Goal: Task Accomplishment & Management: Use online tool/utility

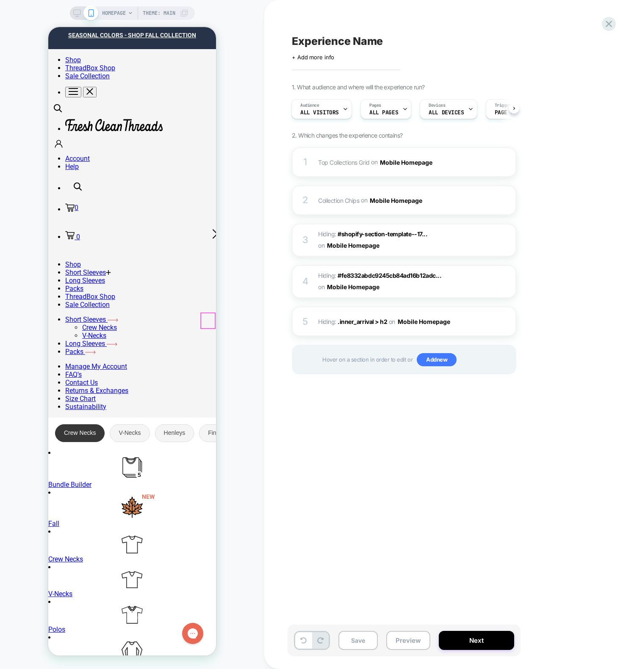
click at [212, 240] on icon at bounding box center [215, 234] width 14 height 14
click at [211, 240] on icon at bounding box center [215, 234] width 14 height 14
click at [268, 258] on div "Experience Name Click to edit experience details + Add more info 1. What audien…" at bounding box center [450, 334] width 373 height 669
click at [268, 85] on div "Experience Name Click to edit experience details + Add more info 1. What audien…" at bounding box center [450, 334] width 373 height 669
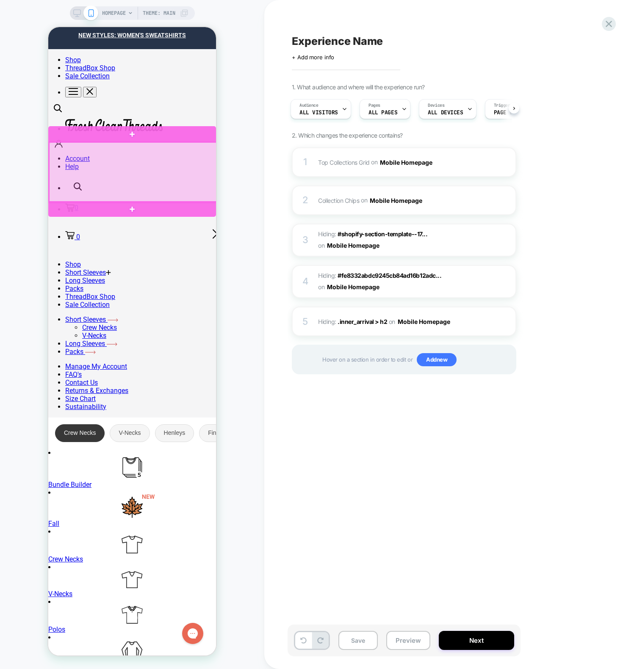
click at [156, 174] on div at bounding box center [133, 172] width 168 height 60
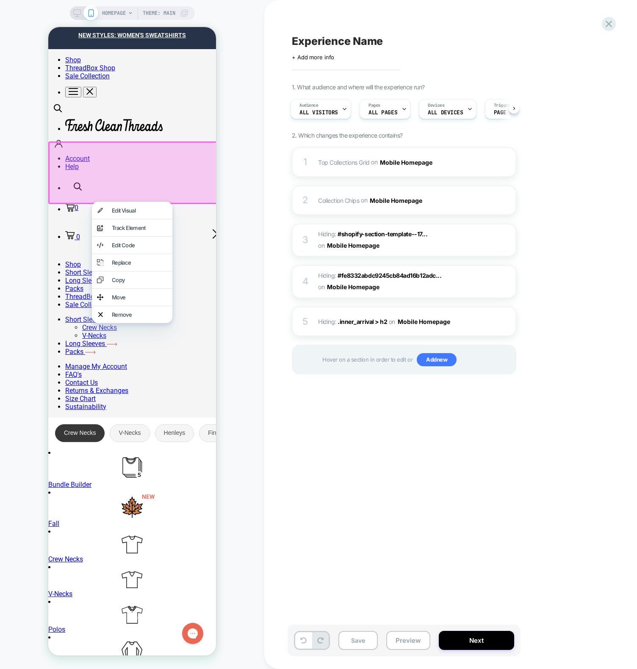
click at [119, 311] on div "Remove" at bounding box center [139, 314] width 55 height 7
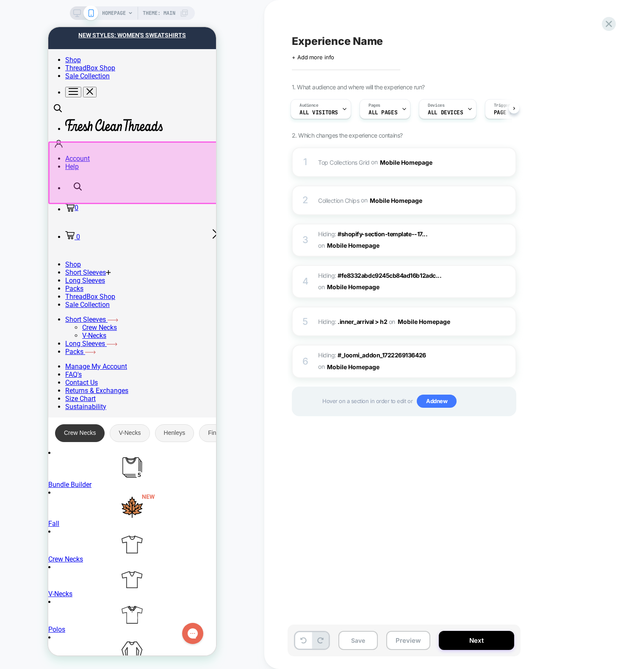
click at [190, 161] on div at bounding box center [133, 172] width 170 height 63
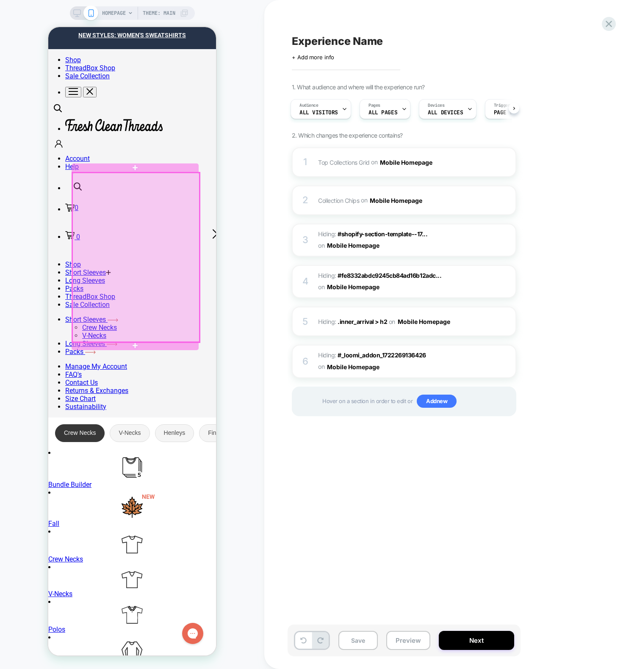
click at [107, 231] on div at bounding box center [135, 257] width 127 height 169
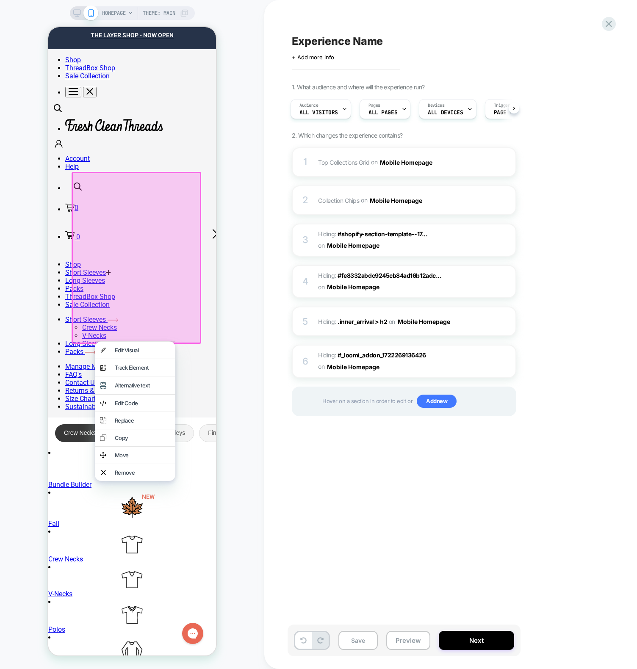
click at [122, 267] on div at bounding box center [137, 258] width 130 height 172
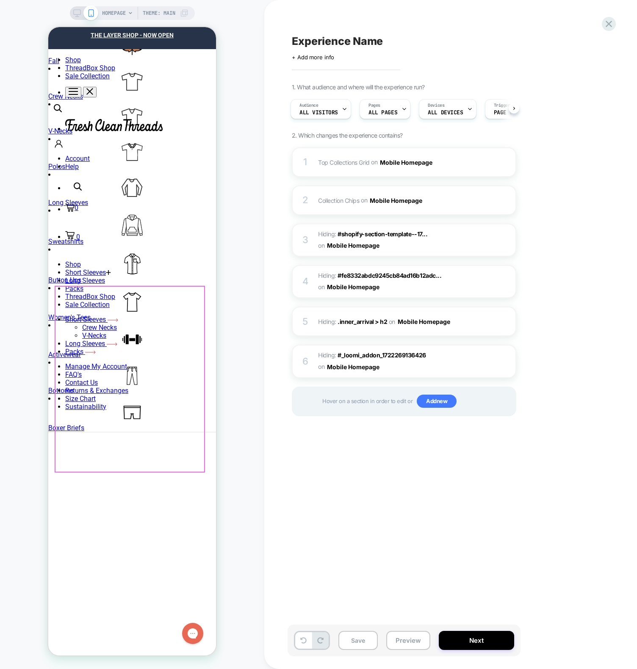
scroll to position [461, 0]
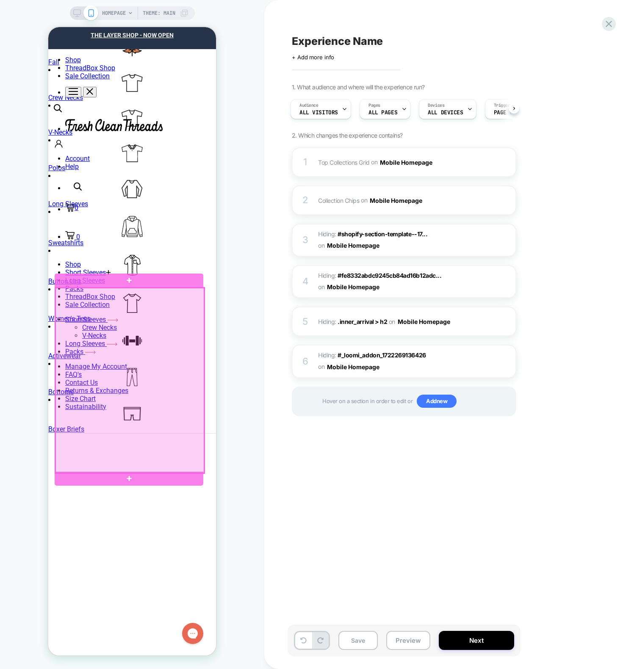
click at [133, 326] on div at bounding box center [129, 380] width 149 height 185
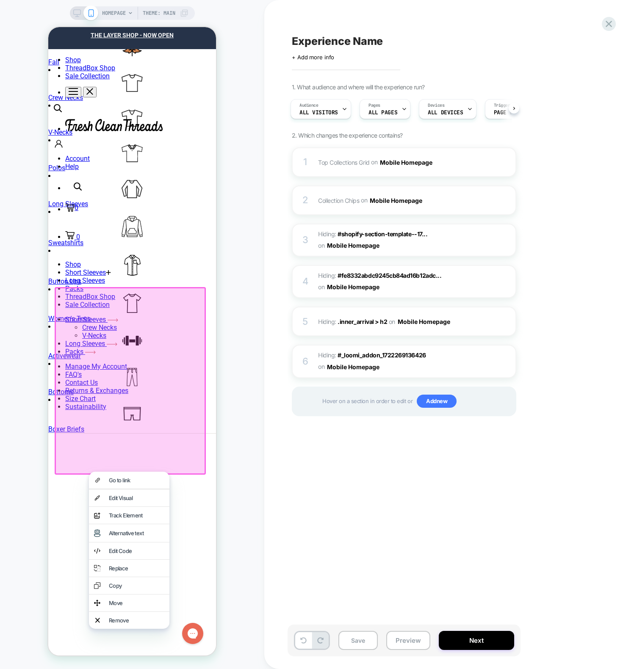
click at [127, 315] on div at bounding box center [130, 381] width 151 height 188
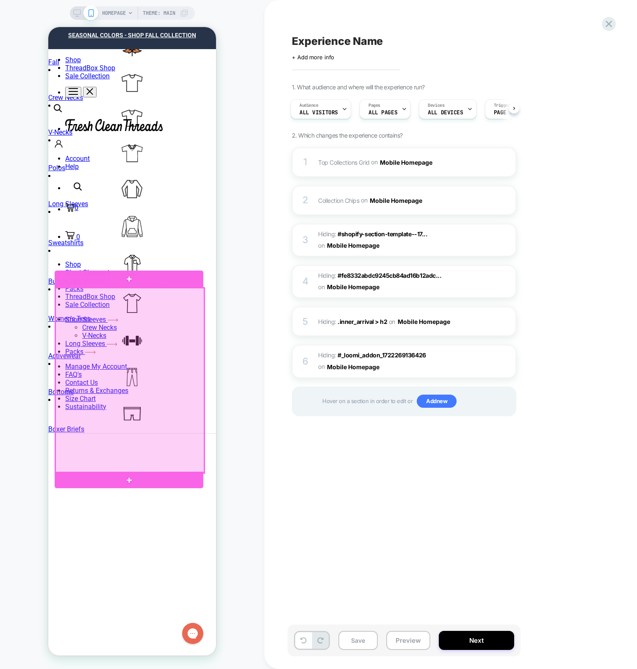
click at [135, 362] on div at bounding box center [129, 380] width 149 height 185
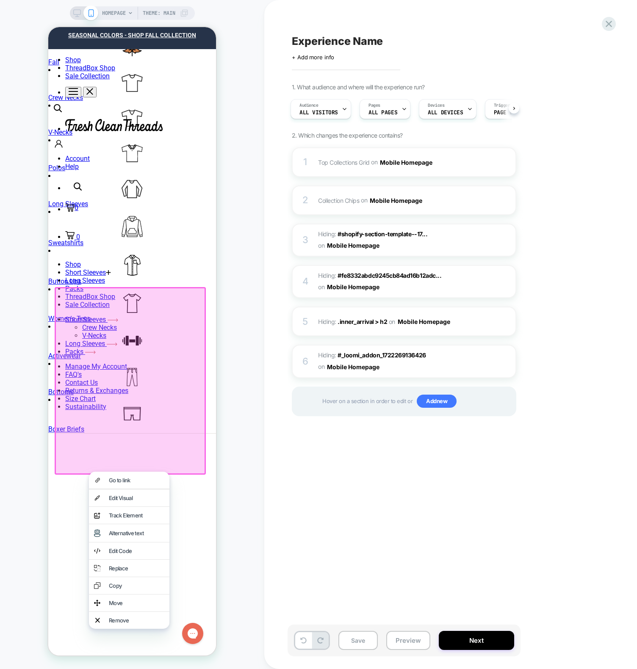
click at [94, 417] on div at bounding box center [130, 381] width 151 height 188
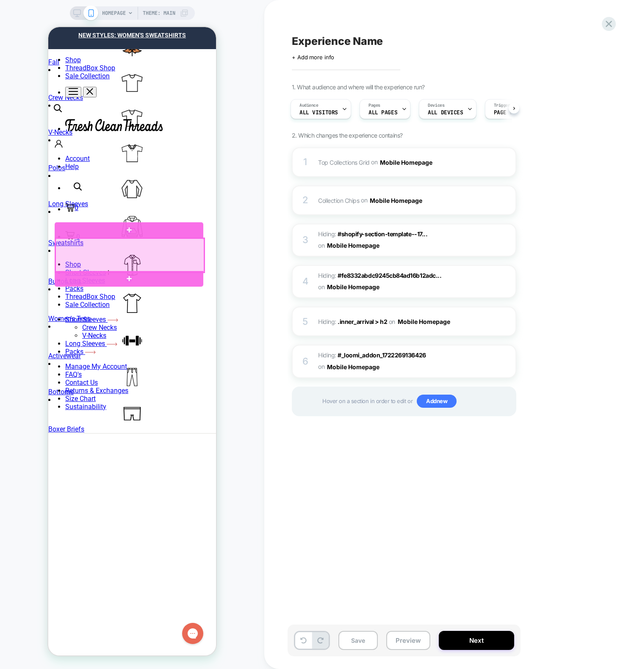
click at [91, 250] on div at bounding box center [129, 255] width 149 height 34
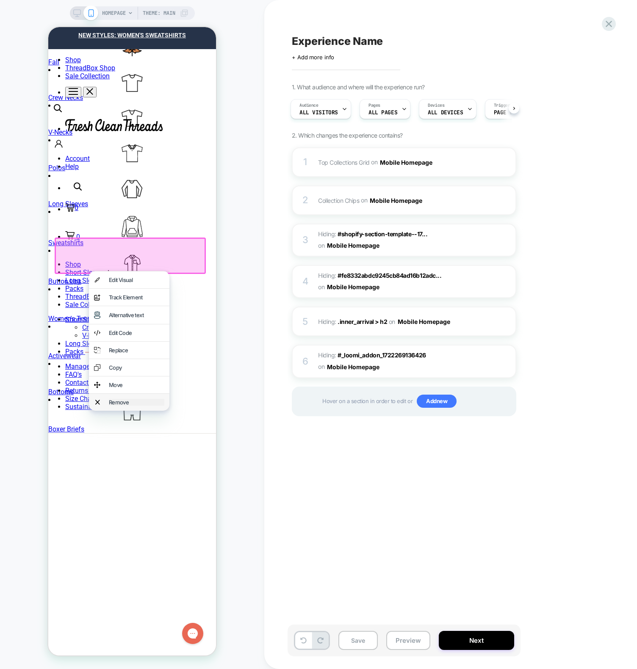
click at [139, 399] on div "Remove" at bounding box center [136, 402] width 55 height 7
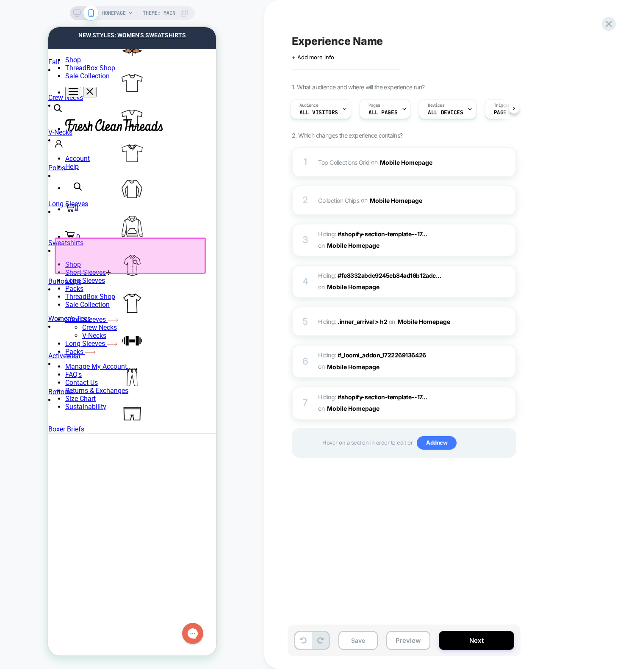
click at [157, 249] on div at bounding box center [130, 256] width 151 height 36
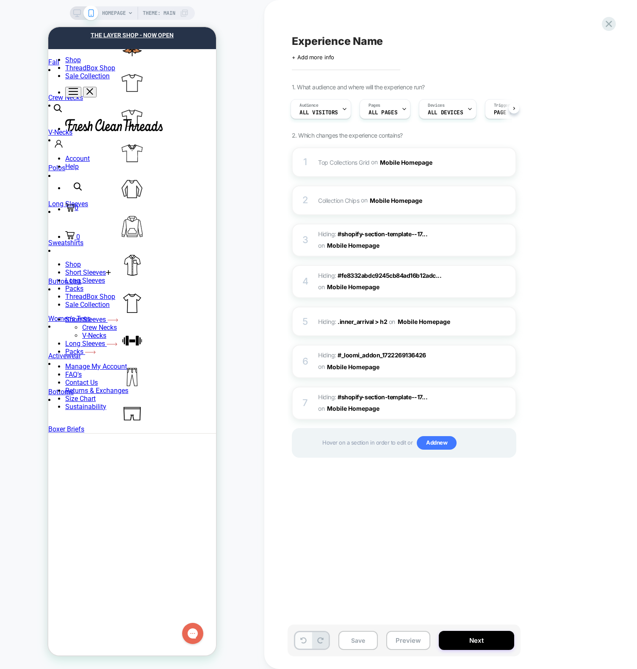
click at [305, 636] on button at bounding box center [303, 640] width 17 height 17
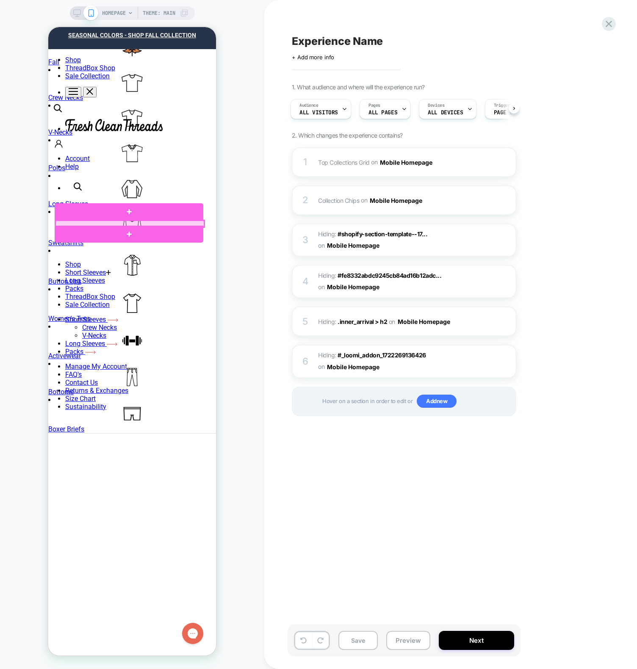
click at [92, 221] on div at bounding box center [129, 224] width 149 height 6
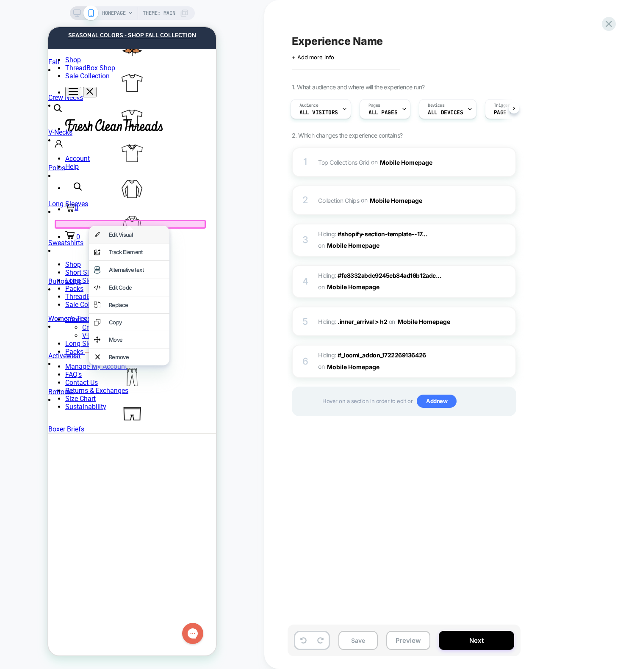
click at [100, 238] on div "Edit Visual" at bounding box center [129, 234] width 80 height 17
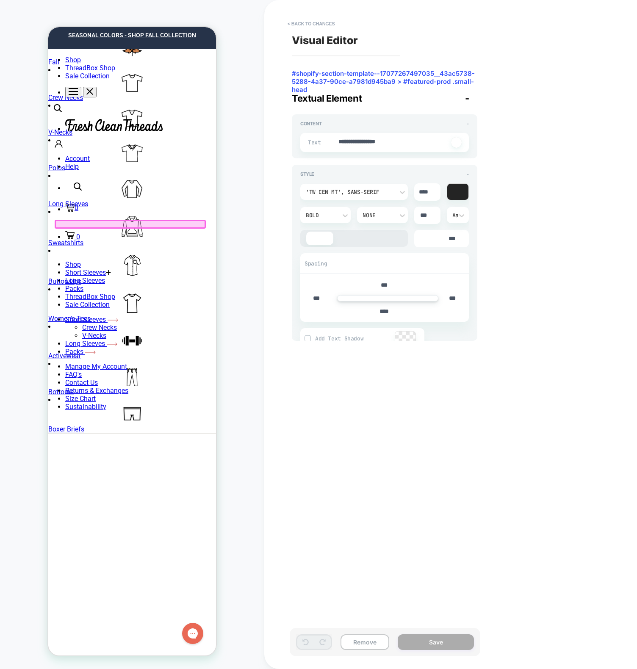
type textarea "*"
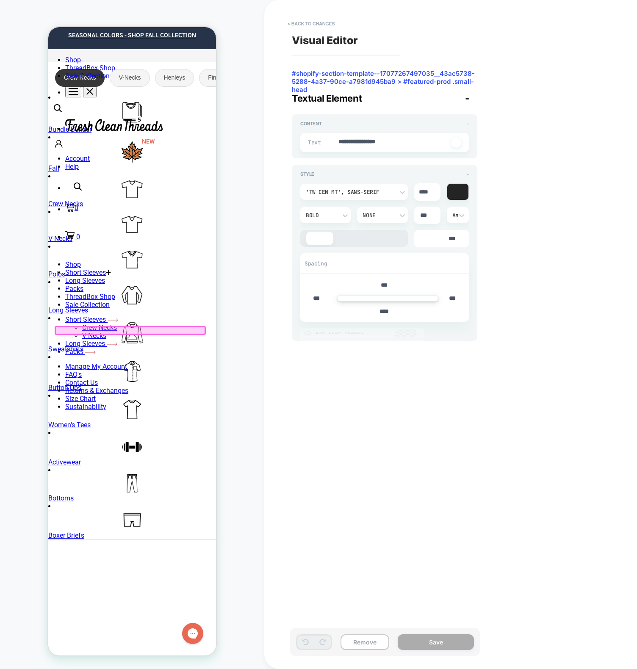
scroll to position [343, 0]
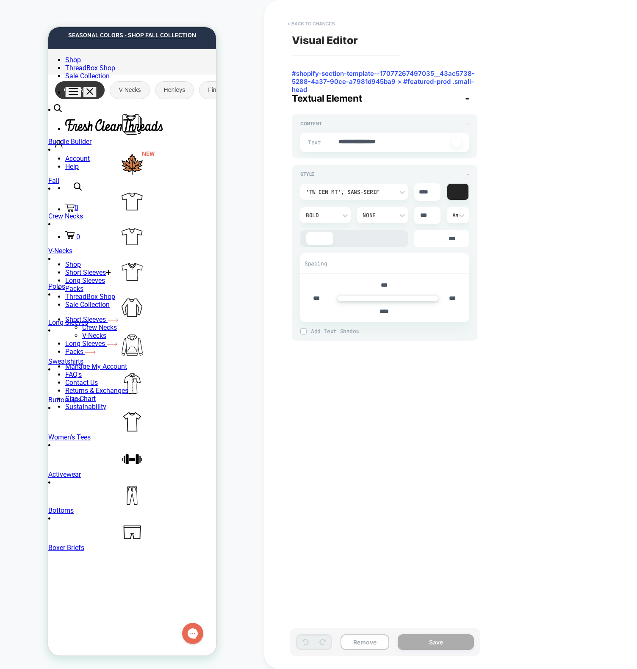
click at [310, 26] on button "< Back to changes" at bounding box center [311, 24] width 56 height 14
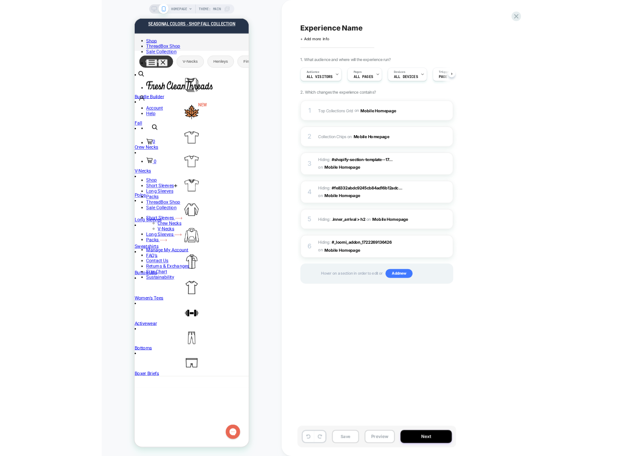
scroll to position [0, 0]
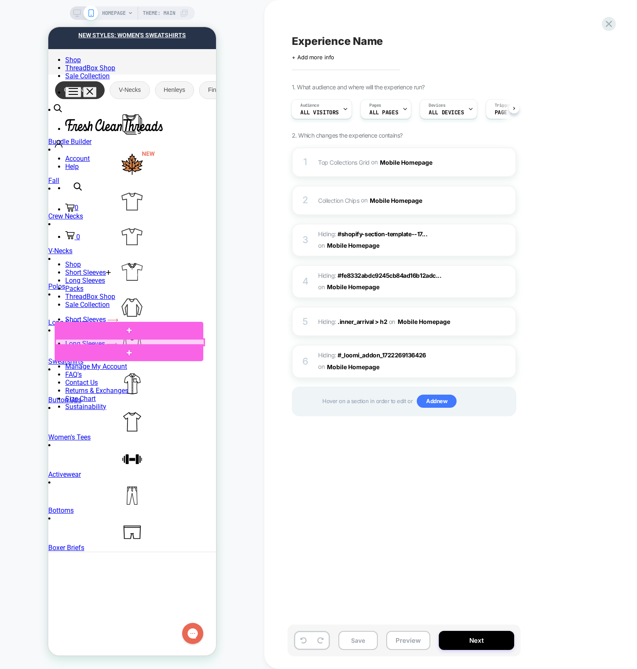
click at [124, 341] on div at bounding box center [129, 342] width 149 height 6
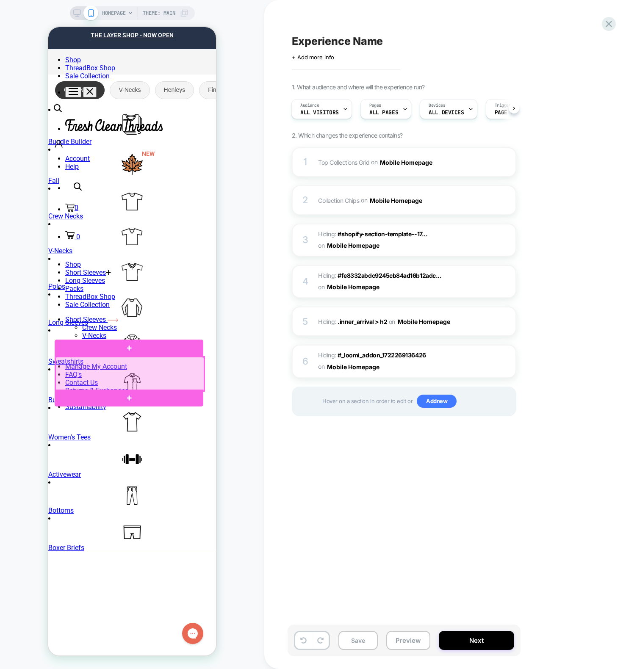
click at [149, 367] on div at bounding box center [129, 374] width 149 height 34
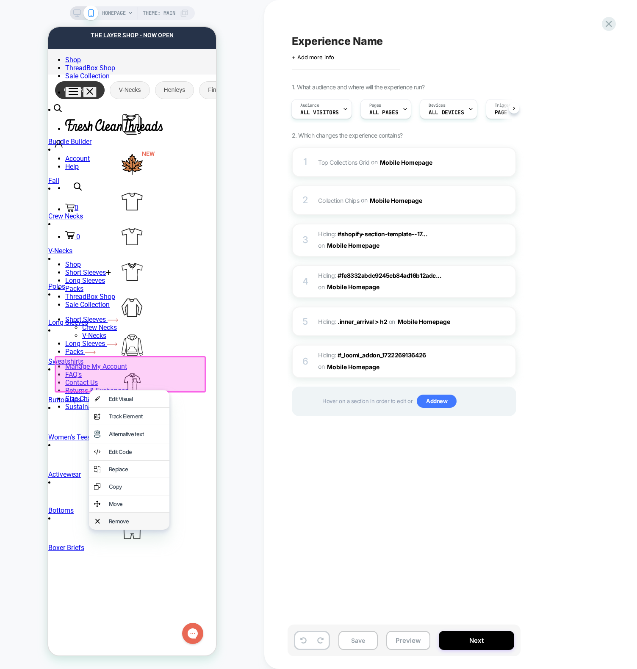
click at [115, 513] on div "Remove" at bounding box center [129, 521] width 80 height 17
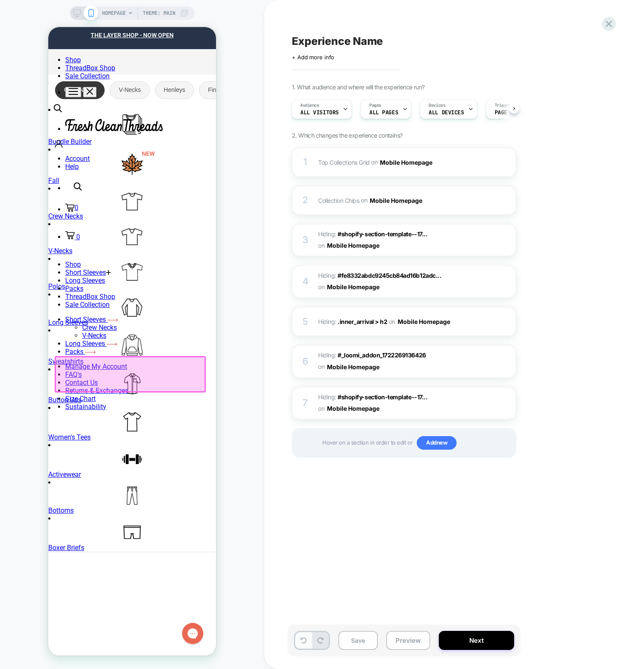
click at [300, 640] on icon at bounding box center [303, 640] width 6 height 6
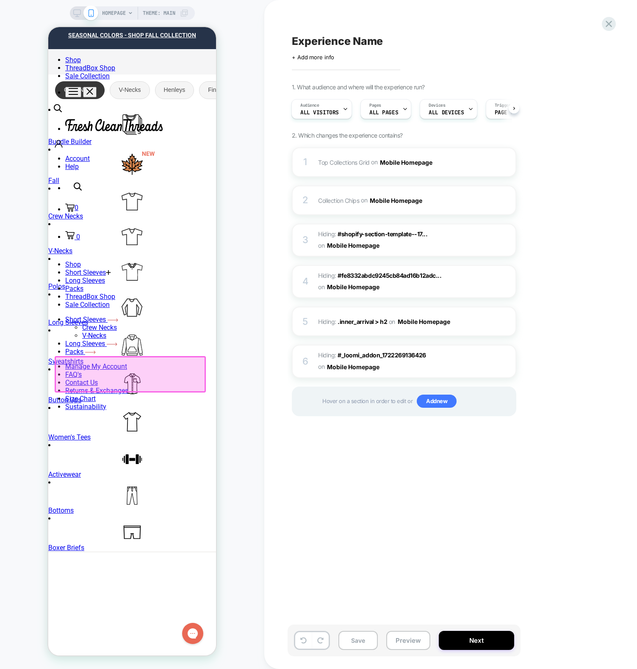
click at [144, 379] on div at bounding box center [130, 374] width 151 height 36
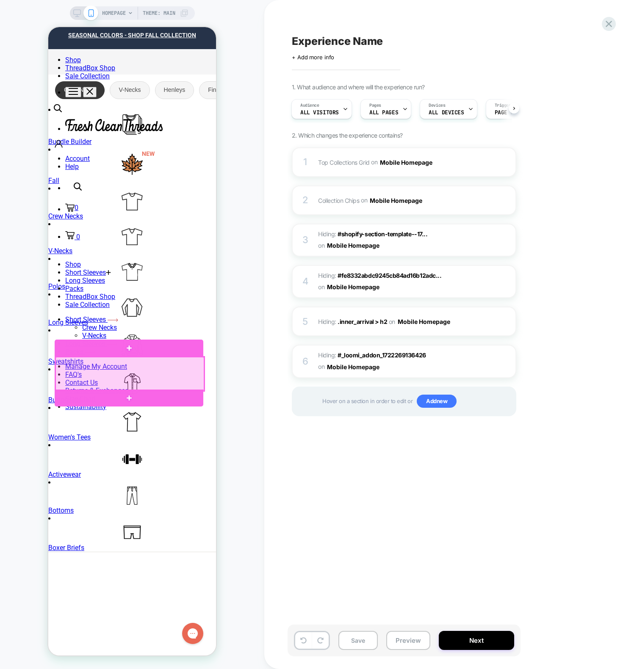
click at [101, 374] on div at bounding box center [129, 374] width 149 height 34
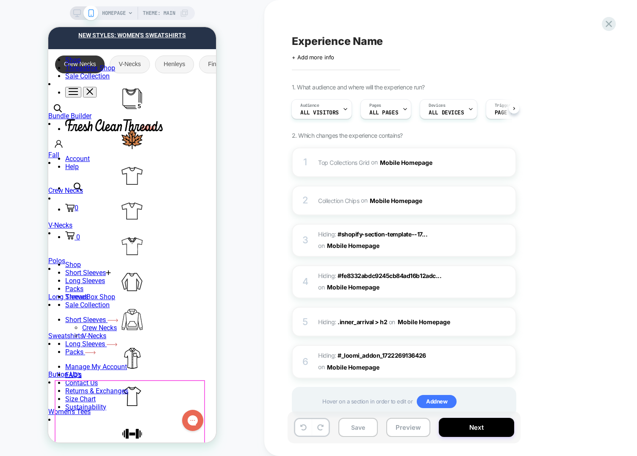
scroll to position [391, 0]
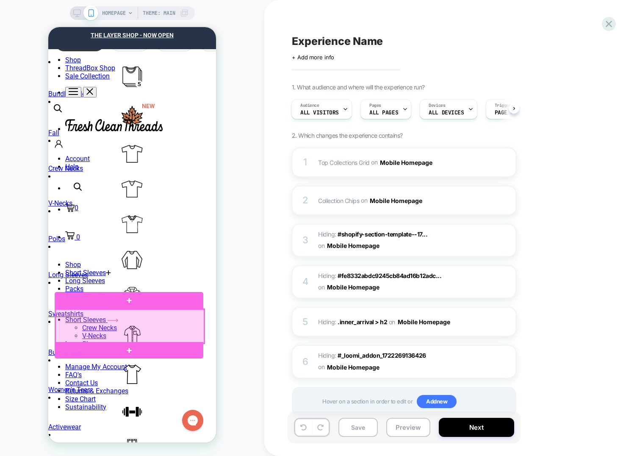
click at [116, 323] on div at bounding box center [129, 326] width 149 height 34
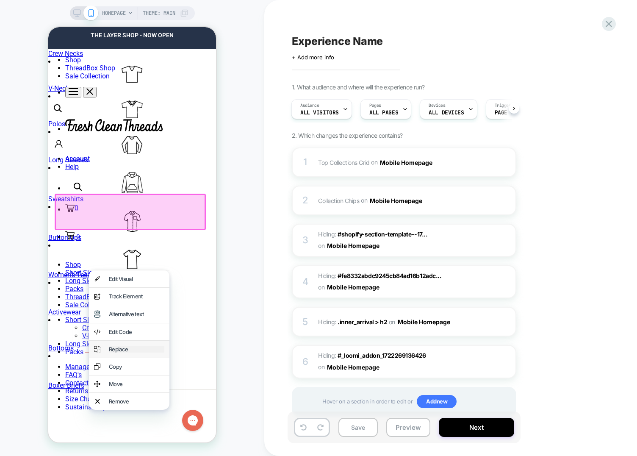
scroll to position [517, 0]
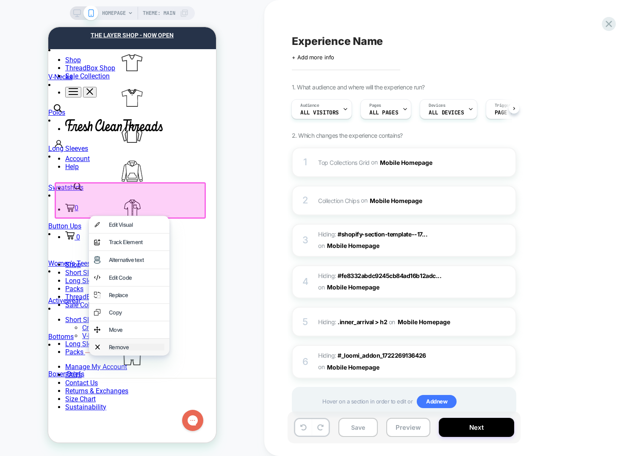
click at [122, 343] on div "Remove" at bounding box center [136, 346] width 55 height 7
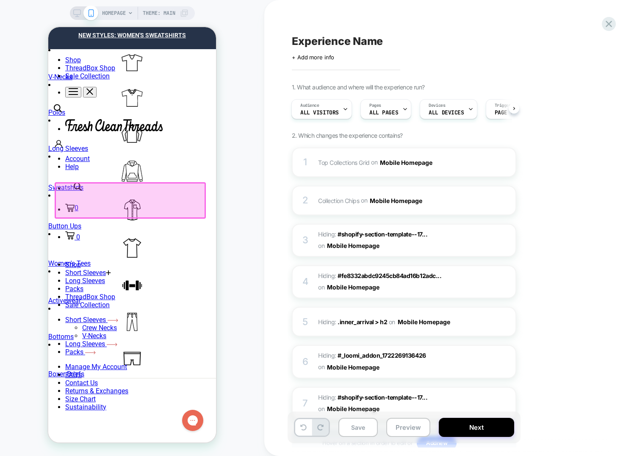
click at [111, 201] on div at bounding box center [130, 200] width 151 height 36
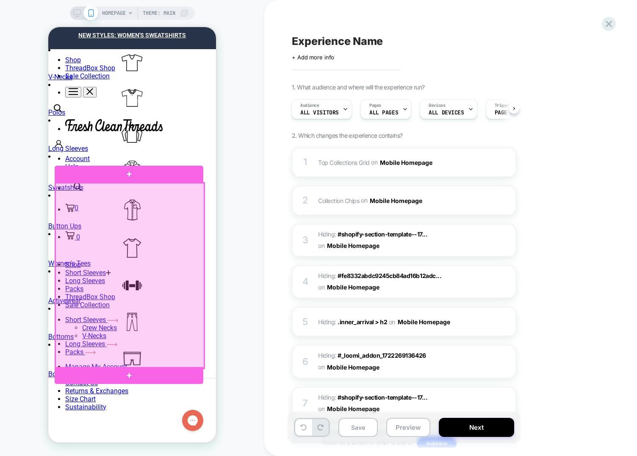
click at [147, 282] on div at bounding box center [129, 275] width 149 height 185
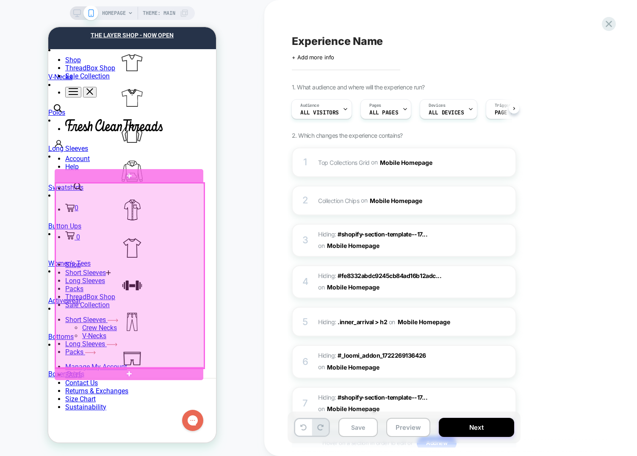
click at [122, 268] on div at bounding box center [129, 275] width 149 height 185
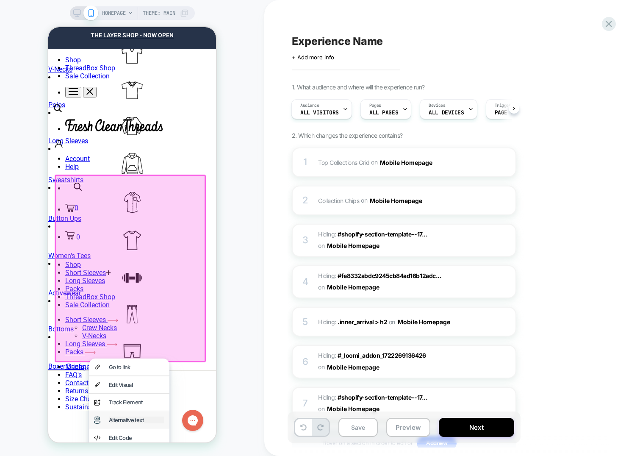
scroll to position [525, 0]
click at [124, 293] on div at bounding box center [130, 268] width 151 height 188
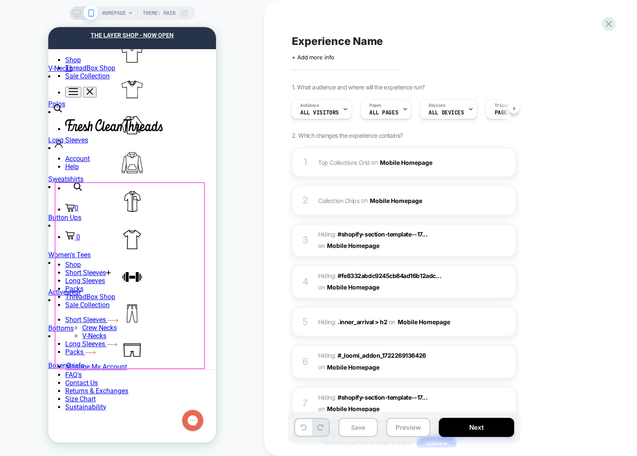
click at [120, 211] on div at bounding box center [129, 275] width 149 height 185
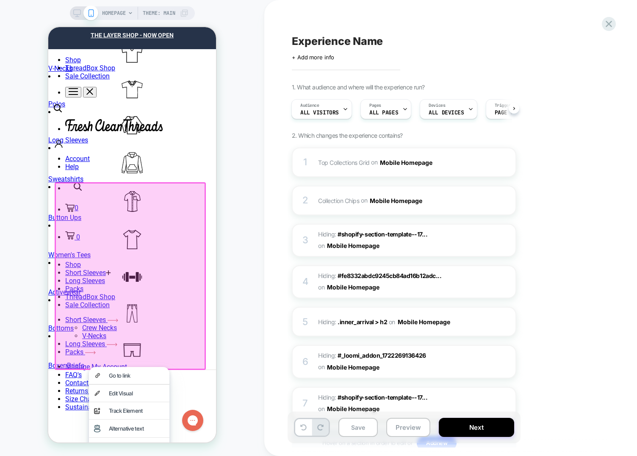
click at [129, 257] on div at bounding box center [130, 276] width 151 height 188
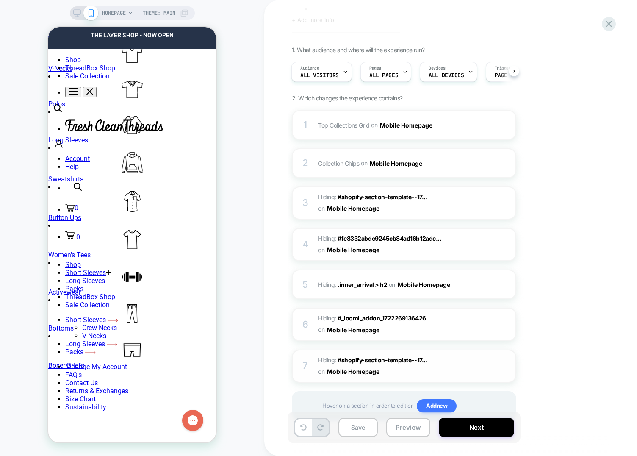
scroll to position [65, 0]
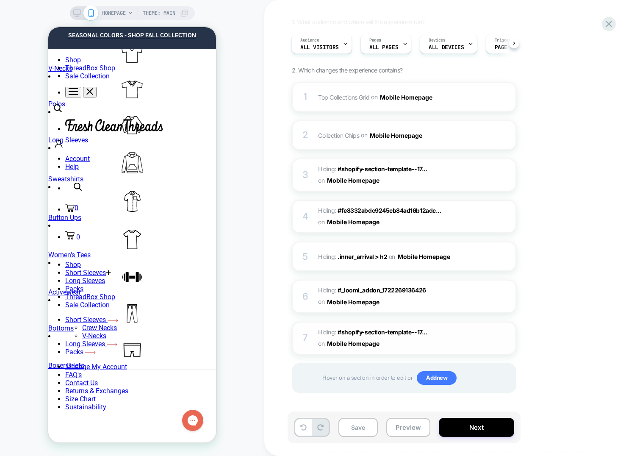
click at [503, 338] on div at bounding box center [509, 337] width 14 height 9
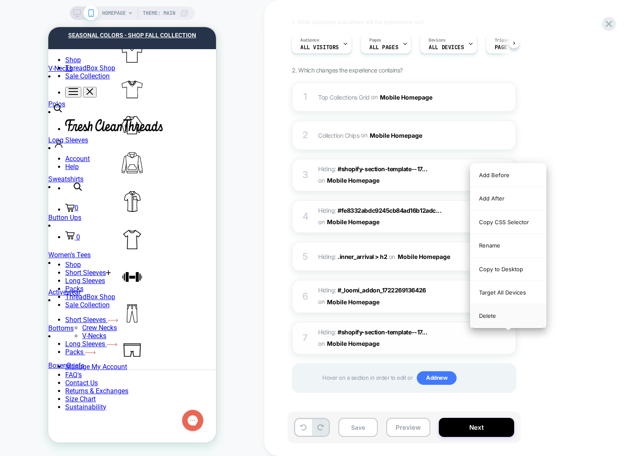
click at [497, 320] on div "Delete" at bounding box center [507, 315] width 75 height 23
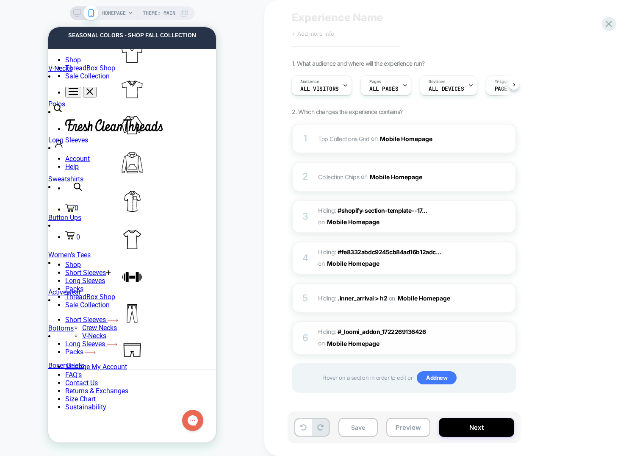
click at [511, 337] on div at bounding box center [509, 337] width 14 height 9
click at [498, 325] on div "6 Hiding : #_loomi_addon_1722269136426 #_loomi_addon_1722269136426 on Mobile Ho…" at bounding box center [404, 337] width 224 height 33
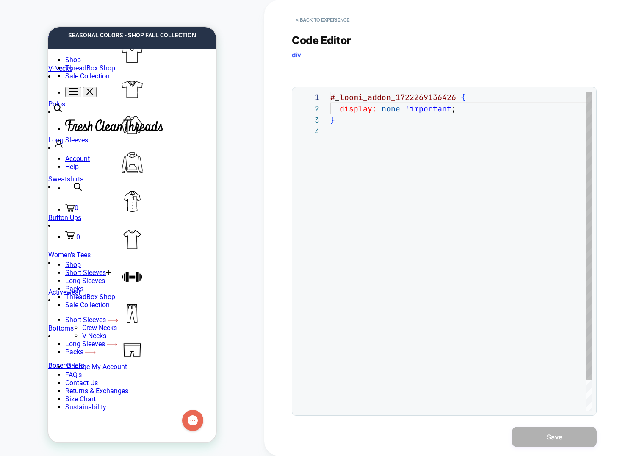
drag, startPoint x: 316, startPoint y: 32, endPoint x: 317, endPoint y: 27, distance: 4.8
click at [316, 31] on div "**********" at bounding box center [444, 219] width 305 height 392
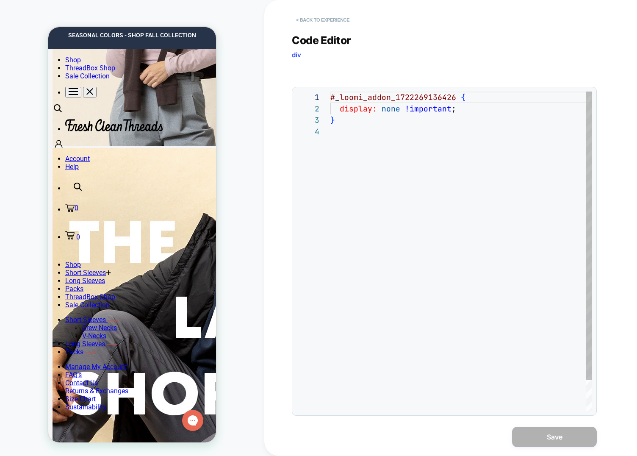
click at [318, 23] on button "< Back to experience" at bounding box center [323, 20] width 62 height 14
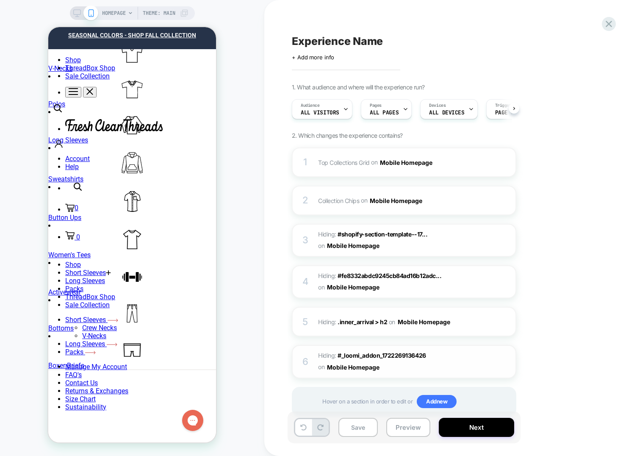
scroll to position [0, 0]
click at [503, 359] on div at bounding box center [509, 360] width 14 height 9
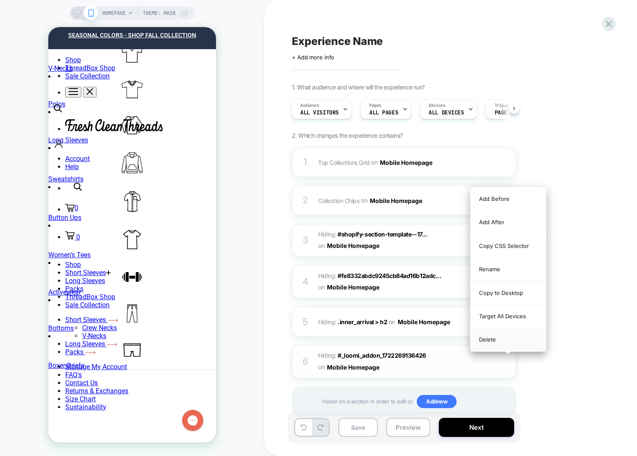
click at [497, 339] on div "Delete" at bounding box center [507, 339] width 75 height 23
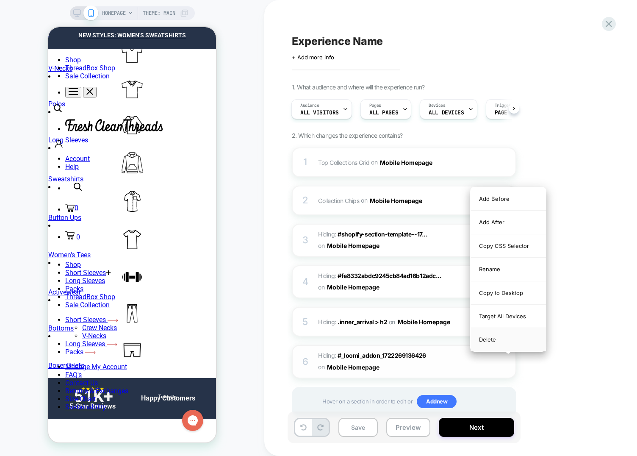
scroll to position [586, 0]
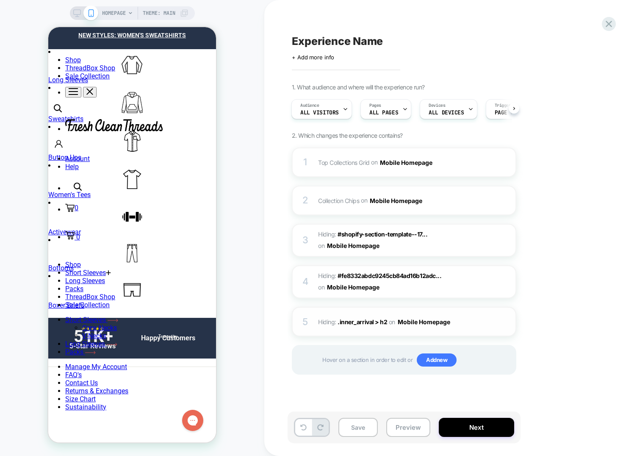
click at [503, 323] on div at bounding box center [509, 321] width 14 height 9
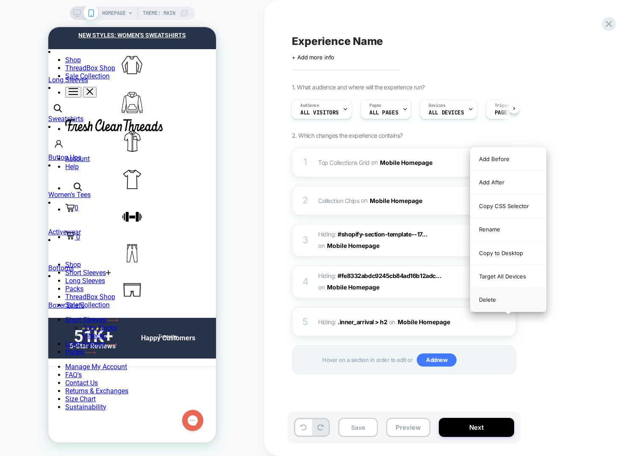
click at [498, 305] on div "Delete" at bounding box center [507, 299] width 75 height 23
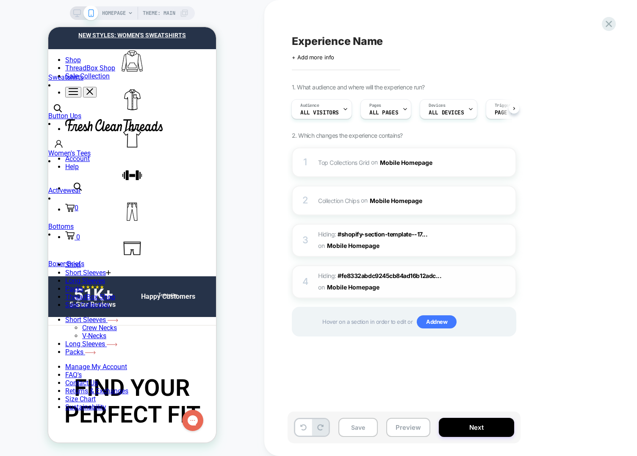
click at [505, 283] on div at bounding box center [509, 281] width 14 height 9
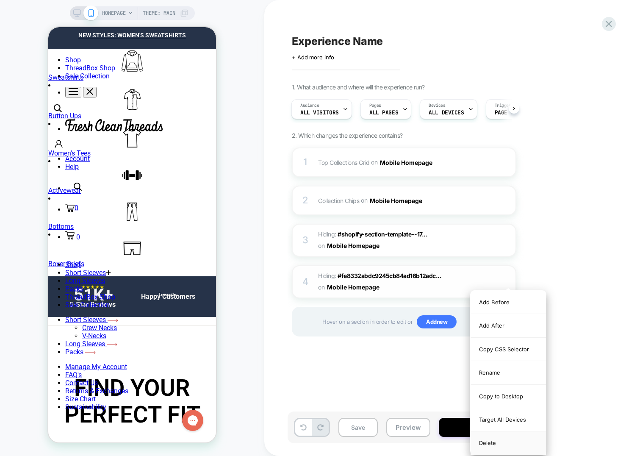
click at [503, 443] on div "Delete" at bounding box center [507, 442] width 75 height 23
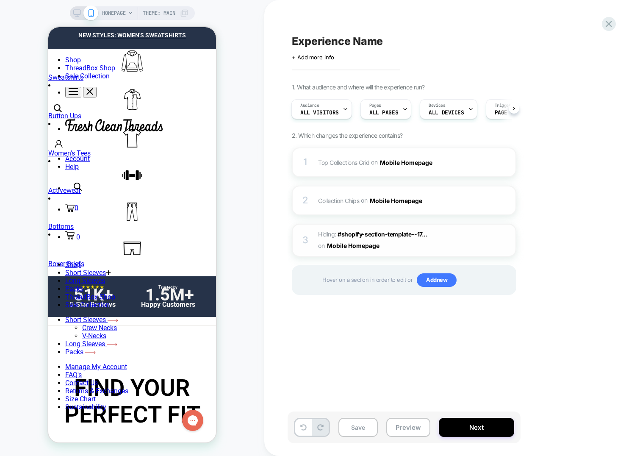
click at [501, 237] on div at bounding box center [495, 239] width 14 height 9
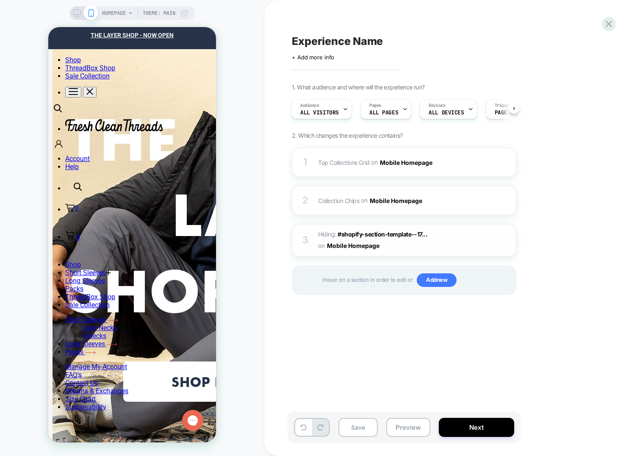
click at [503, 243] on div at bounding box center [509, 239] width 14 height 9
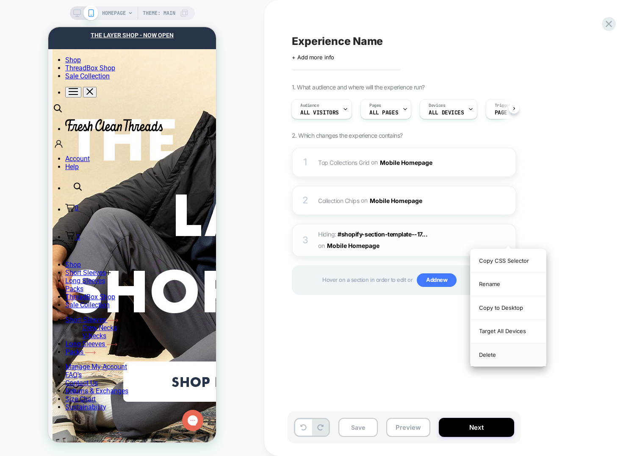
click at [515, 353] on div "Delete" at bounding box center [507, 354] width 75 height 23
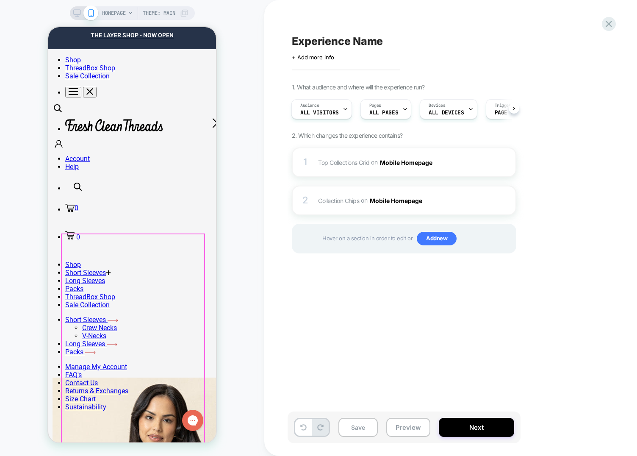
scroll to position [0, 0]
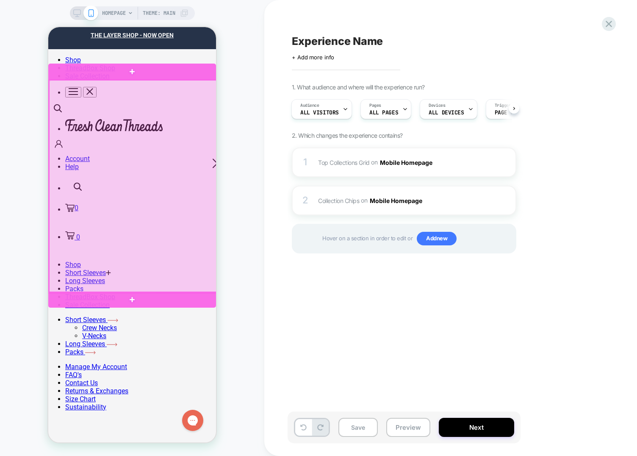
click at [133, 129] on div at bounding box center [133, 186] width 168 height 213
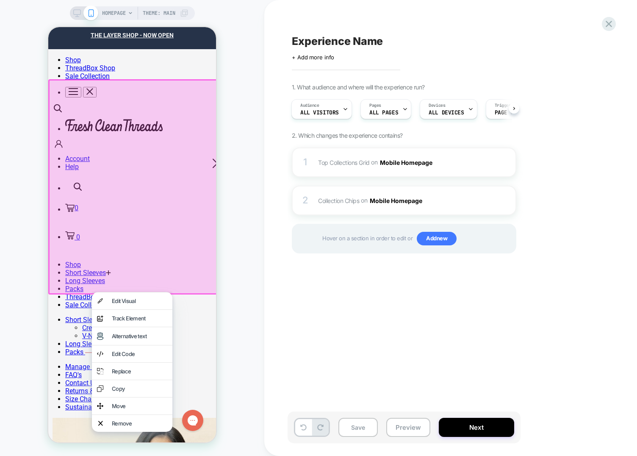
click at [150, 235] on div at bounding box center [133, 186] width 170 height 215
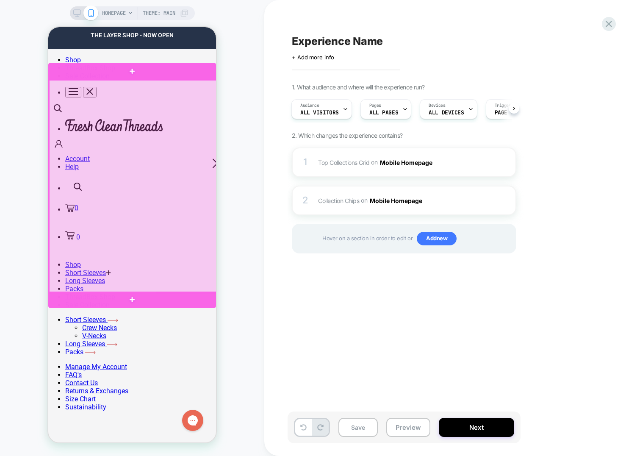
click at [131, 177] on div at bounding box center [133, 186] width 168 height 213
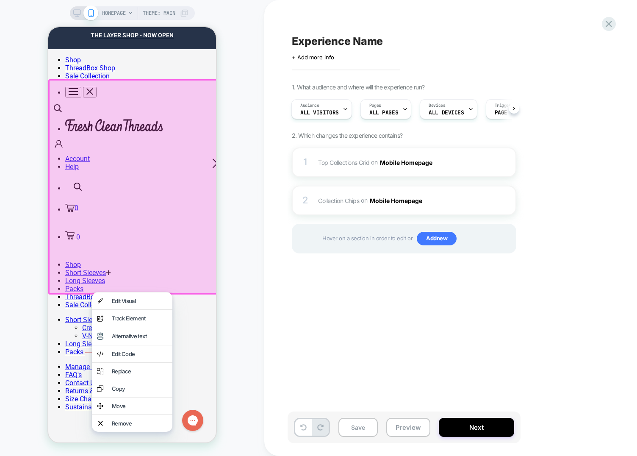
click at [115, 139] on div at bounding box center [133, 186] width 170 height 215
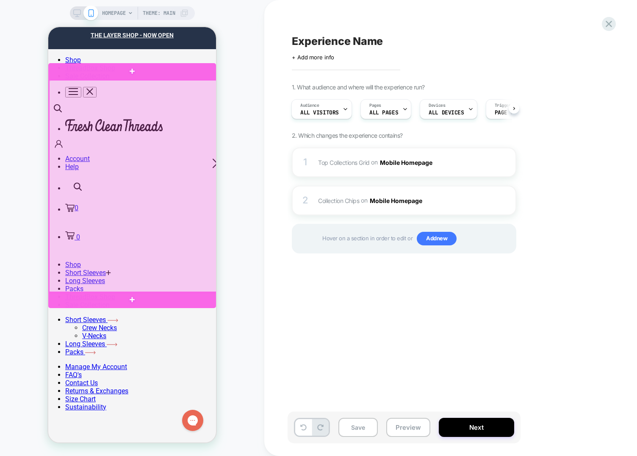
click at [129, 111] on div at bounding box center [133, 186] width 168 height 213
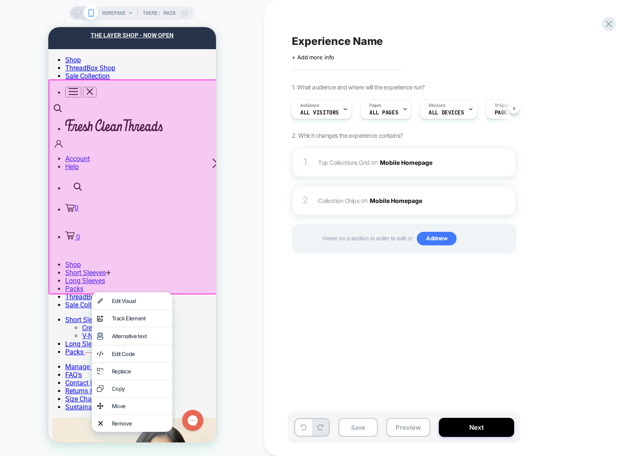
click at [103, 205] on div at bounding box center [133, 186] width 170 height 215
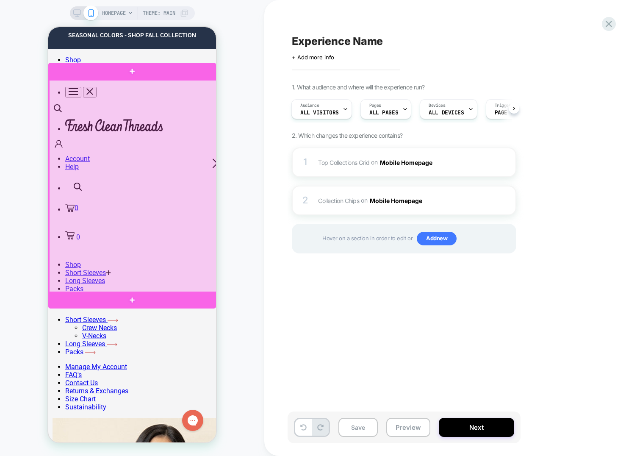
click at [155, 213] on div at bounding box center [133, 186] width 168 height 213
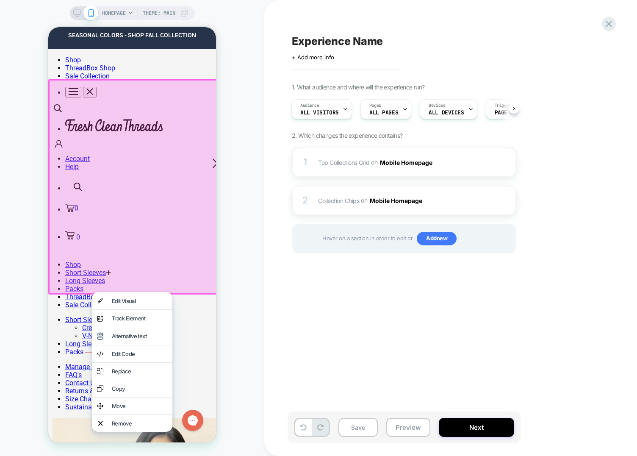
click at [114, 204] on div at bounding box center [133, 186] width 170 height 215
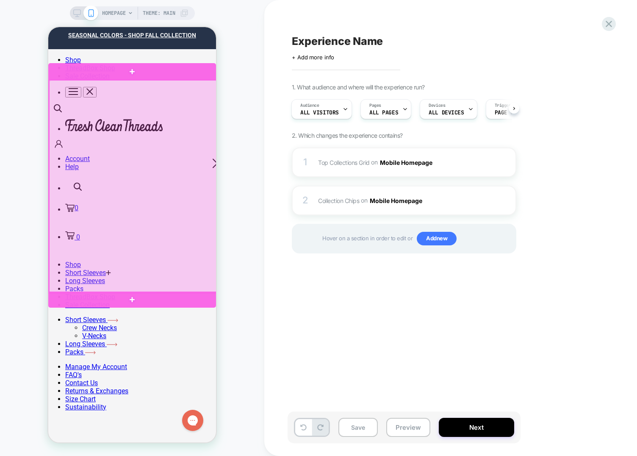
click at [130, 187] on div at bounding box center [133, 186] width 168 height 213
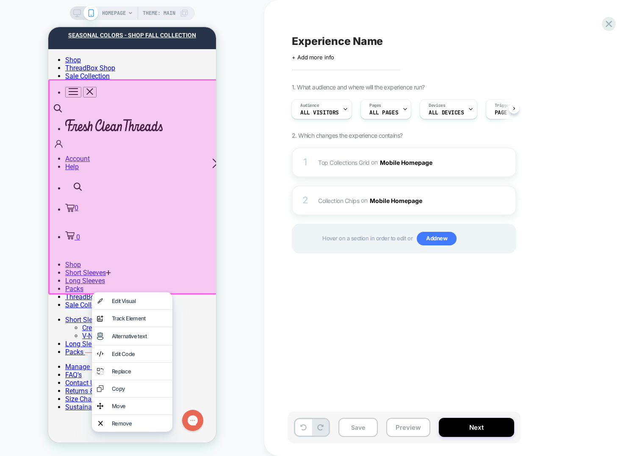
click at [129, 189] on div at bounding box center [133, 186] width 170 height 215
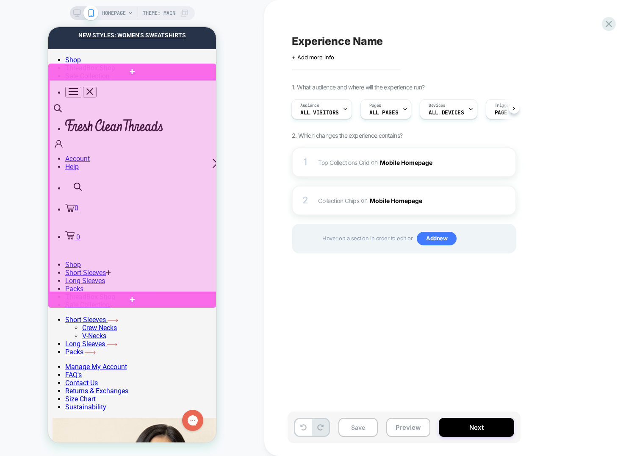
click at [140, 166] on div at bounding box center [133, 186] width 168 height 213
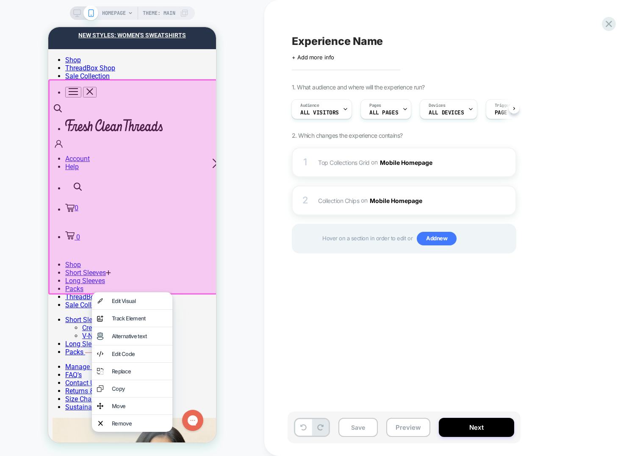
click at [139, 166] on div at bounding box center [133, 186] width 170 height 215
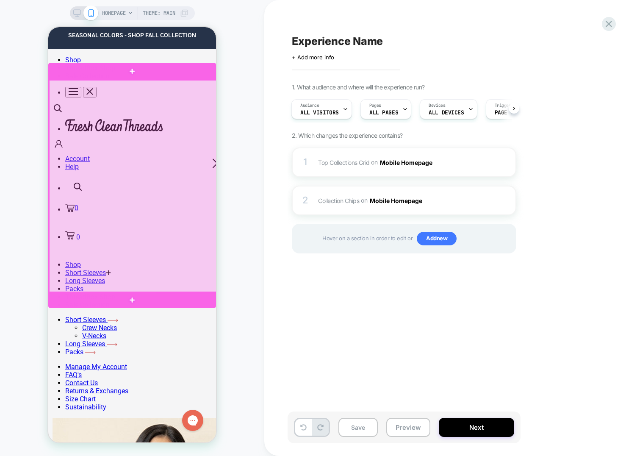
click at [122, 171] on div at bounding box center [133, 186] width 168 height 213
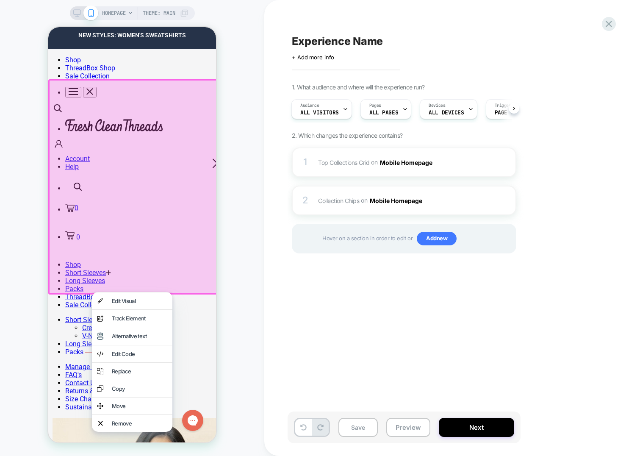
click at [121, 172] on div at bounding box center [133, 186] width 170 height 215
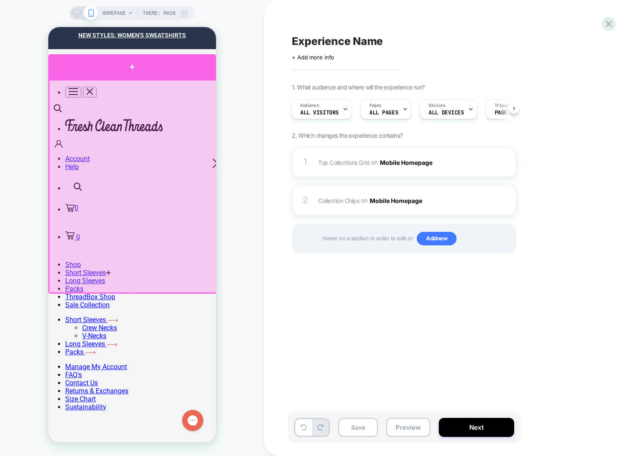
click at [66, 67] on div at bounding box center [132, 66] width 168 height 25
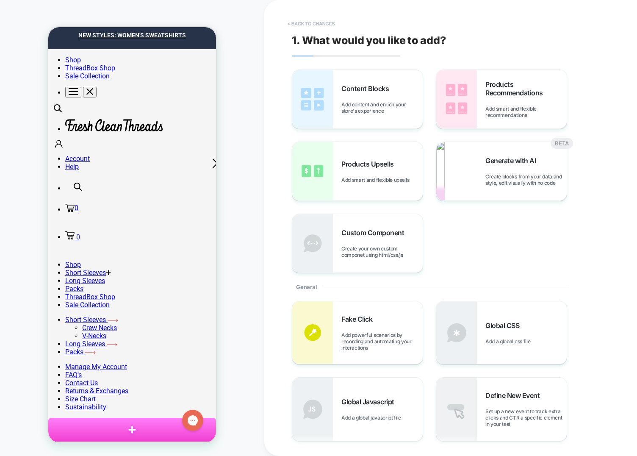
click at [315, 20] on button "< Back to changes" at bounding box center [311, 24] width 56 height 14
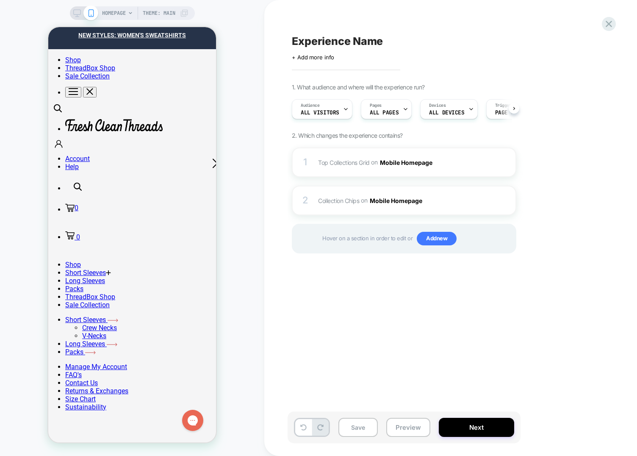
scroll to position [0, 0]
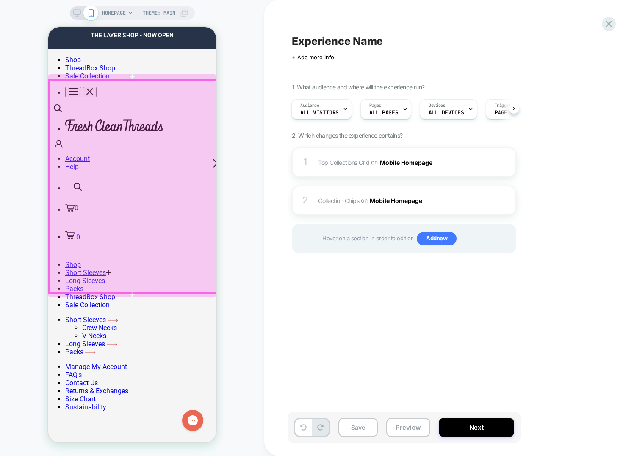
click at [123, 140] on div at bounding box center [133, 186] width 168 height 213
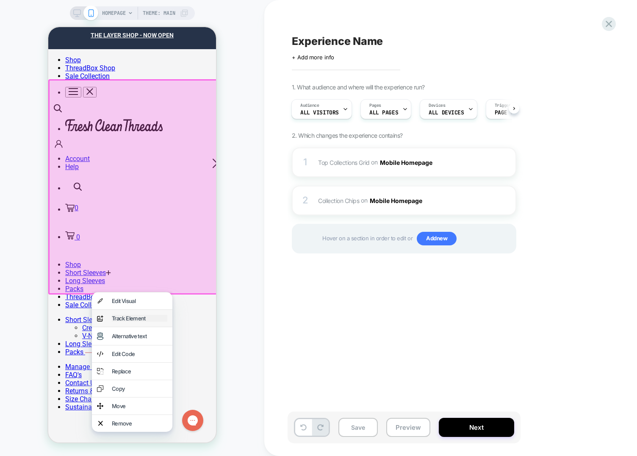
click at [126, 316] on div "Track Element" at bounding box center [139, 318] width 55 height 7
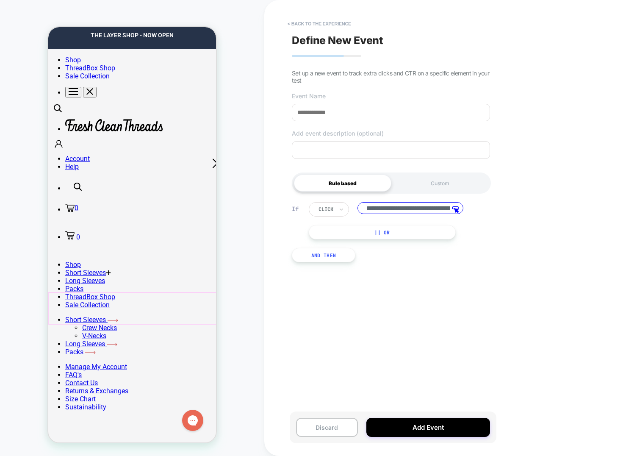
scroll to position [0, 197]
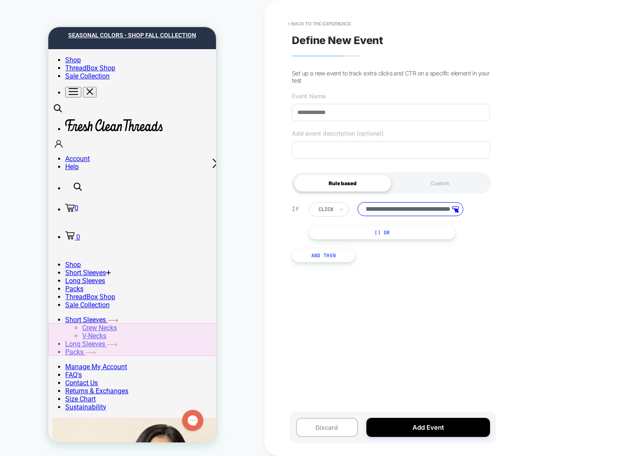
click at [88, 337] on div at bounding box center [319, 339] width 542 height 33
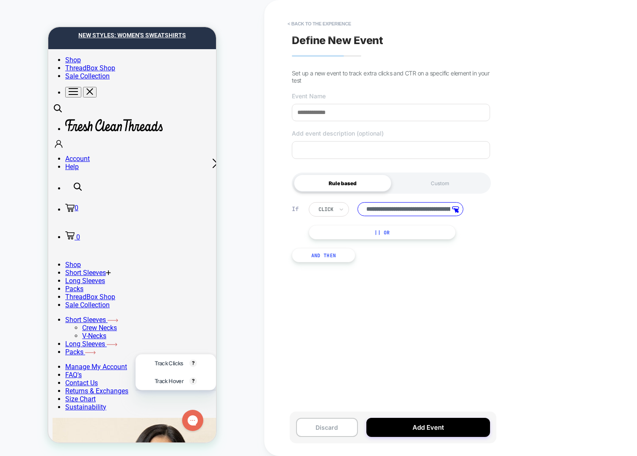
click at [285, 318] on div "**********" at bounding box center [450, 228] width 373 height 456
click at [227, 323] on div "HOMEPAGE Theme: MAIN ↓ Click the element you want to track ↓" at bounding box center [132, 227] width 264 height 439
click at [180, 331] on div at bounding box center [318, 338] width 541 height 31
click at [320, 24] on button "< back to the experience" at bounding box center [319, 24] width 72 height 14
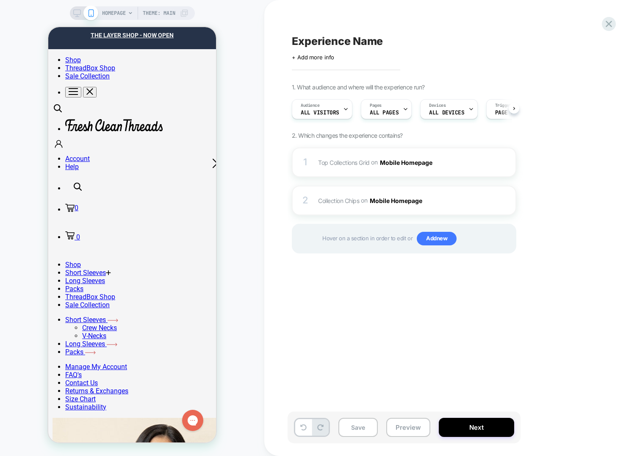
scroll to position [0, 0]
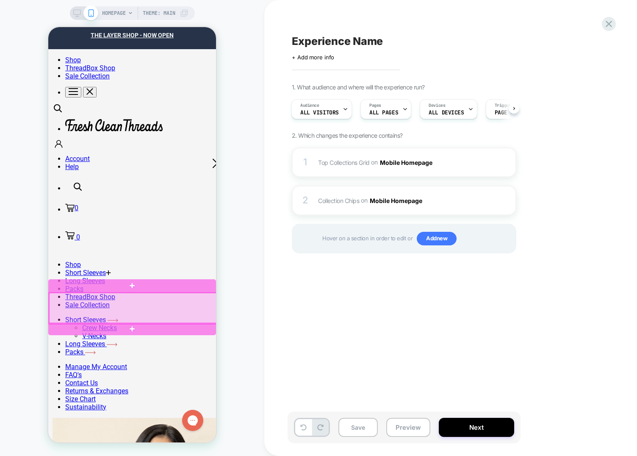
click at [130, 303] on div at bounding box center [133, 308] width 168 height 31
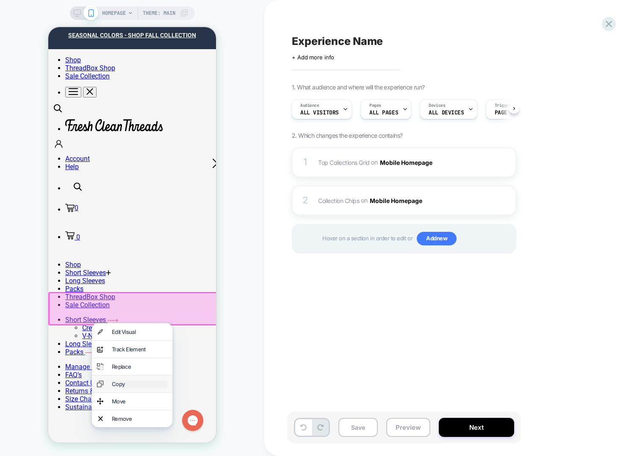
click at [141, 382] on div "Copy" at bounding box center [139, 383] width 55 height 7
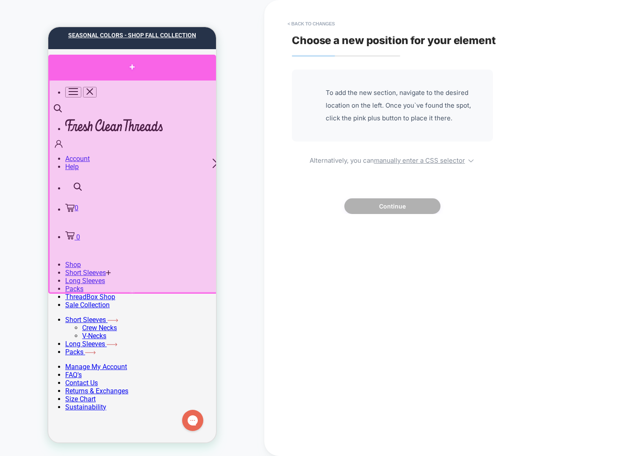
click at [116, 70] on div at bounding box center [132, 67] width 168 height 25
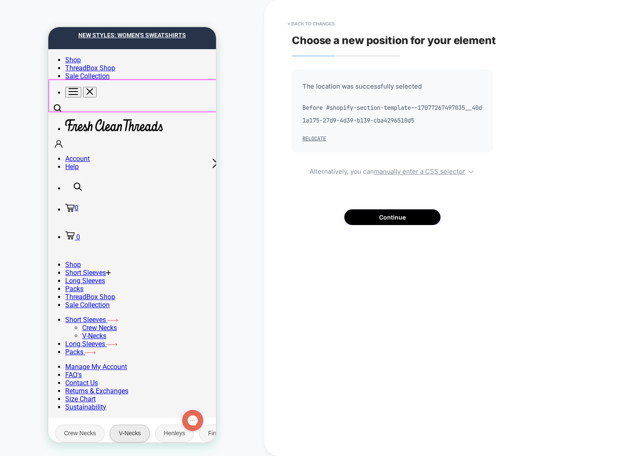
click at [139, 425] on link "V-Necks" at bounding box center [129, 433] width 39 height 17
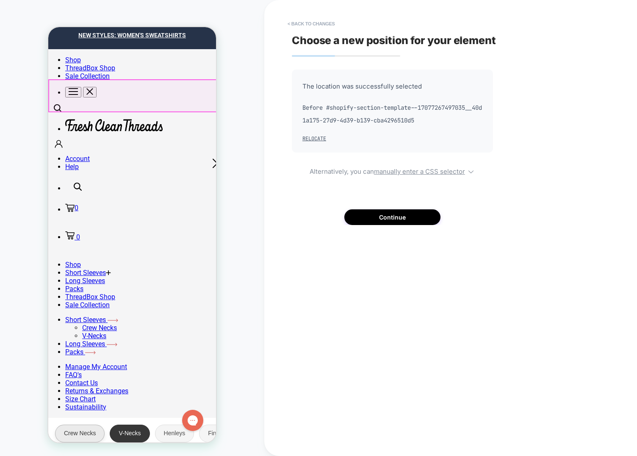
click at [82, 425] on link "Crew Necks" at bounding box center [79, 433] width 49 height 17
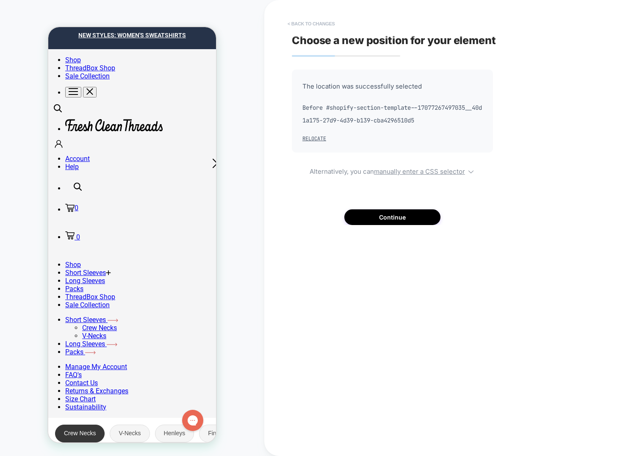
click at [314, 29] on button "< Back to changes" at bounding box center [311, 24] width 56 height 14
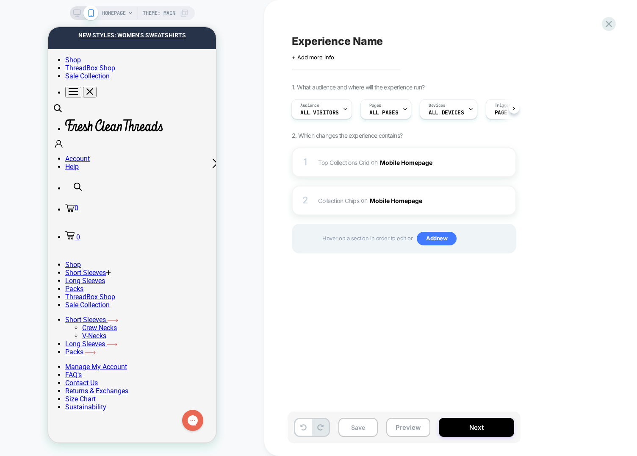
click at [350, 354] on div "Experience Name Click to edit experience details + Add more info 1. What audien…" at bounding box center [446, 227] width 318 height 439
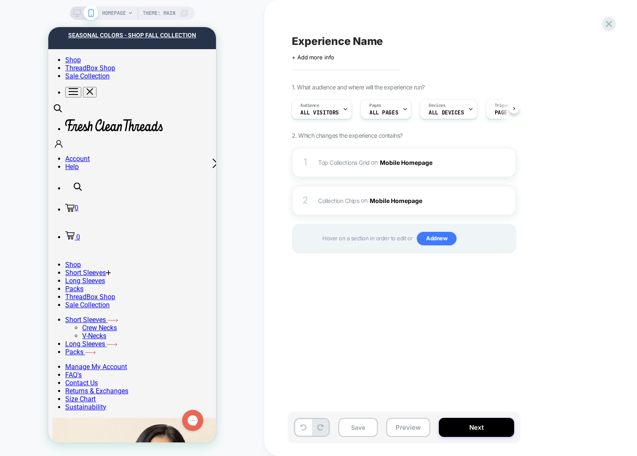
click at [243, 255] on div "HOMEPAGE Theme: MAIN" at bounding box center [132, 227] width 264 height 439
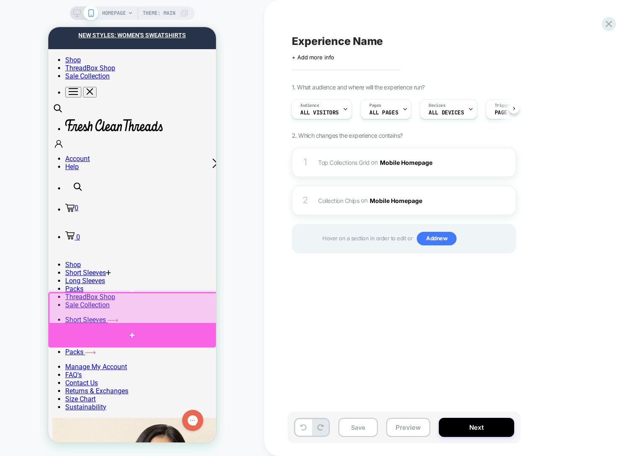
click at [132, 331] on div at bounding box center [132, 335] width 168 height 25
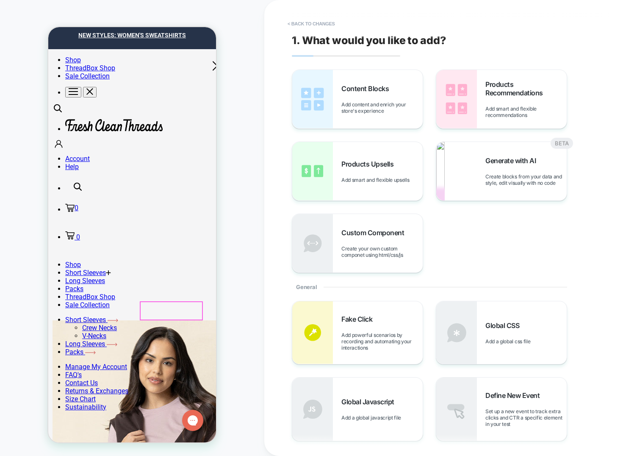
scroll to position [98, 0]
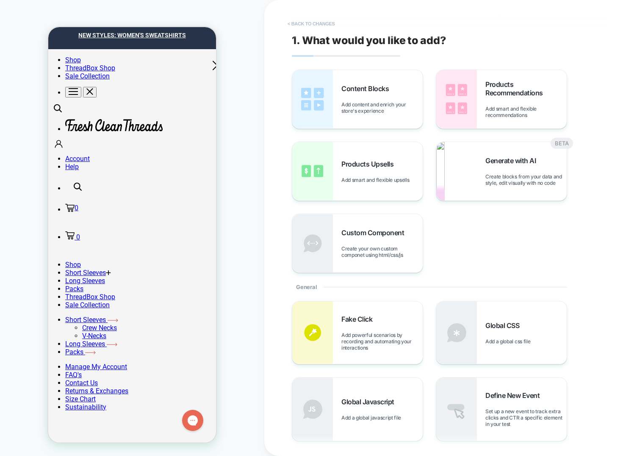
click at [317, 20] on button "< Back to changes" at bounding box center [311, 24] width 56 height 14
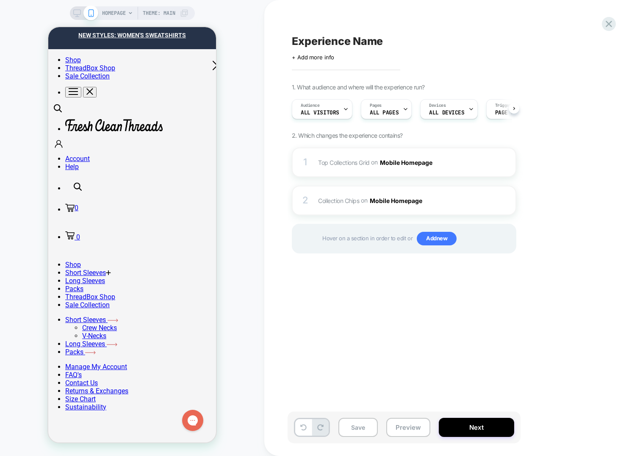
scroll to position [0, 0]
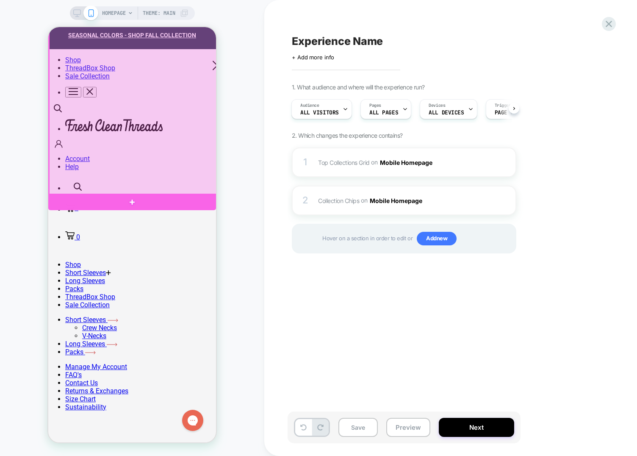
click at [168, 177] on div at bounding box center [133, 88] width 168 height 213
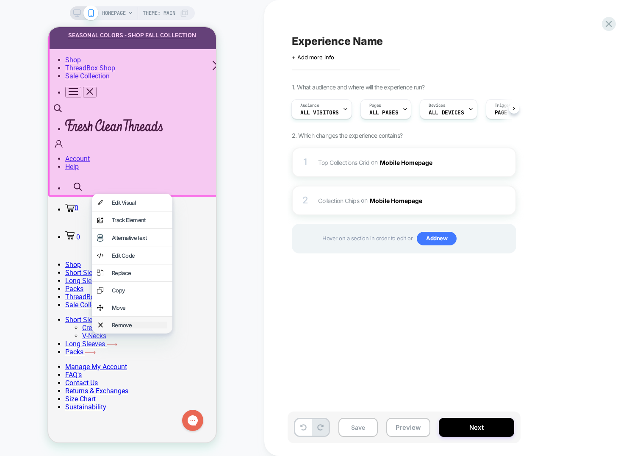
click at [143, 321] on div "Remove" at bounding box center [139, 324] width 55 height 7
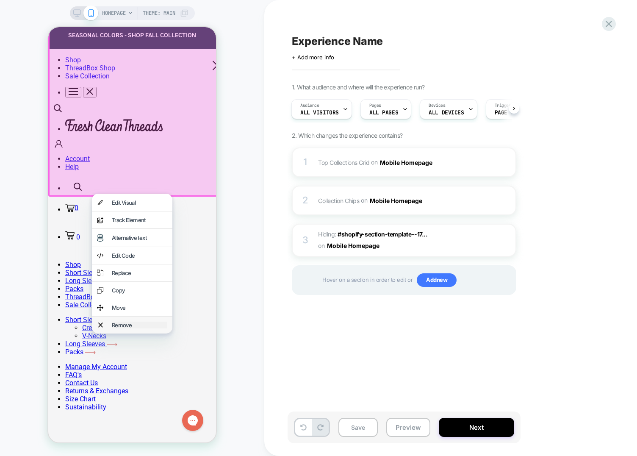
scroll to position [0, 0]
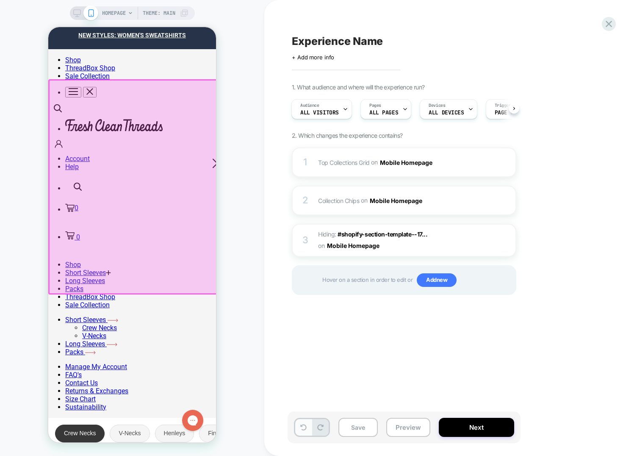
click at [302, 423] on button at bounding box center [303, 427] width 17 height 17
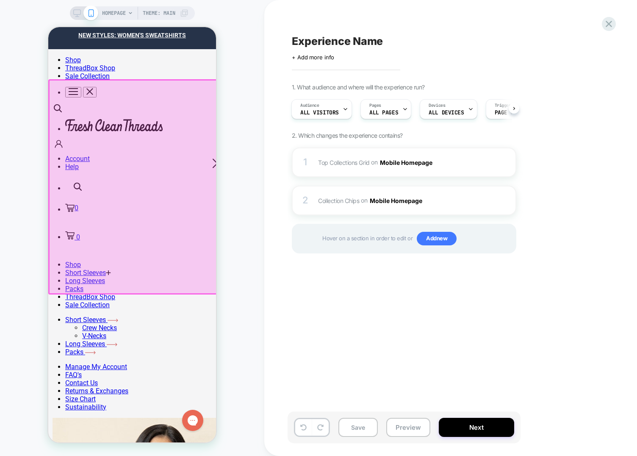
click at [110, 120] on div at bounding box center [133, 186] width 170 height 215
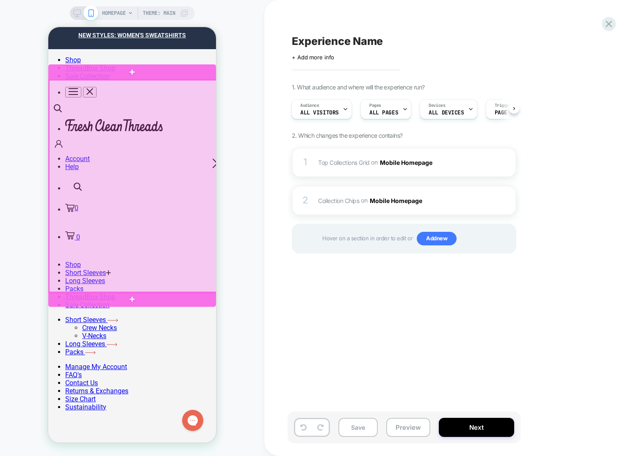
click at [131, 171] on div at bounding box center [133, 186] width 168 height 213
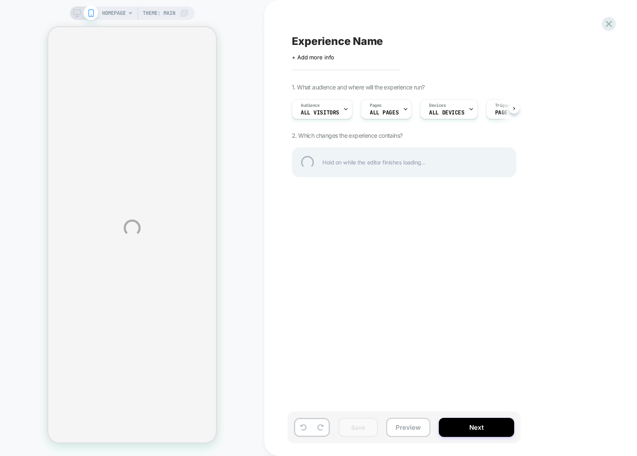
click at [245, 133] on div "HOMEPAGE Theme: MAIN Experience Name Click to edit experience details + Add mor…" at bounding box center [318, 228] width 637 height 456
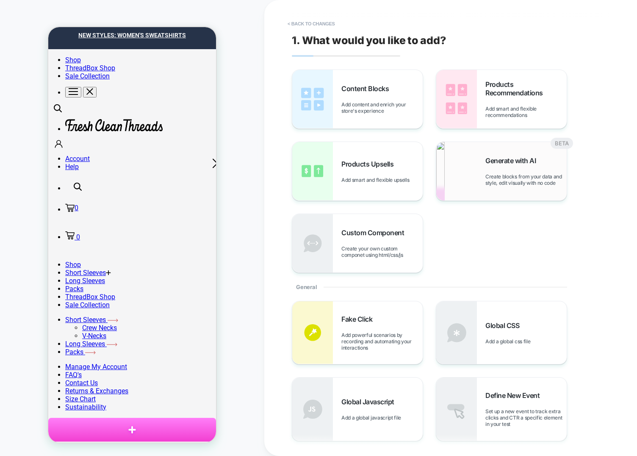
click at [507, 168] on div "Generate with AI Create blocks from your data and style, edit visually with no …" at bounding box center [525, 171] width 81 height 30
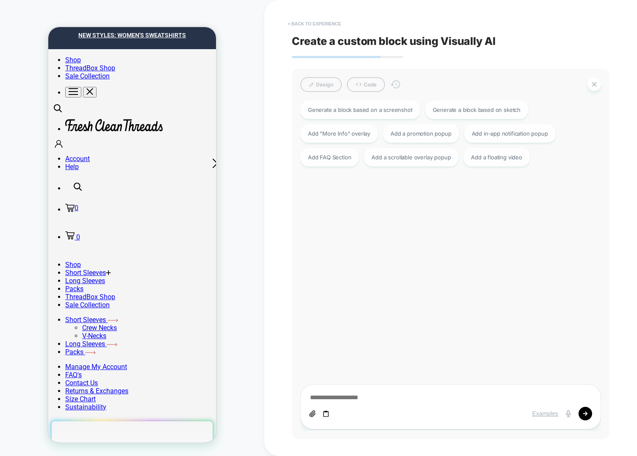
click at [309, 21] on button "< Back to experience" at bounding box center [314, 24] width 62 height 14
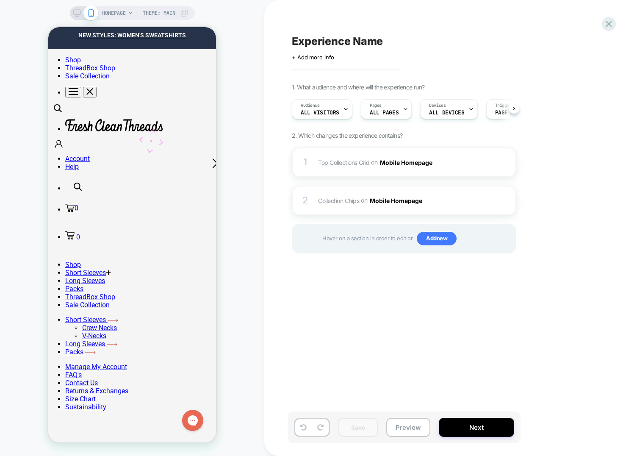
scroll to position [0, 0]
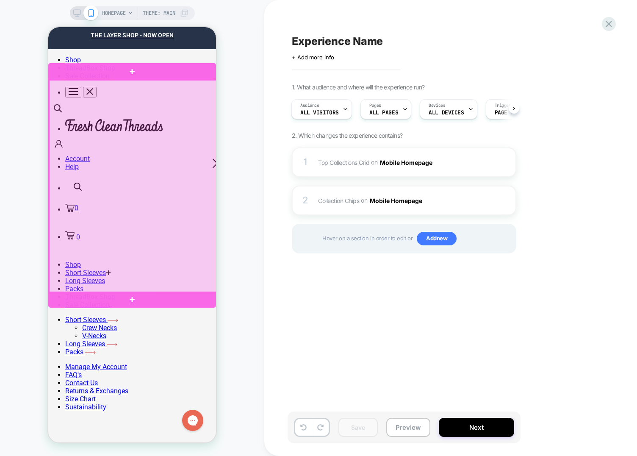
click at [155, 155] on div at bounding box center [133, 186] width 168 height 213
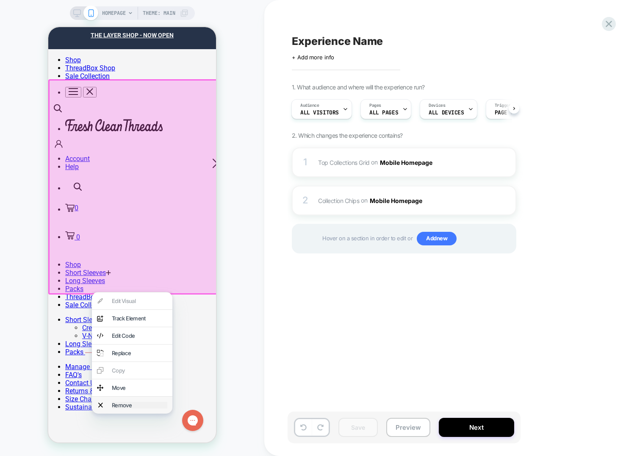
click at [131, 401] on div "Remove" at bounding box center [139, 404] width 55 height 7
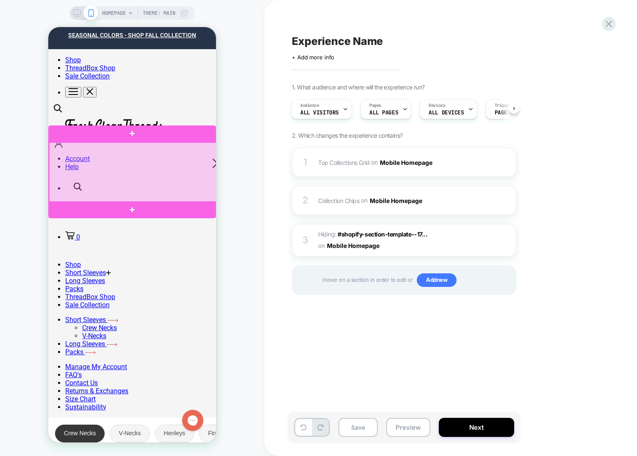
click at [146, 167] on div at bounding box center [133, 172] width 168 height 60
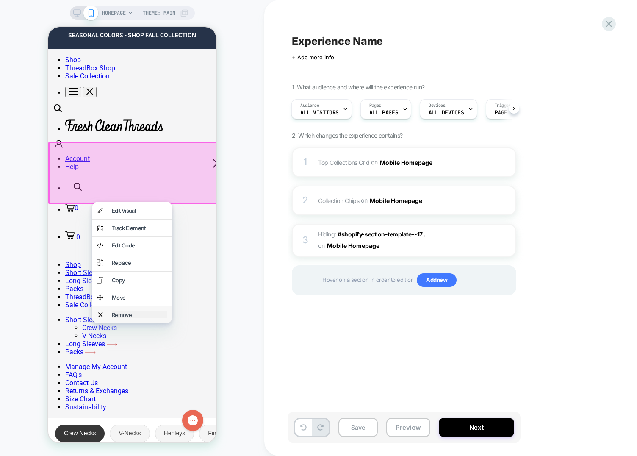
click at [146, 312] on div "Remove" at bounding box center [139, 314] width 55 height 7
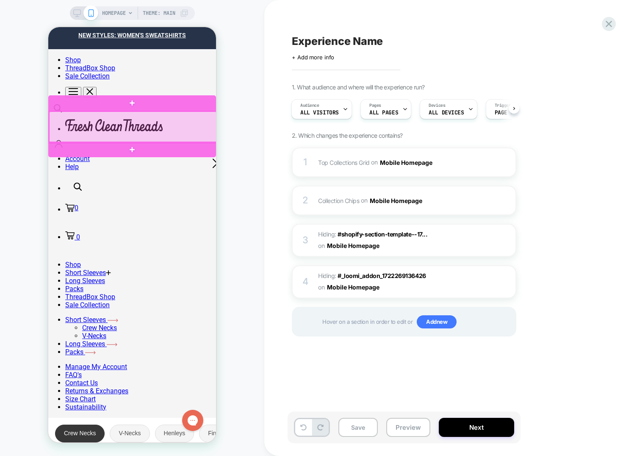
click at [125, 124] on div at bounding box center [133, 127] width 168 height 32
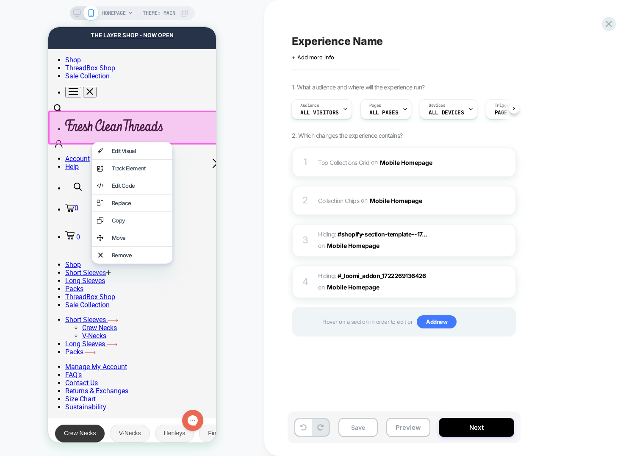
click at [33, 382] on div "HOMEPAGE Theme: MAIN" at bounding box center [132, 227] width 264 height 439
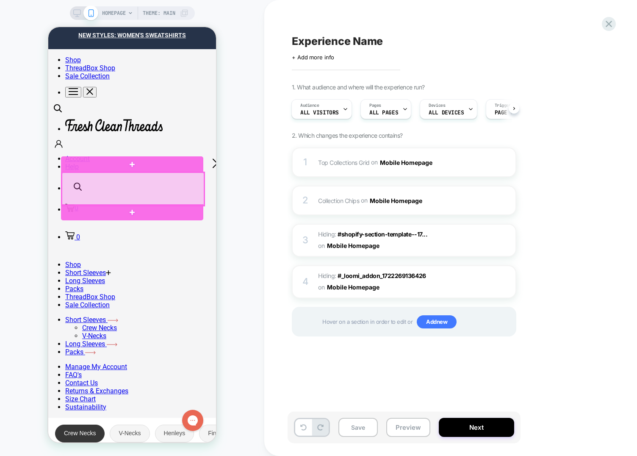
click at [110, 186] on div at bounding box center [133, 188] width 142 height 33
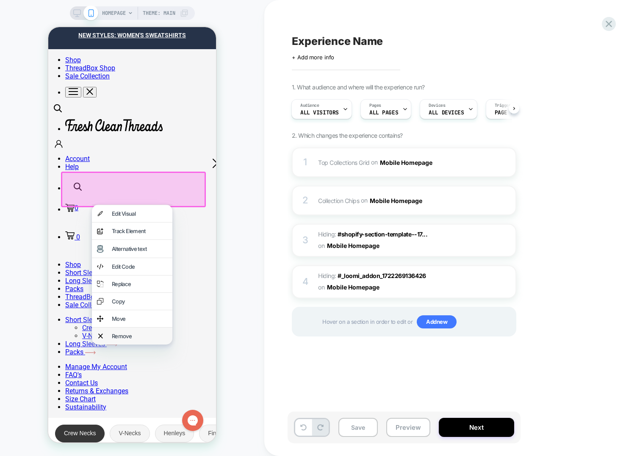
click at [111, 331] on div "Remove" at bounding box center [132, 335] width 80 height 17
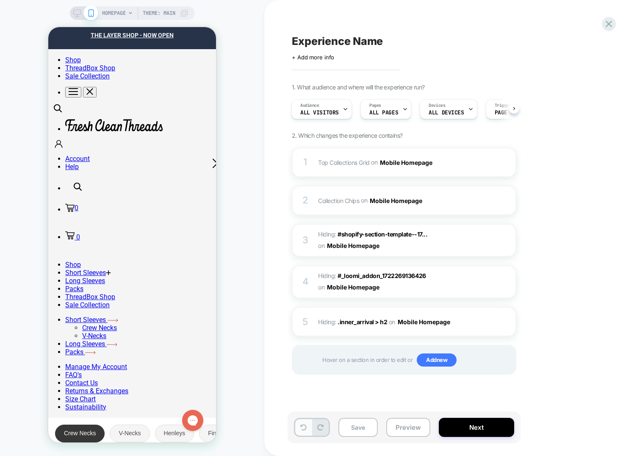
click at [305, 426] on icon at bounding box center [303, 427] width 6 height 6
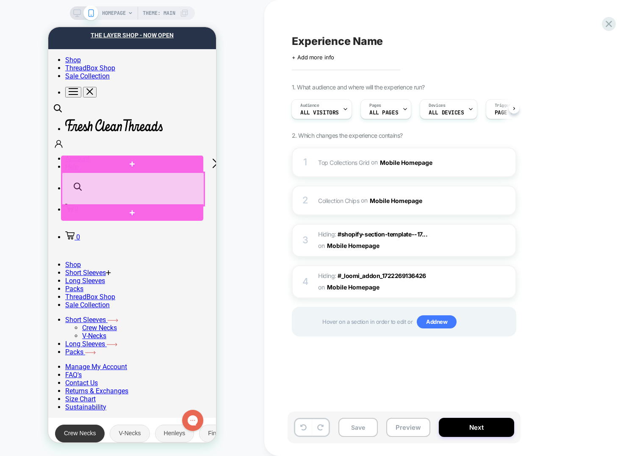
click at [131, 185] on div at bounding box center [133, 188] width 142 height 33
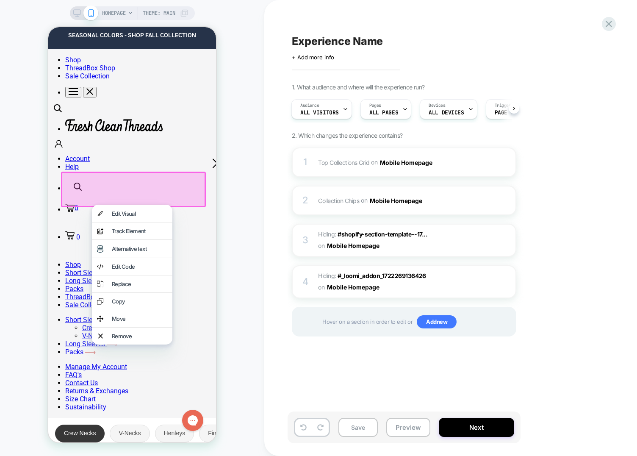
click at [134, 177] on div at bounding box center [133, 189] width 145 height 36
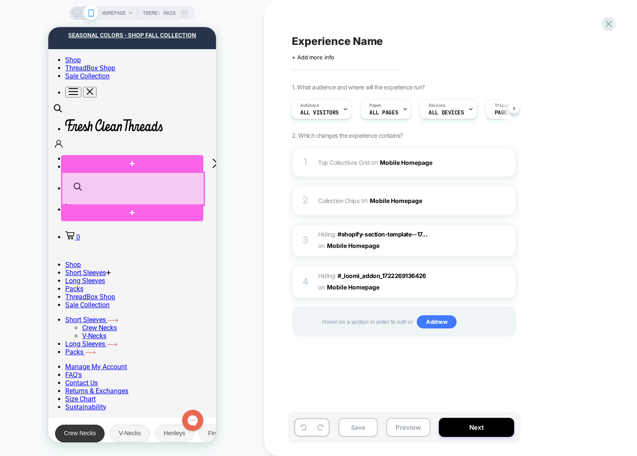
click at [98, 183] on div at bounding box center [133, 188] width 142 height 33
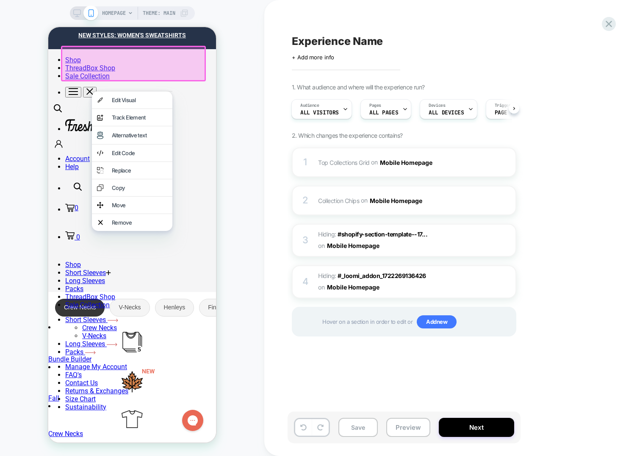
scroll to position [129, 0]
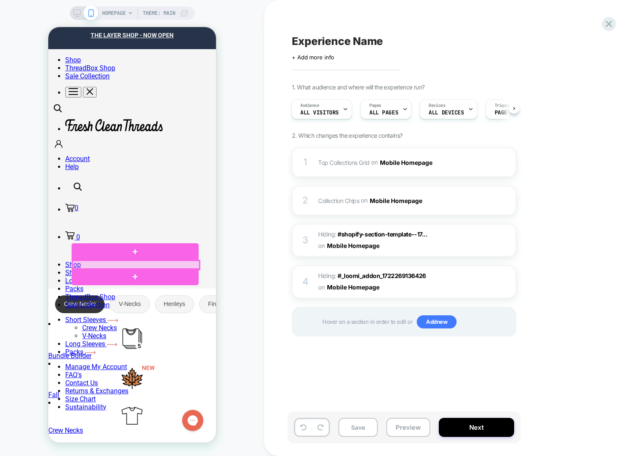
click at [121, 263] on div at bounding box center [135, 264] width 127 height 8
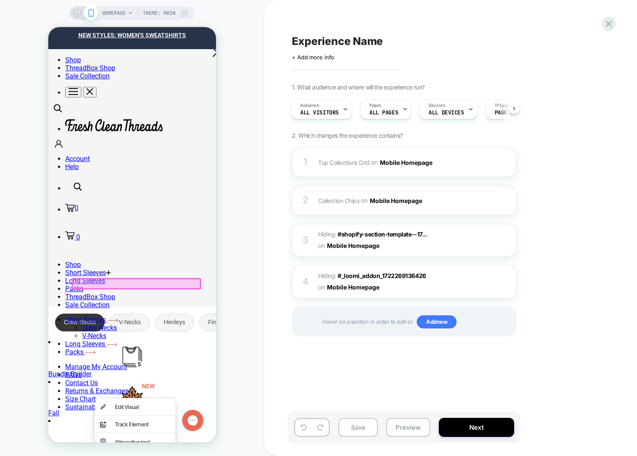
scroll to position [0, 0]
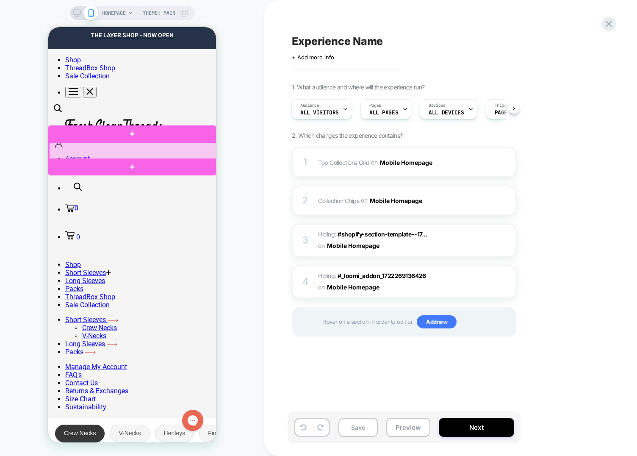
click at [122, 151] on div at bounding box center [133, 151] width 168 height 17
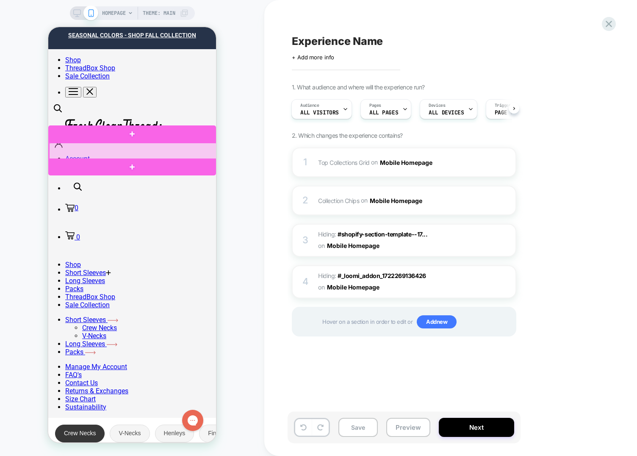
click at [106, 145] on div at bounding box center [133, 151] width 168 height 17
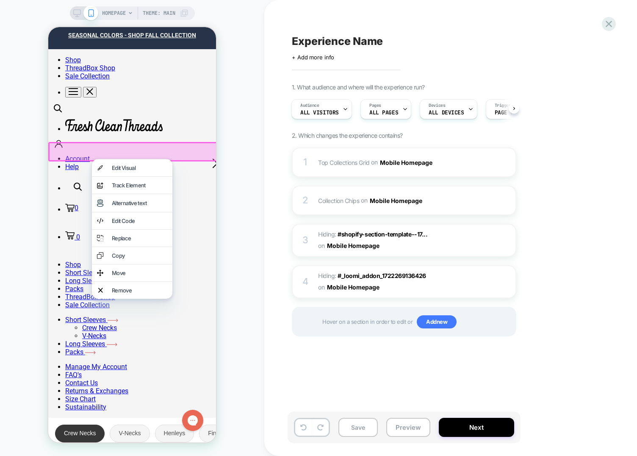
click at [98, 147] on div at bounding box center [133, 151] width 170 height 19
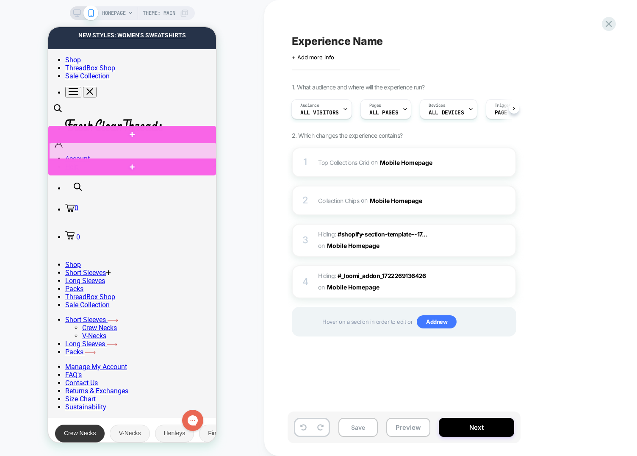
click at [103, 155] on div at bounding box center [133, 151] width 168 height 17
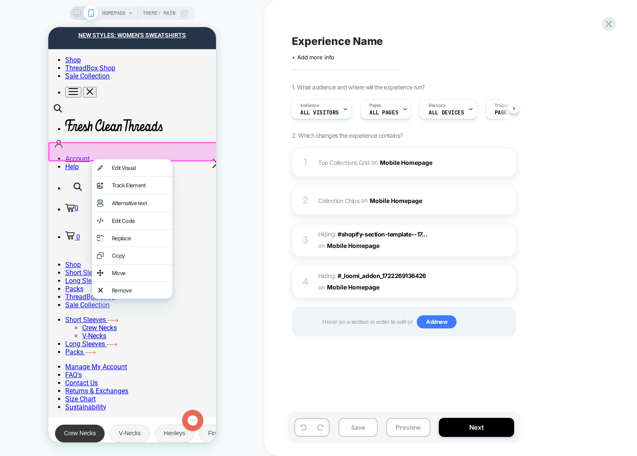
click at [103, 155] on div at bounding box center [133, 151] width 170 height 19
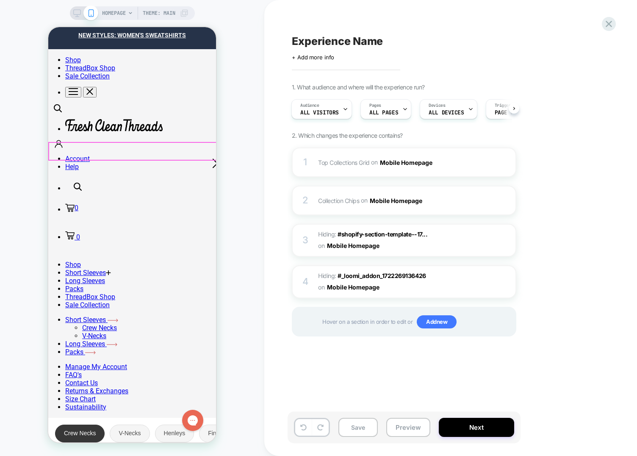
click at [103, 155] on div at bounding box center [133, 151] width 168 height 17
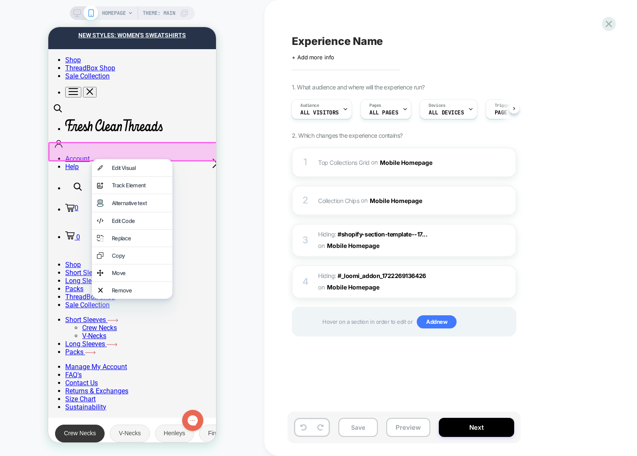
click at [163, 152] on div at bounding box center [133, 151] width 170 height 19
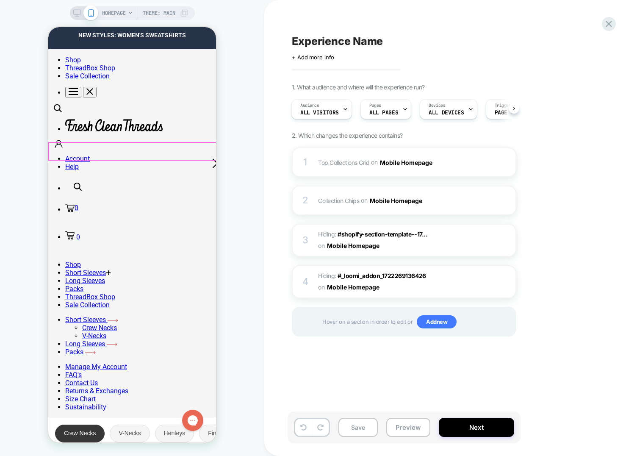
click at [198, 149] on div at bounding box center [133, 151] width 168 height 17
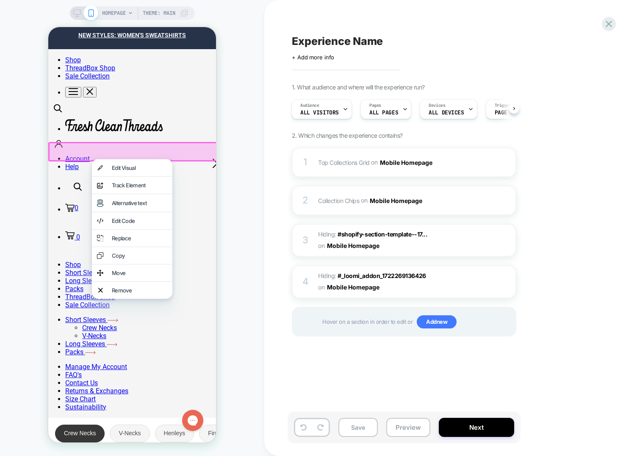
click at [198, 149] on div at bounding box center [133, 151] width 170 height 19
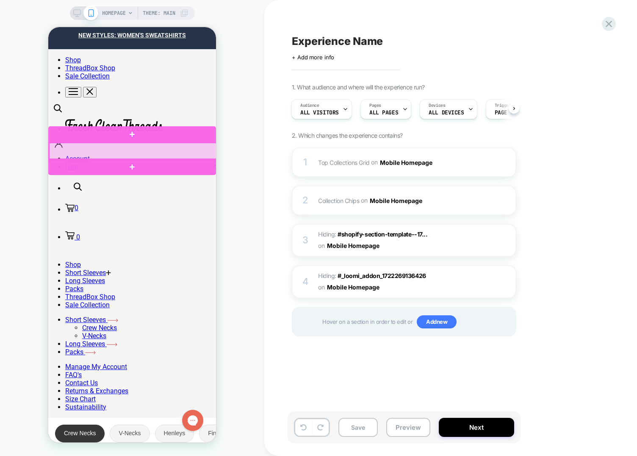
click at [56, 147] on div at bounding box center [133, 151] width 168 height 17
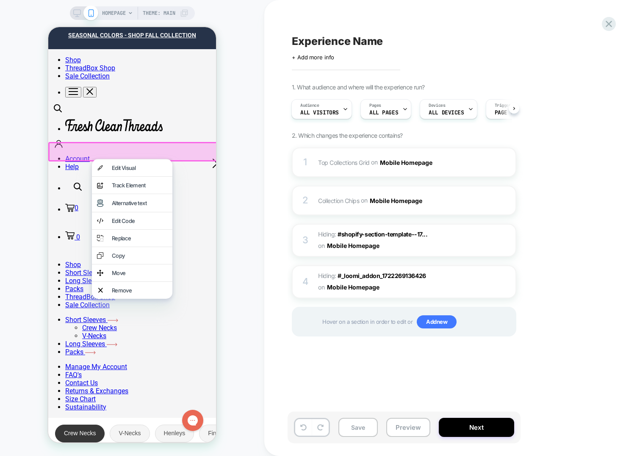
click at [193, 154] on div at bounding box center [133, 151] width 170 height 19
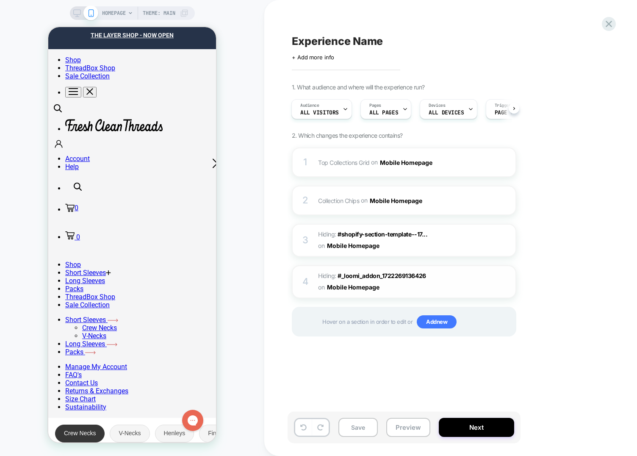
click at [505, 282] on div at bounding box center [509, 281] width 14 height 9
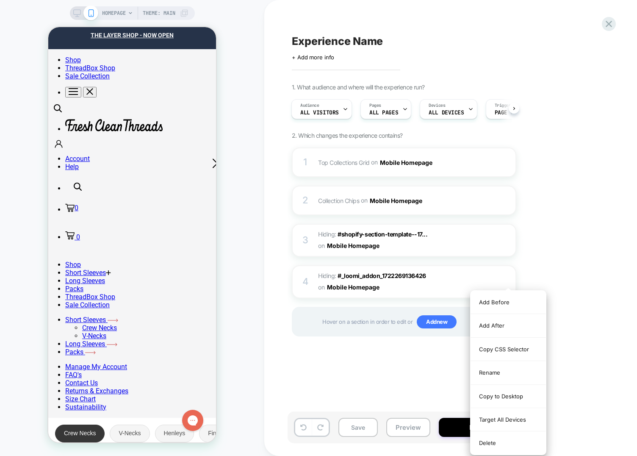
click at [528, 445] on div "Delete" at bounding box center [507, 442] width 75 height 23
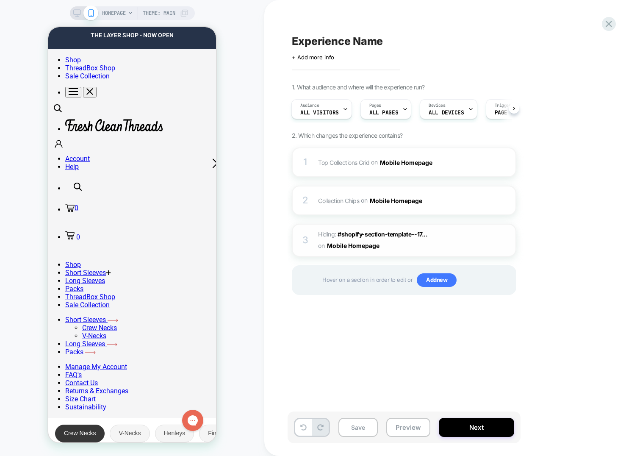
click at [502, 242] on div at bounding box center [509, 239] width 14 height 9
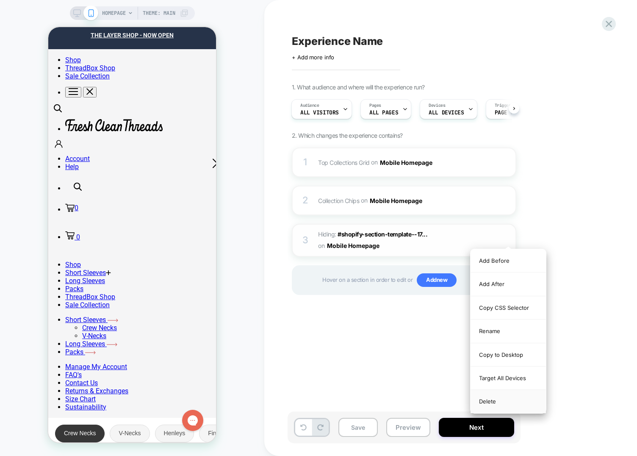
click at [516, 402] on div "Delete" at bounding box center [507, 400] width 75 height 23
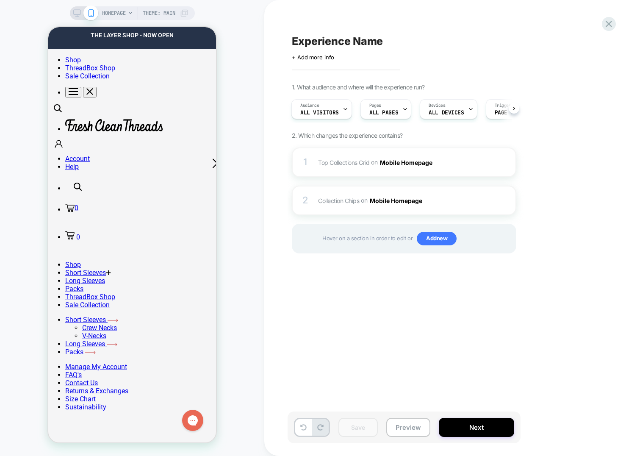
click at [395, 331] on div "Experience Name Click to edit experience details + Add more info 1. What audien…" at bounding box center [446, 227] width 318 height 439
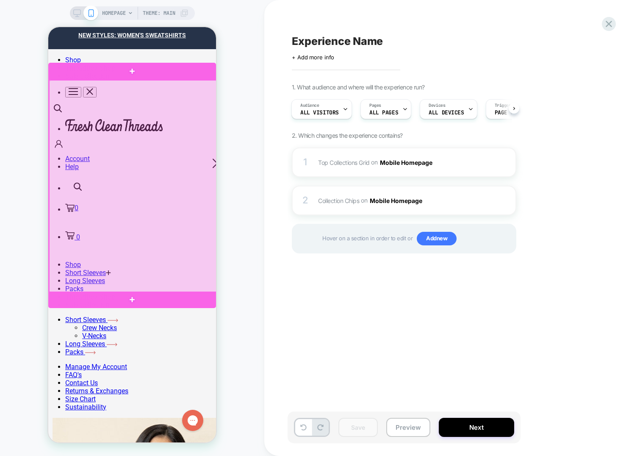
click at [157, 128] on div at bounding box center [133, 186] width 168 height 213
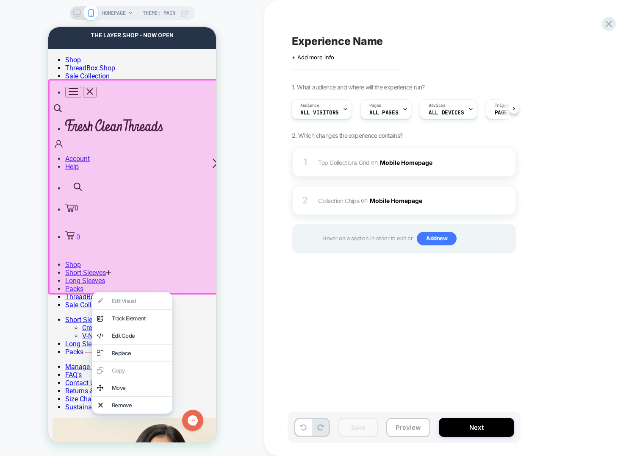
click at [154, 127] on div at bounding box center [133, 186] width 170 height 215
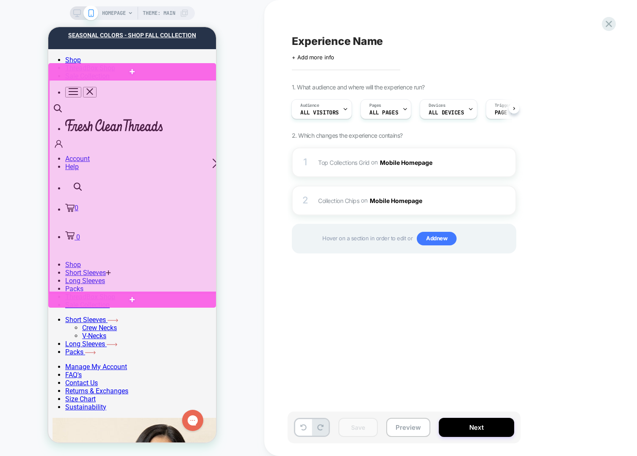
click at [165, 103] on div at bounding box center [133, 186] width 168 height 213
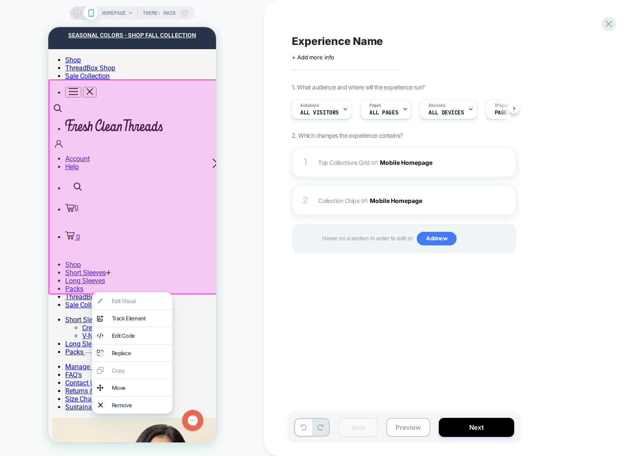
click at [165, 103] on div at bounding box center [133, 186] width 170 height 215
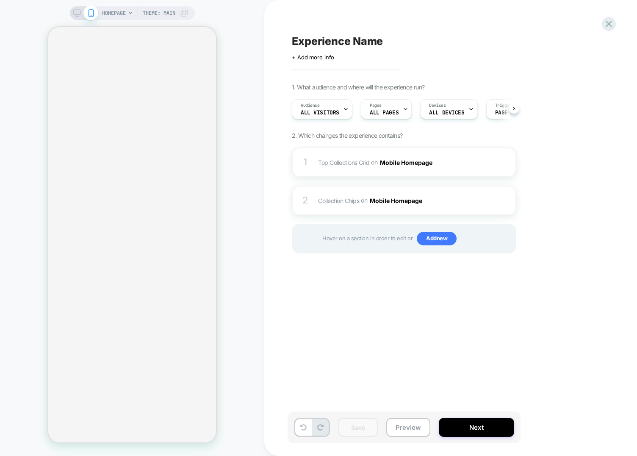
scroll to position [0, 0]
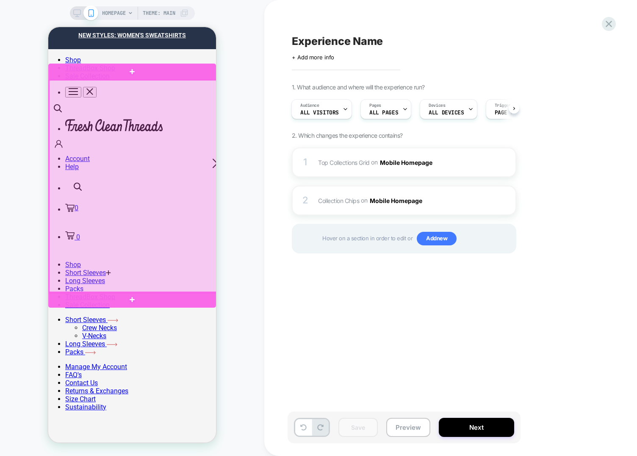
click at [135, 127] on div at bounding box center [133, 186] width 168 height 213
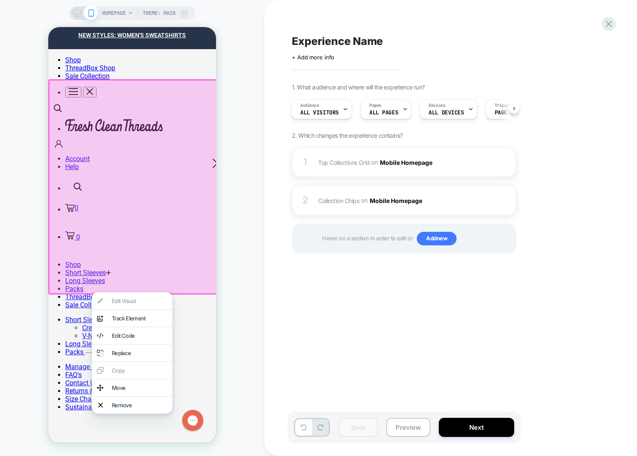
click at [248, 110] on div "HOMEPAGE Theme: MAIN" at bounding box center [132, 227] width 264 height 439
click at [122, 141] on div at bounding box center [133, 186] width 170 height 215
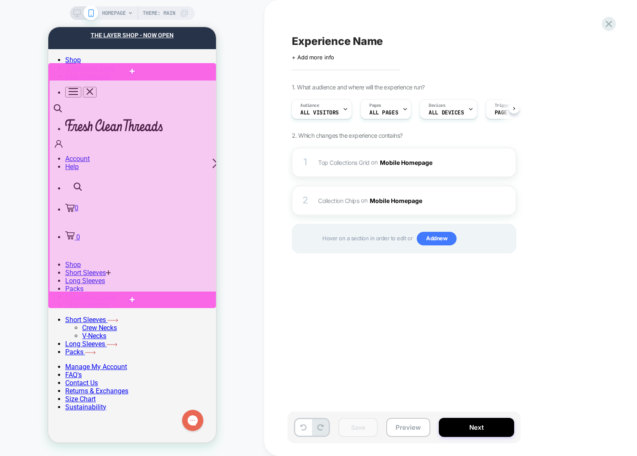
click at [122, 230] on div at bounding box center [133, 186] width 168 height 213
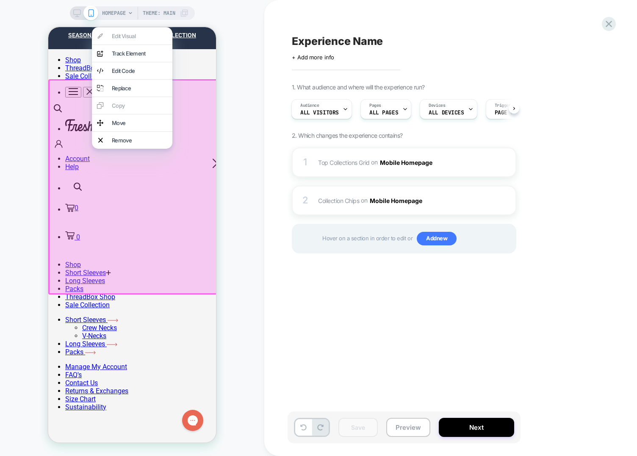
click at [53, 32] on div "THE LAYER SHOP - NOW OPEN SEASONAL COLORS - SHOP FALL COLLECTION NEW STYLES: WO…" at bounding box center [132, 38] width 168 height 22
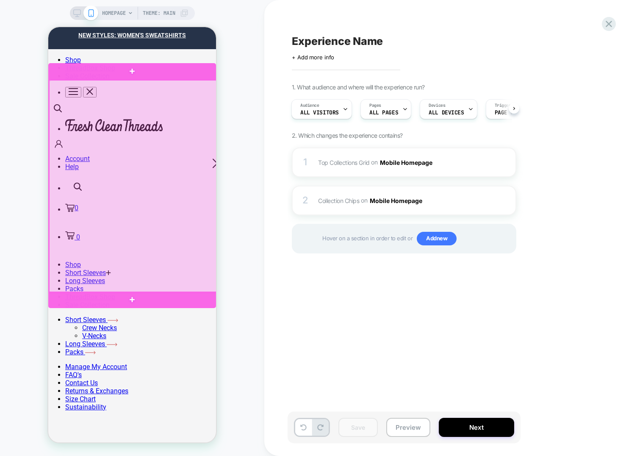
click at [69, 93] on div at bounding box center [133, 186] width 168 height 213
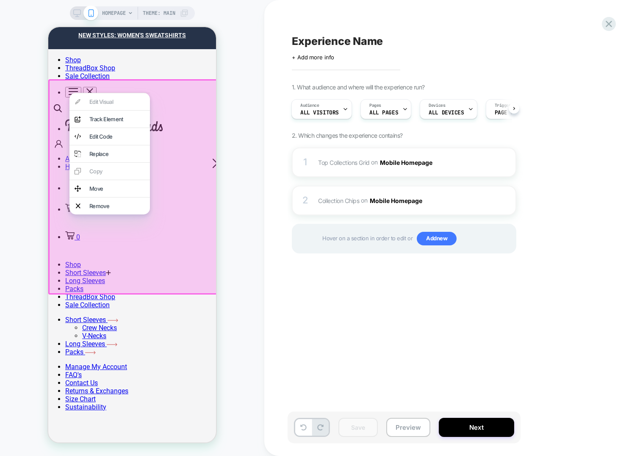
drag, startPoint x: 149, startPoint y: 259, endPoint x: 437, endPoint y: 240, distance: 288.5
click at [149, 259] on div at bounding box center [133, 186] width 170 height 215
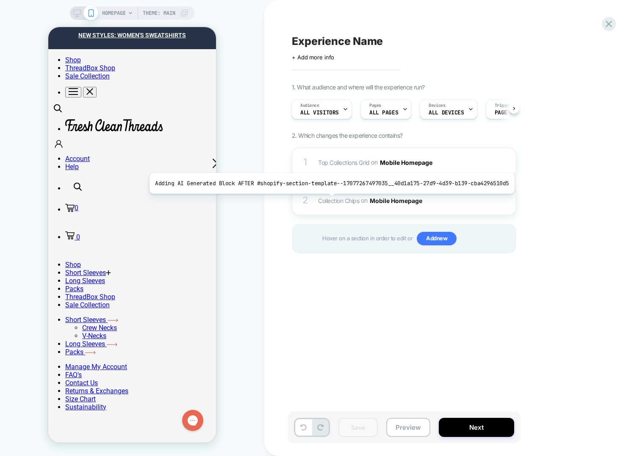
click at [343, 203] on span "Collection Chips" at bounding box center [338, 199] width 41 height 7
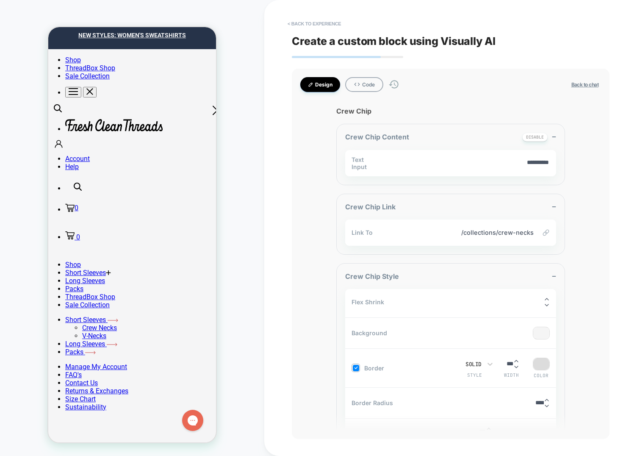
scroll to position [72, 0]
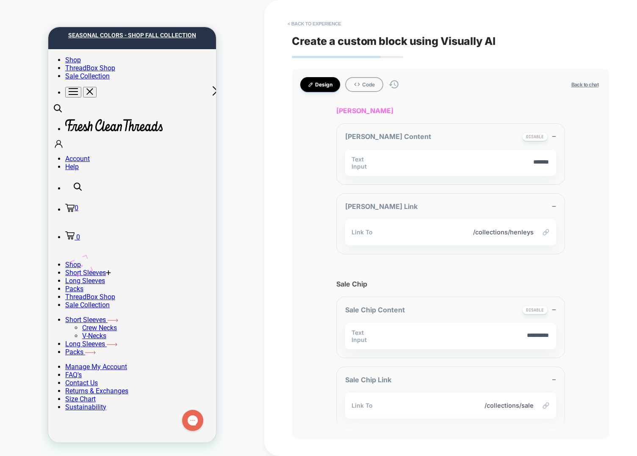
scroll to position [910, 0]
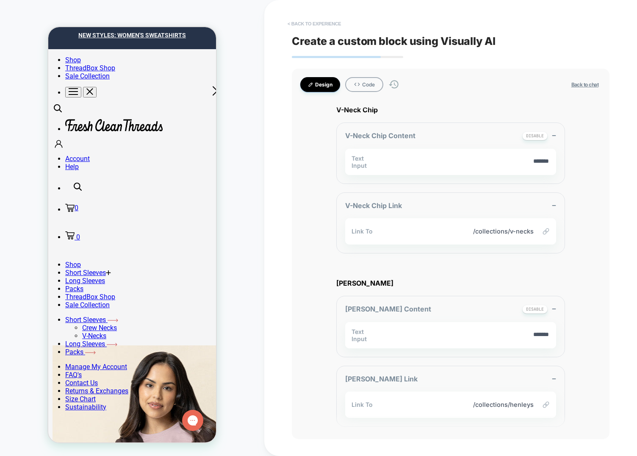
click at [301, 26] on button "< Back to experience" at bounding box center [314, 24] width 62 height 14
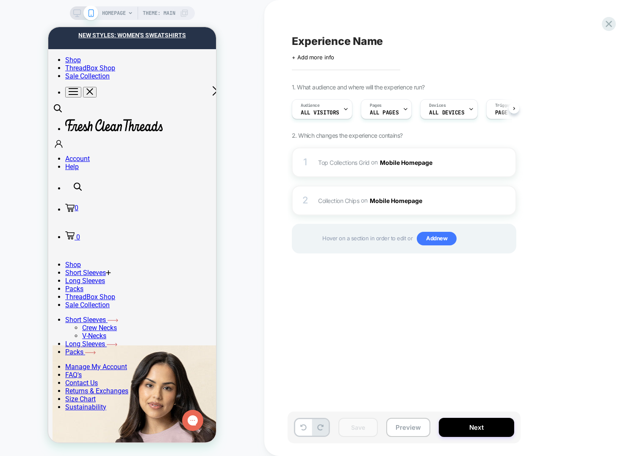
scroll to position [0, 0]
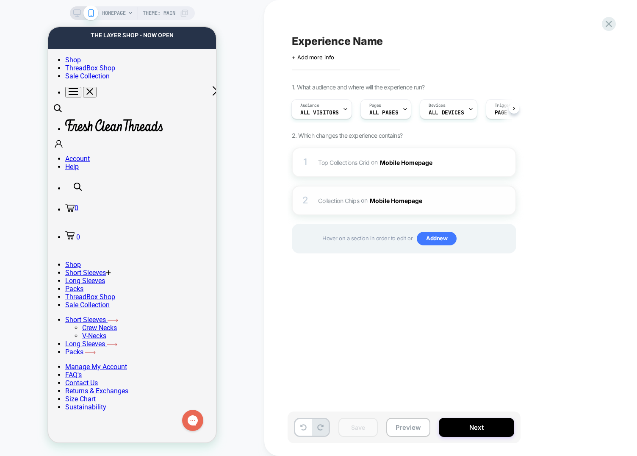
click at [325, 204] on span "Collection Chips Adding AI Generated Block AFTER #shopify-section-template--170…" at bounding box center [398, 200] width 161 height 12
type textarea "*"
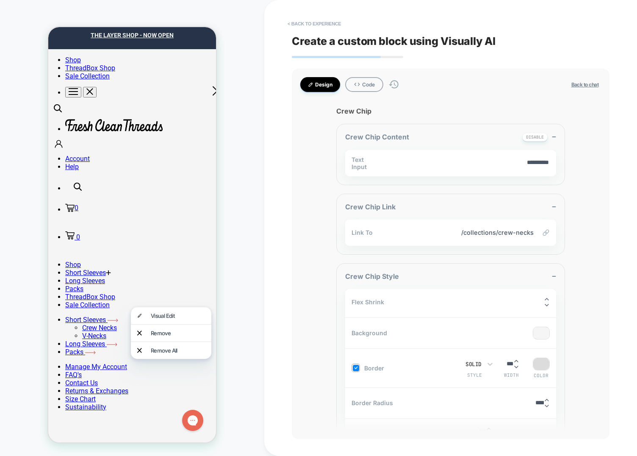
click at [22, 178] on div "HOMEPAGE Theme: MAIN" at bounding box center [132, 227] width 264 height 439
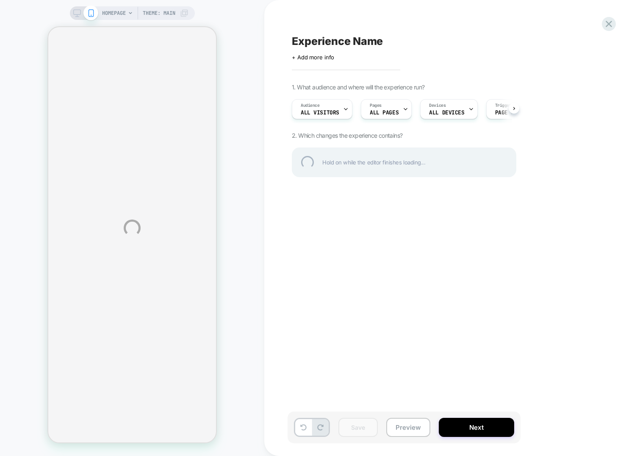
click at [36, 192] on div "HOMEPAGE Theme: MAIN Experience Name Click to edit experience details + Add mor…" at bounding box center [318, 228] width 637 height 456
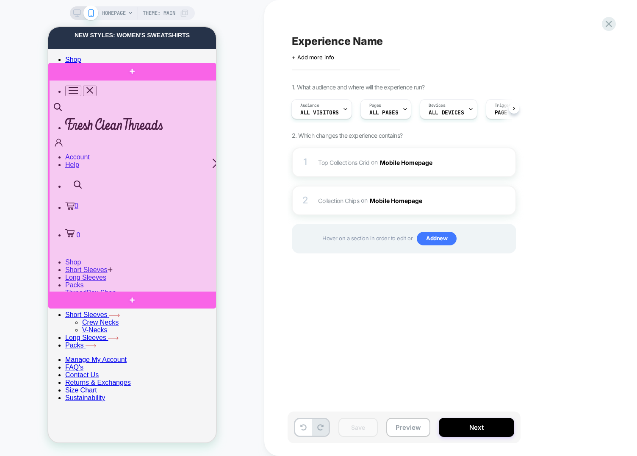
click at [165, 167] on div at bounding box center [133, 186] width 168 height 213
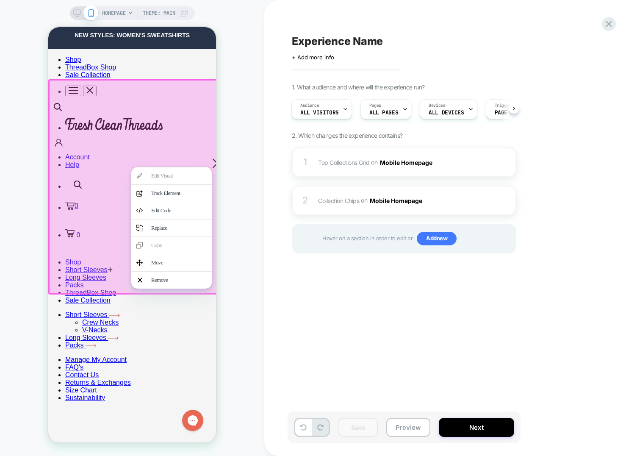
click at [101, 148] on div at bounding box center [133, 186] width 170 height 215
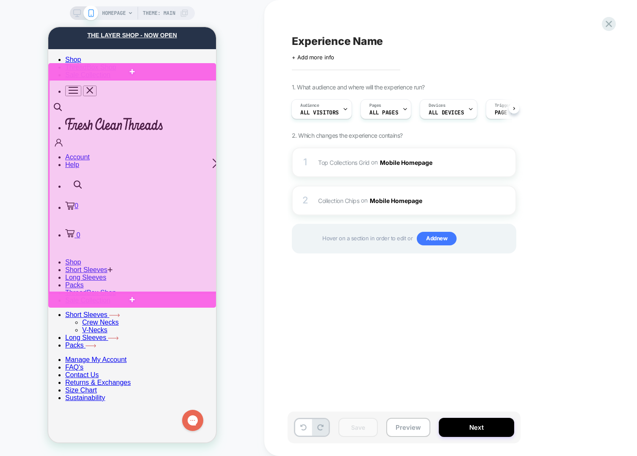
click at [91, 161] on div at bounding box center [133, 186] width 168 height 213
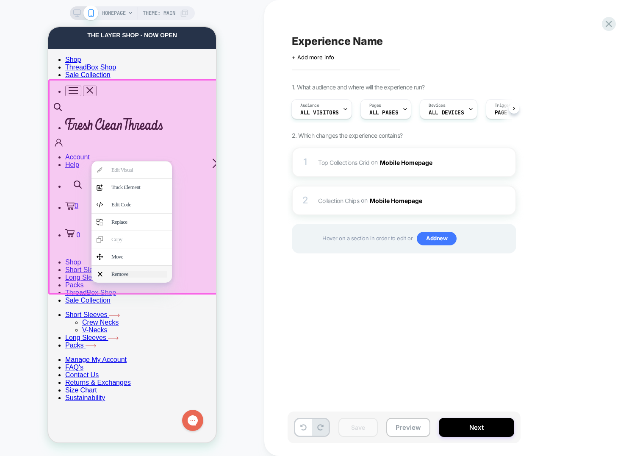
click at [130, 271] on div "Remove" at bounding box center [138, 274] width 55 height 7
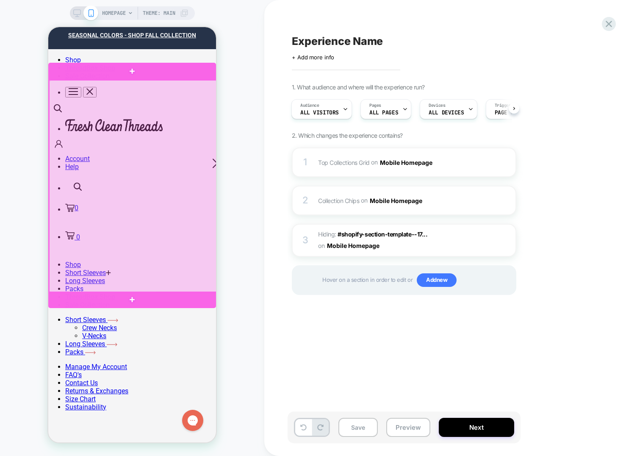
click at [136, 178] on div at bounding box center [133, 186] width 168 height 213
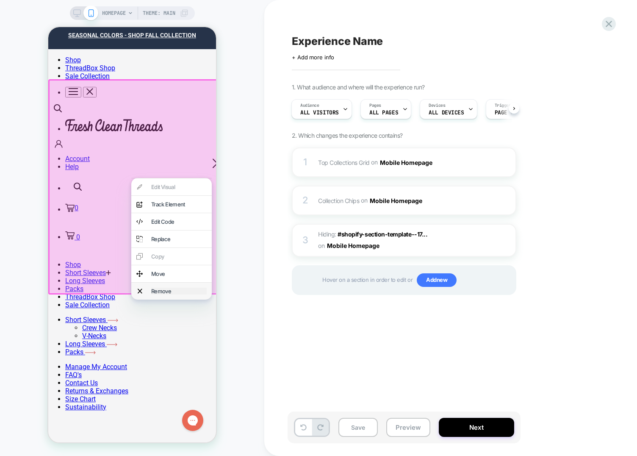
click at [162, 287] on div "Remove" at bounding box center [178, 290] width 55 height 7
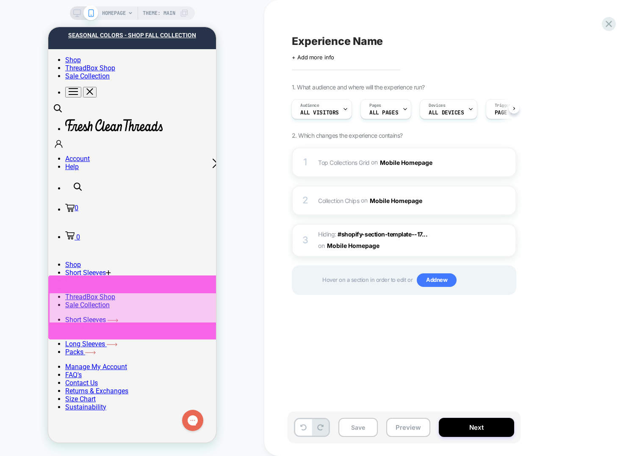
click at [173, 303] on div at bounding box center [319, 308] width 541 height 31
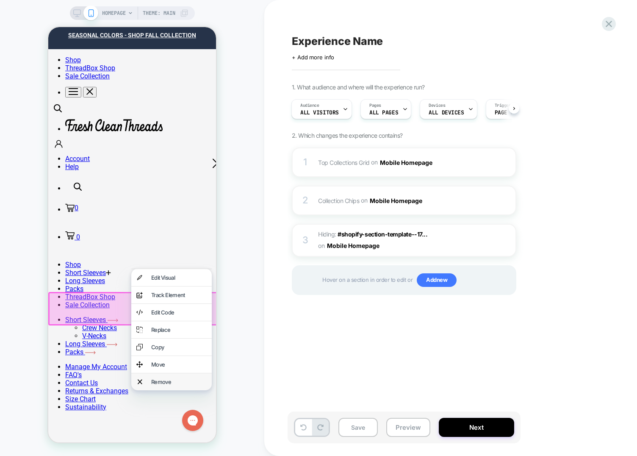
click at [171, 373] on div "Remove" at bounding box center [171, 381] width 80 height 17
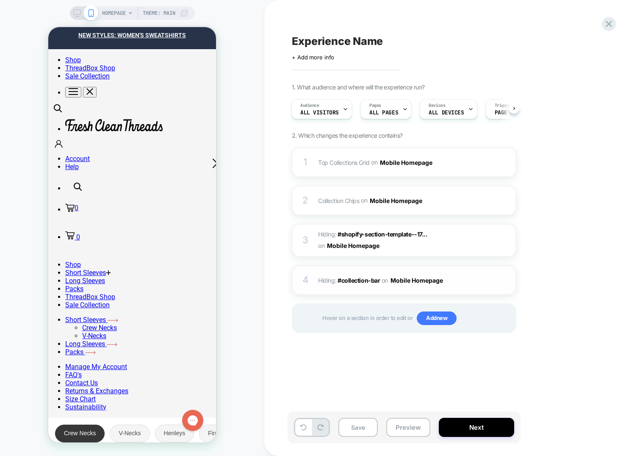
click at [507, 280] on img at bounding box center [507, 279] width 2 height 9
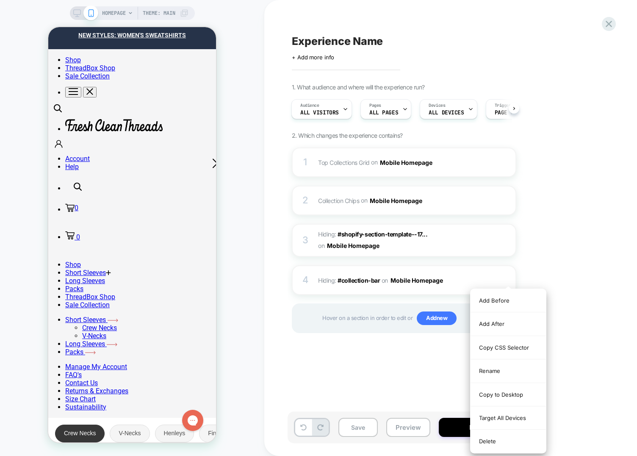
click at [497, 442] on div "Delete" at bounding box center [507, 440] width 75 height 23
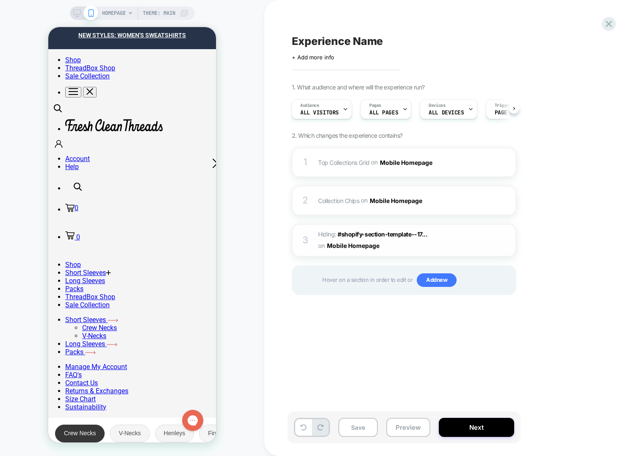
click at [503, 241] on div at bounding box center [509, 239] width 14 height 9
click at [503, 239] on div at bounding box center [509, 239] width 14 height 9
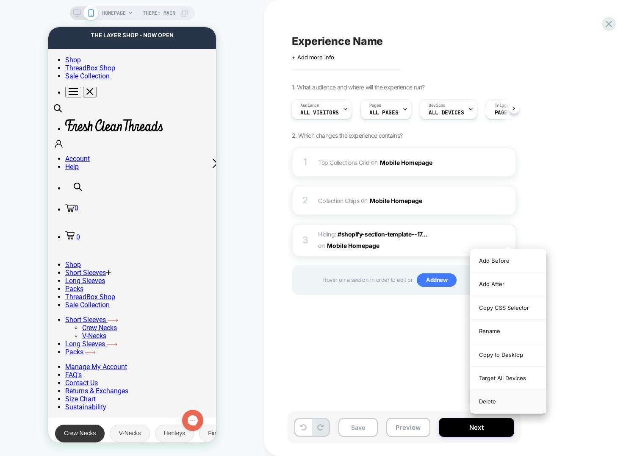
click at [481, 400] on div "Delete" at bounding box center [507, 400] width 75 height 23
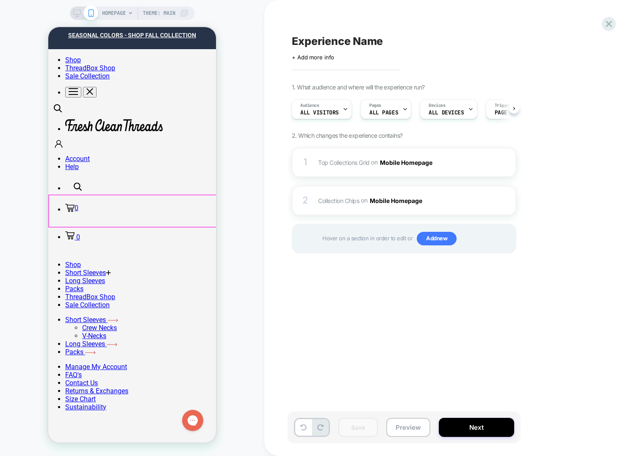
scroll to position [177, 0]
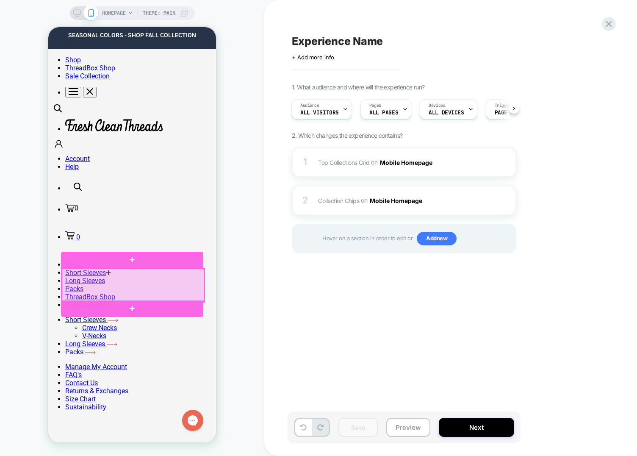
click at [109, 287] on div at bounding box center [133, 284] width 142 height 33
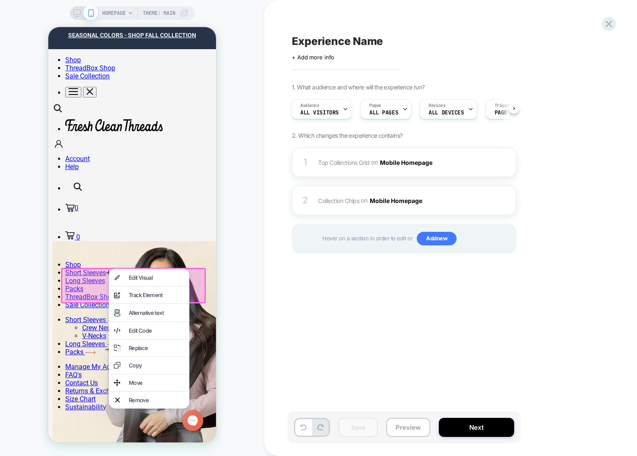
click at [85, 274] on div at bounding box center [133, 286] width 145 height 36
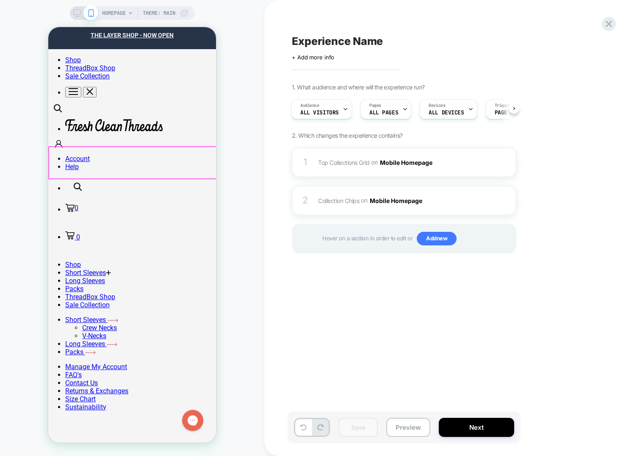
scroll to position [0, 0]
click at [347, 208] on div "2 Collection Chips Adding AI Generated Block AFTER #shopify-section-template--1…" at bounding box center [404, 200] width 224 height 30
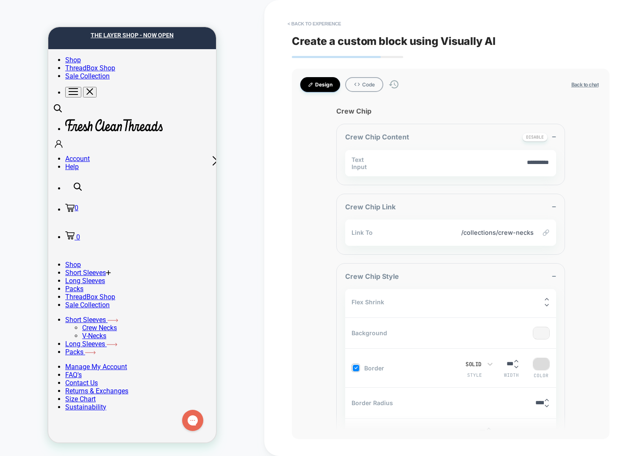
type textarea "*"
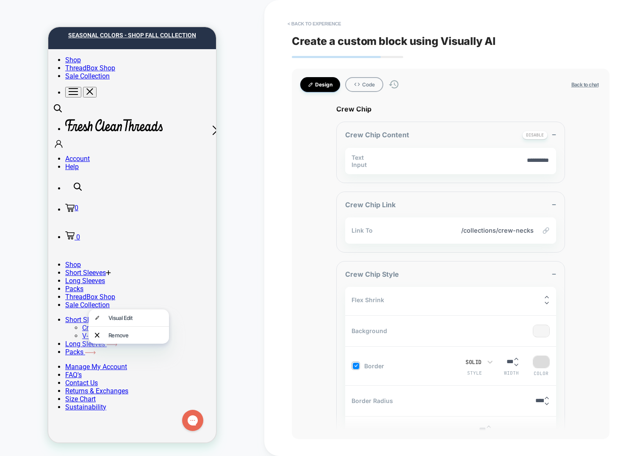
scroll to position [0, 0]
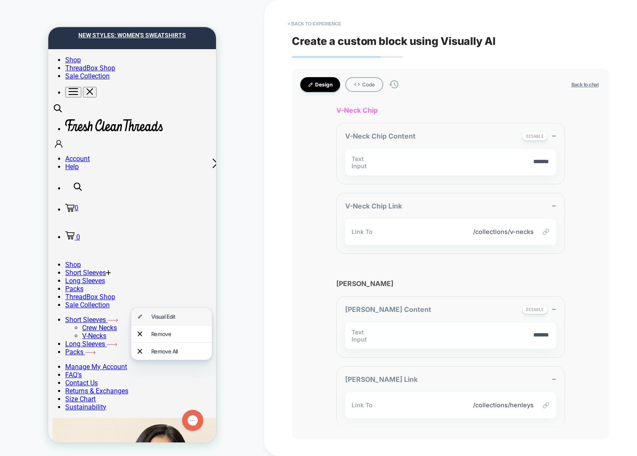
scroll to position [737, 0]
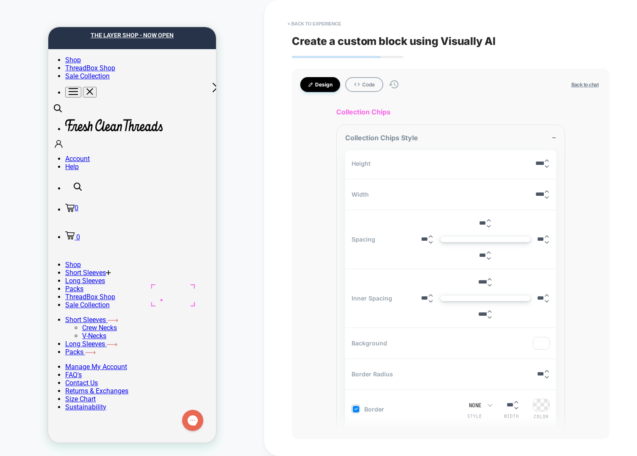
scroll to position [77, 0]
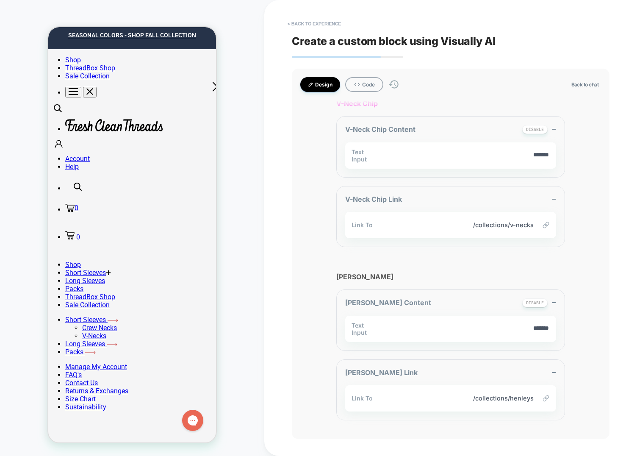
scroll to position [737, 0]
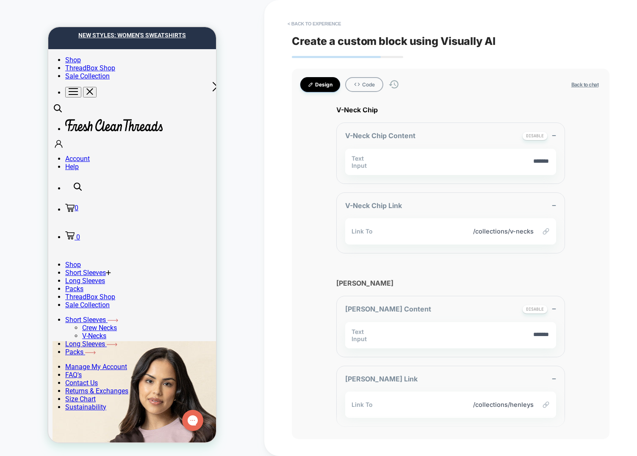
click at [32, 309] on div "HOMEPAGE Theme: MAIN" at bounding box center [132, 227] width 264 height 439
click at [253, 218] on div "HOMEPAGE Theme: MAIN" at bounding box center [132, 227] width 264 height 439
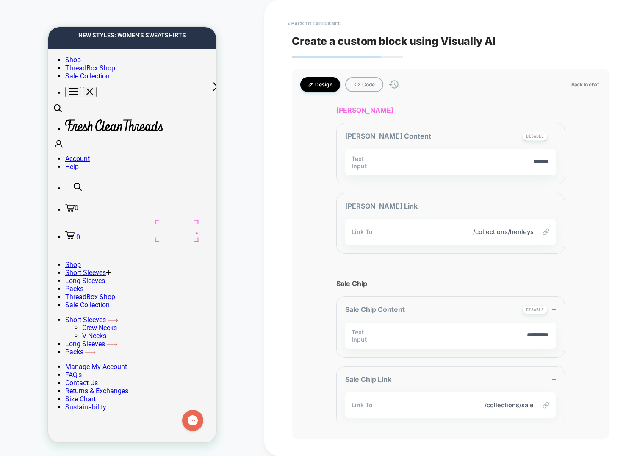
scroll to position [910, 0]
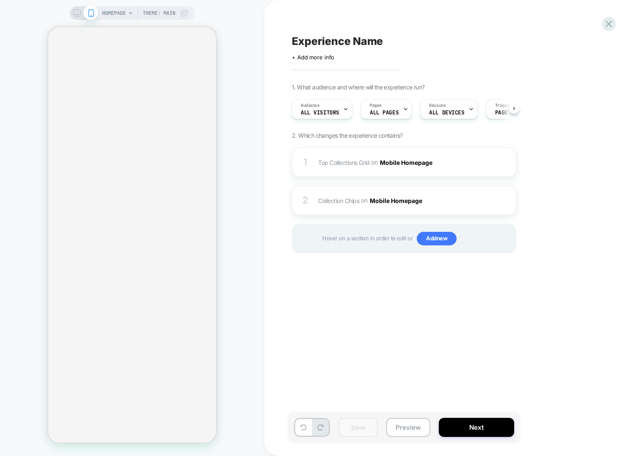
scroll to position [0, 0]
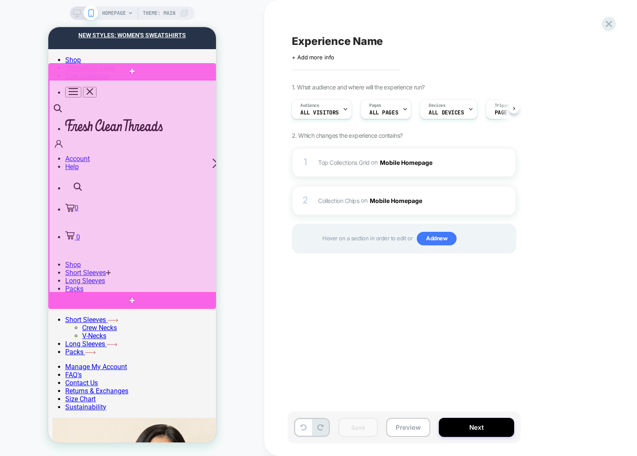
click at [150, 240] on div at bounding box center [133, 186] width 168 height 213
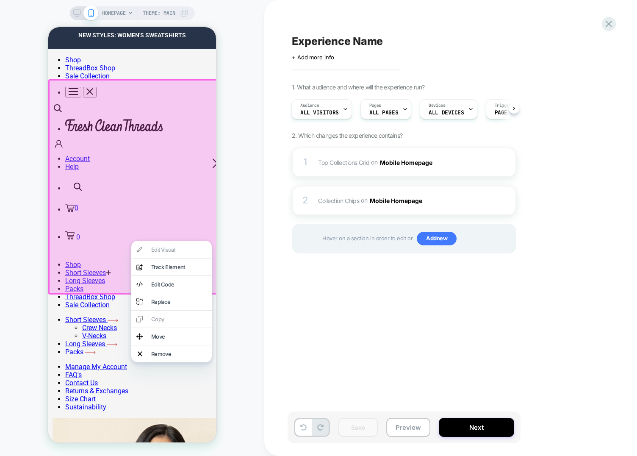
click at [156, 184] on div at bounding box center [133, 186] width 170 height 215
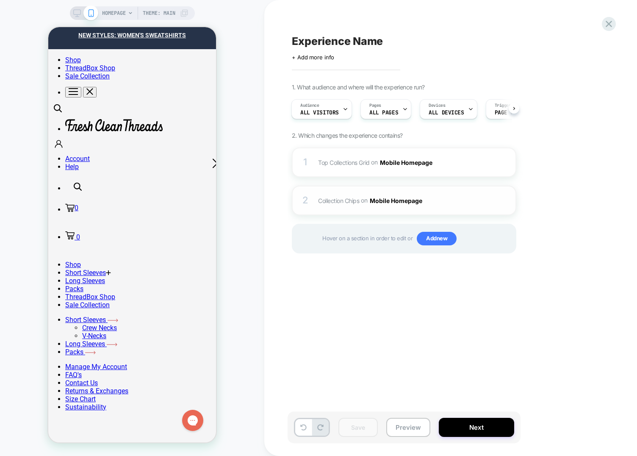
click at [323, 205] on span "Collection Chips Adding AI Generated Block AFTER #shopify-section-template--170…" at bounding box center [398, 200] width 161 height 12
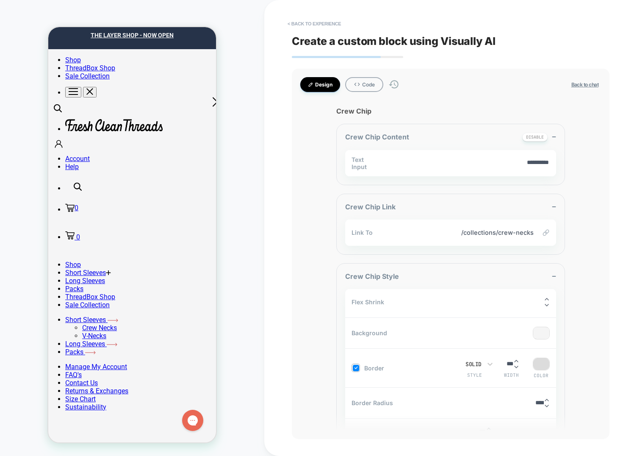
scroll to position [72, 0]
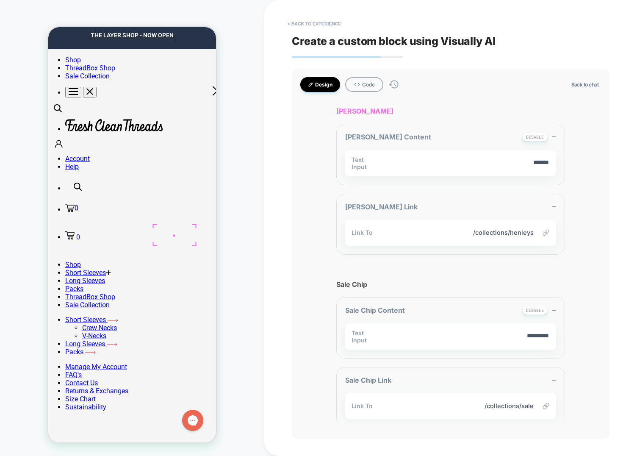
scroll to position [910, 0]
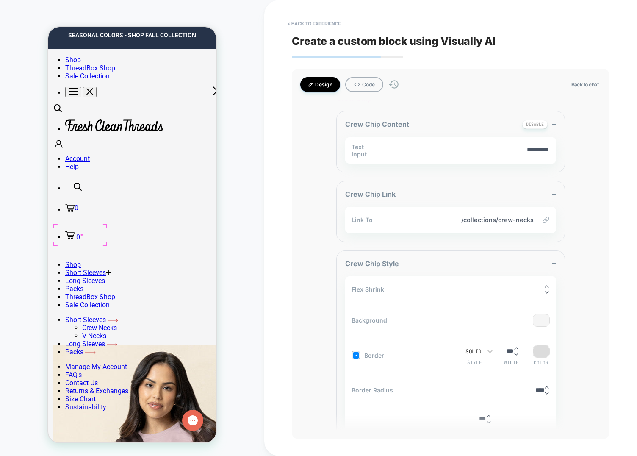
scroll to position [2, 0]
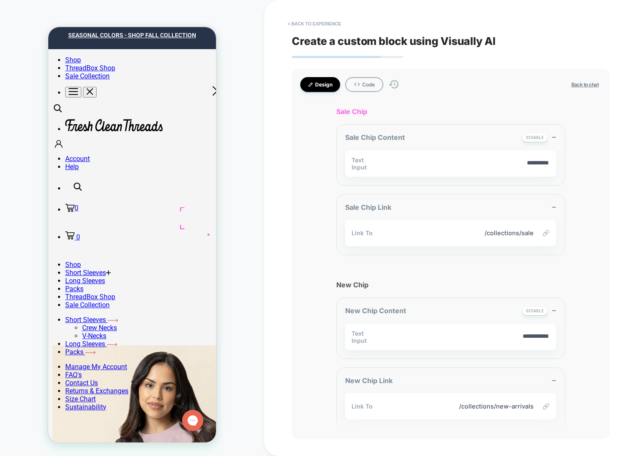
scroll to position [1083, 0]
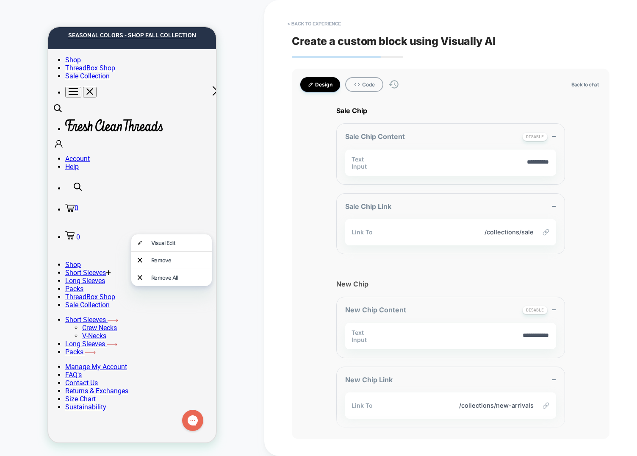
click at [155, 239] on div "Visual Edit" at bounding box center [173, 236] width 80 height 17
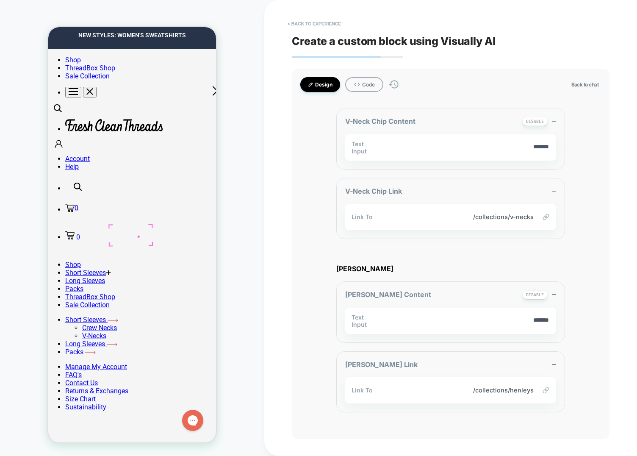
scroll to position [737, 0]
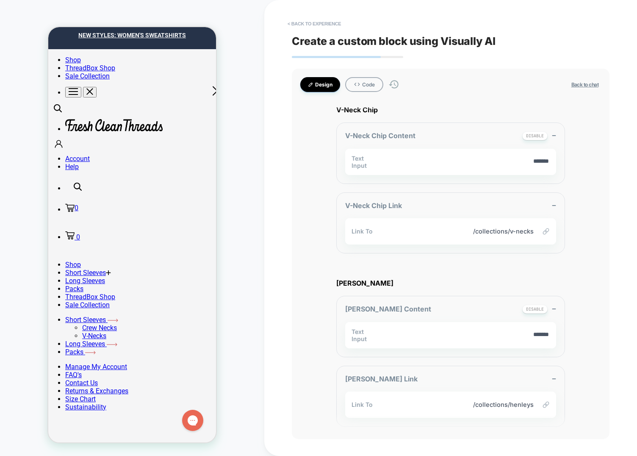
click at [315, 83] on button "Design" at bounding box center [320, 84] width 40 height 15
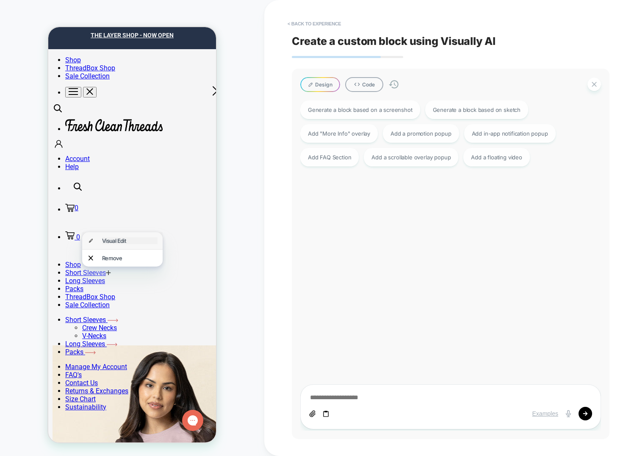
click at [122, 238] on div "Visual Edit" at bounding box center [129, 240] width 55 height 7
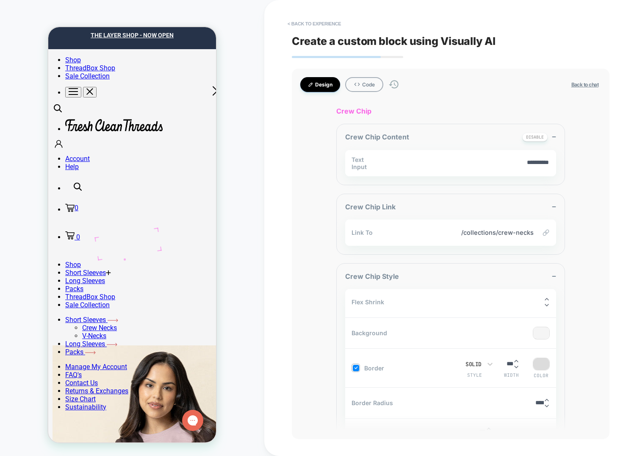
scroll to position [2, 0]
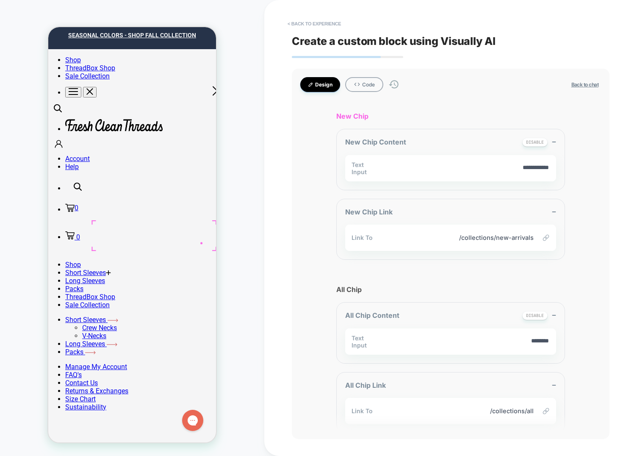
scroll to position [1255, 0]
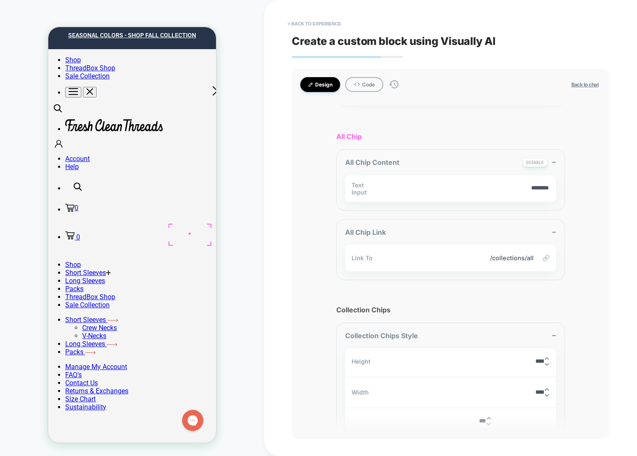
scroll to position [1428, 0]
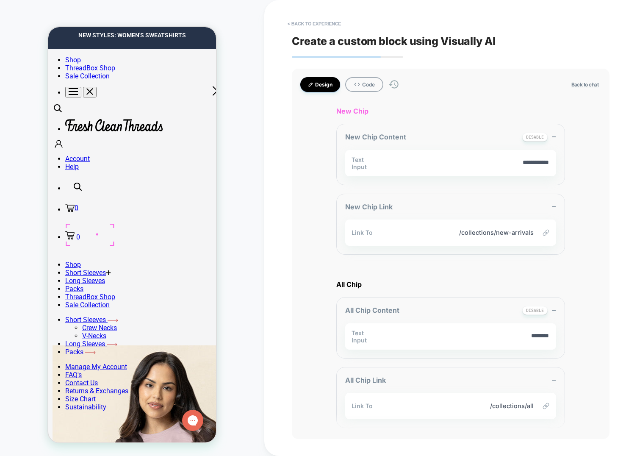
click at [323, 25] on button "< Back to experience" at bounding box center [314, 24] width 62 height 14
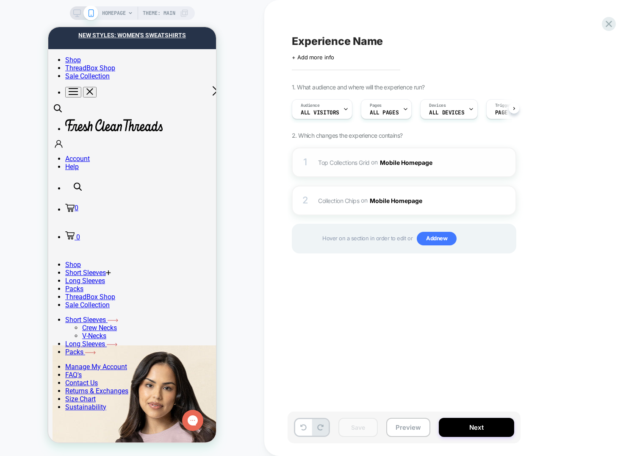
scroll to position [0, 0]
click at [497, 161] on img at bounding box center [494, 162] width 7 height 7
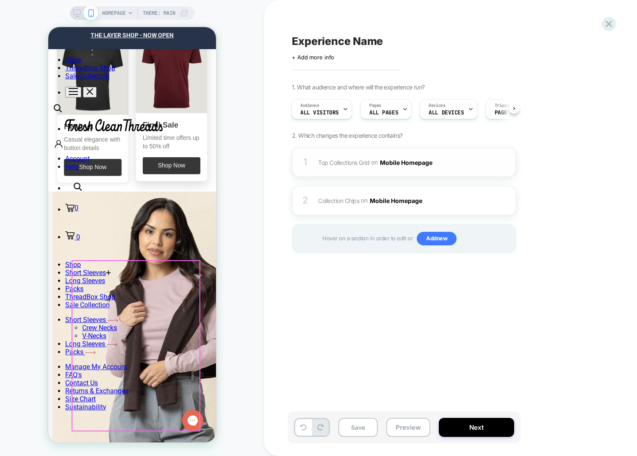
scroll to position [0, 0]
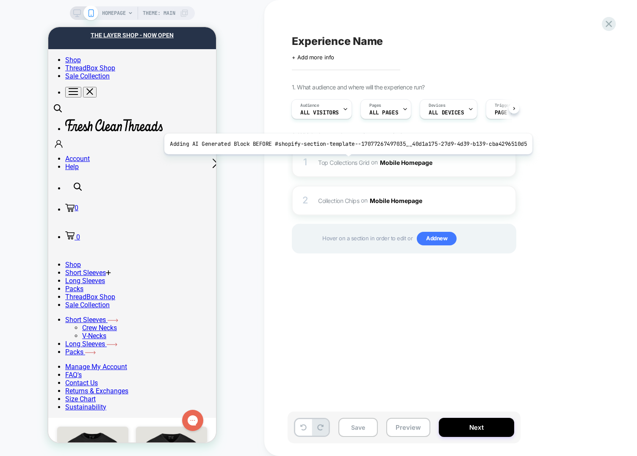
click at [342, 160] on span "Top Collections Grid" at bounding box center [344, 161] width 52 height 7
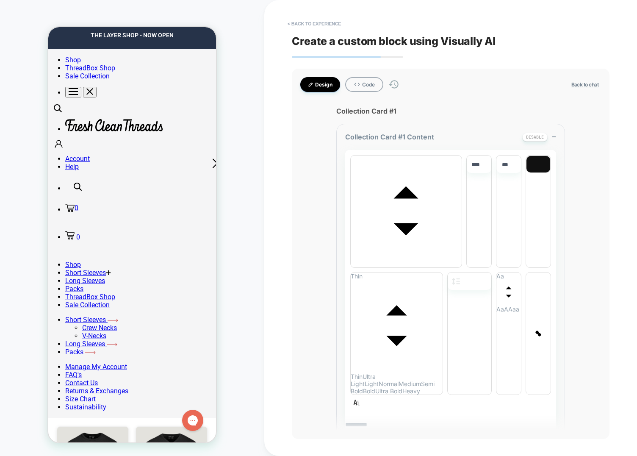
type textarea "*"
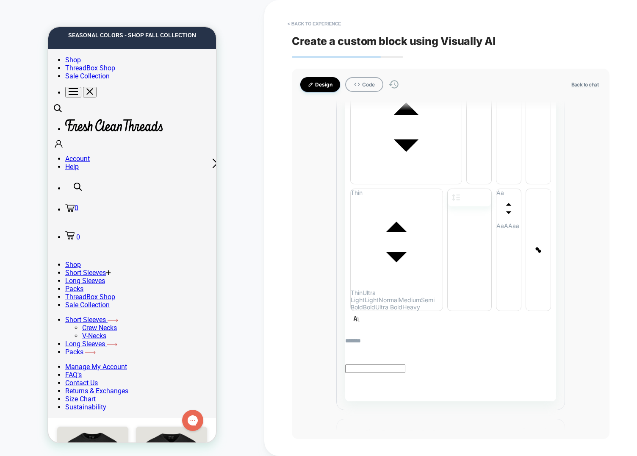
scroll to position [1043, 0]
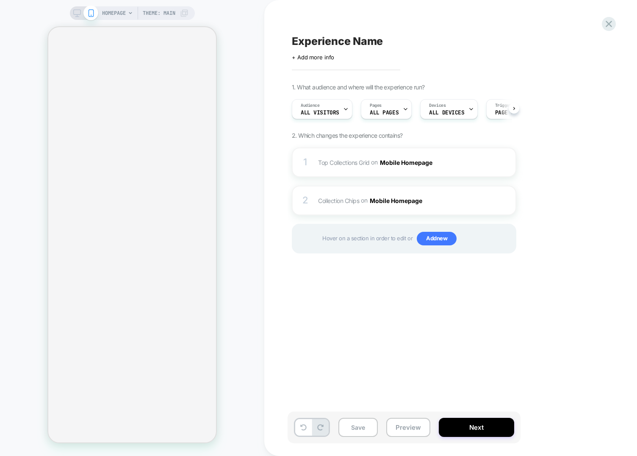
scroll to position [0, 0]
click at [311, 156] on div "1 Top Collections Grid Adding AI Generated Block BEFORE #shopify-section-templa…" at bounding box center [404, 162] width 224 height 30
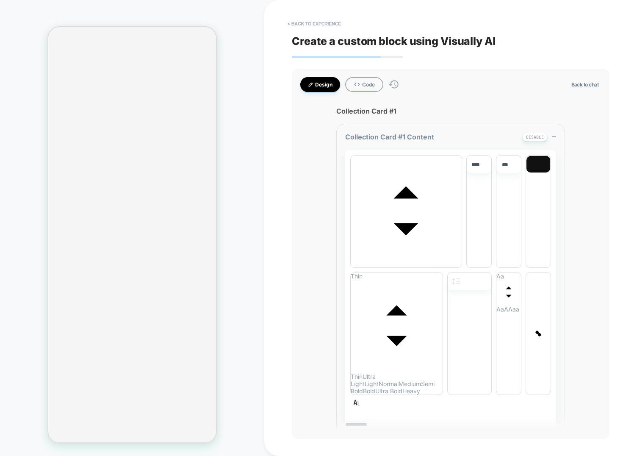
type textarea "*"
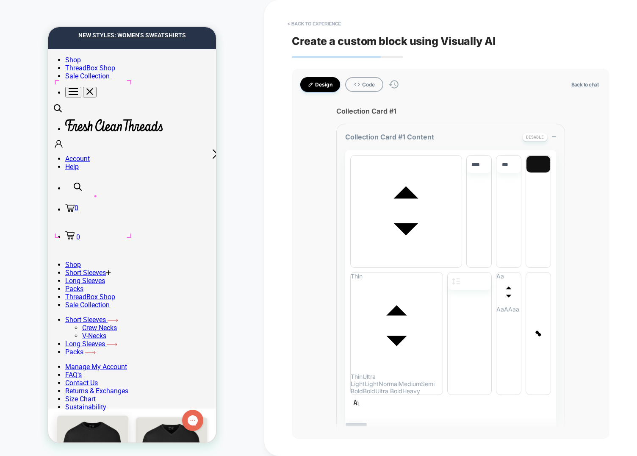
scroll to position [0, 0]
click at [233, 241] on div "HOMEPAGE Theme: MAIN" at bounding box center [132, 227] width 264 height 439
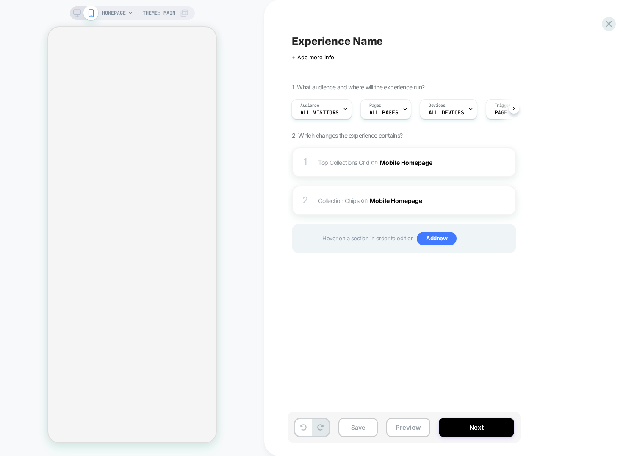
scroll to position [0, 1]
click at [329, 153] on div "1 Top Collections Grid Adding AI Generated Block BEFORE #shopify-section-templa…" at bounding box center [404, 162] width 224 height 30
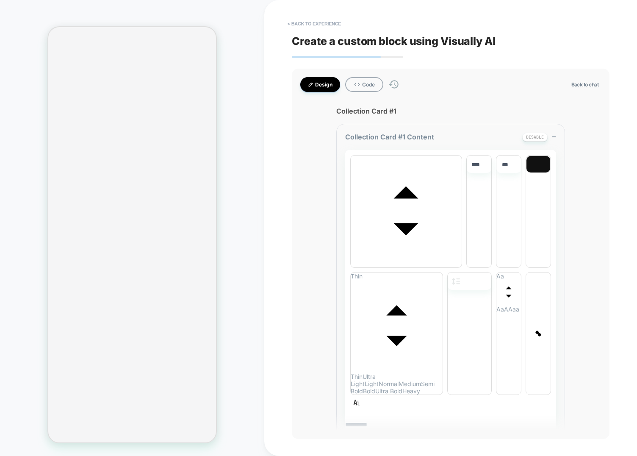
type textarea "*"
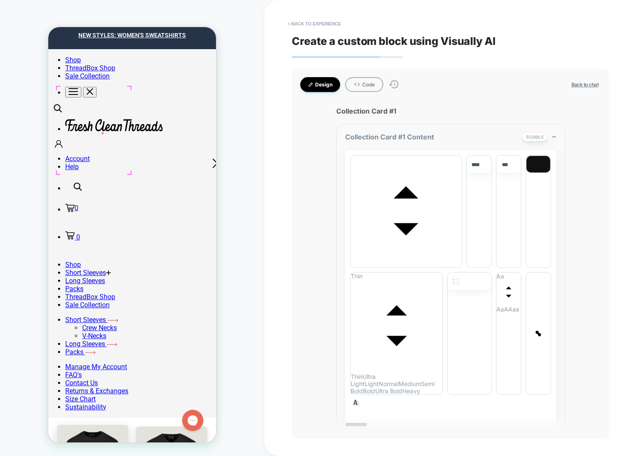
scroll to position [0, 0]
drag, startPoint x: 235, startPoint y: 253, endPoint x: 218, endPoint y: 276, distance: 29.6
click at [235, 253] on div "HOMEPAGE Theme: MAIN" at bounding box center [132, 227] width 264 height 439
drag, startPoint x: 113, startPoint y: 249, endPoint x: 103, endPoint y: 243, distance: 12.3
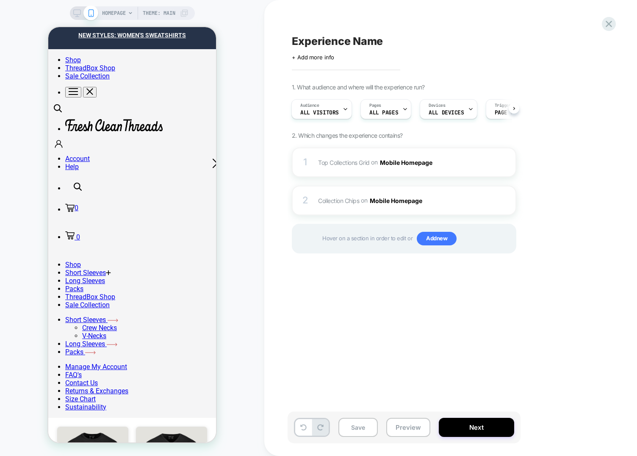
drag, startPoint x: 376, startPoint y: 300, endPoint x: 367, endPoint y: 290, distance: 13.2
click at [372, 296] on div "Experience Name Click to edit experience details + Add more info 1. What audien…" at bounding box center [446, 227] width 318 height 439
click at [333, 157] on span "Top Collections Grid Adding AI Generated Block BEFORE #shopify-section-template…" at bounding box center [398, 162] width 161 height 12
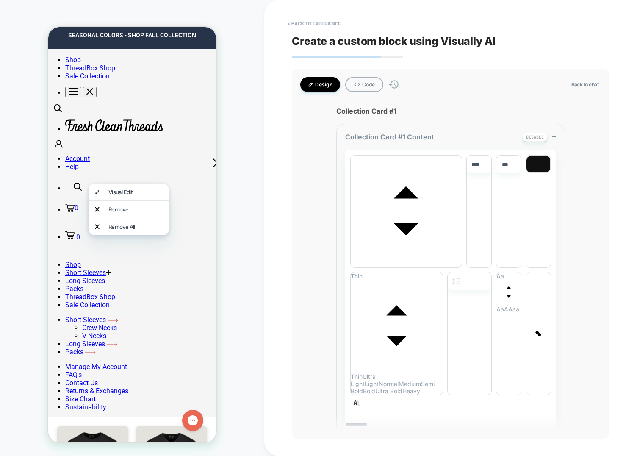
drag, startPoint x: 246, startPoint y: 279, endPoint x: 217, endPoint y: 296, distance: 32.6
click at [245, 279] on div "HOMEPAGE Theme: MAIN" at bounding box center [132, 227] width 264 height 439
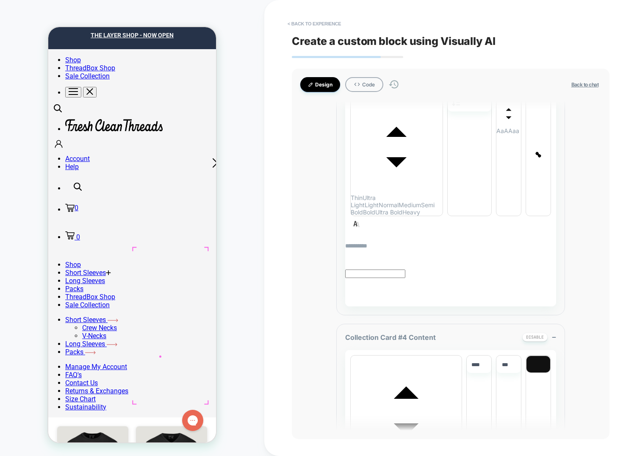
scroll to position [3180, 0]
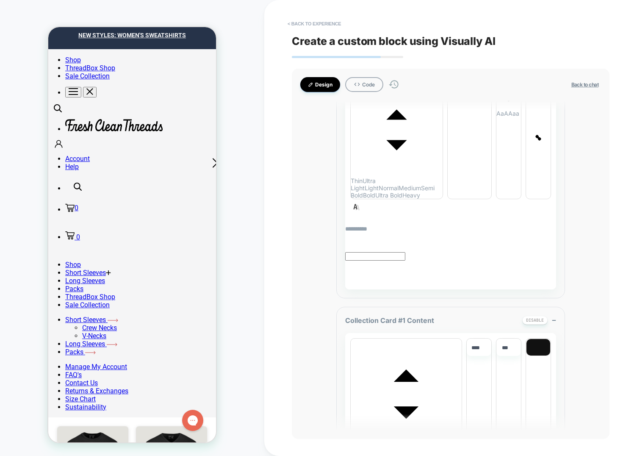
scroll to position [136, 0]
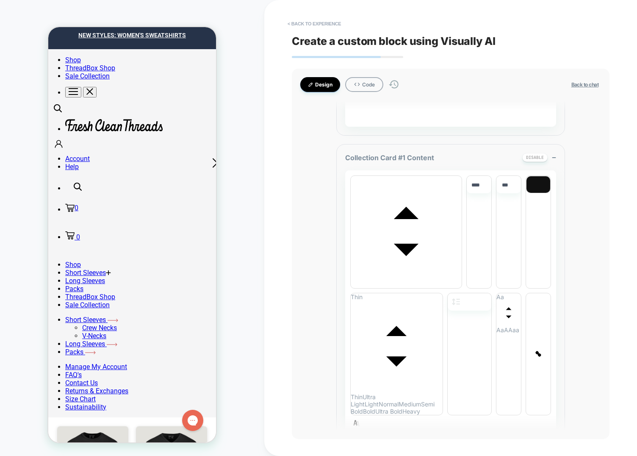
scroll to position [369, 0]
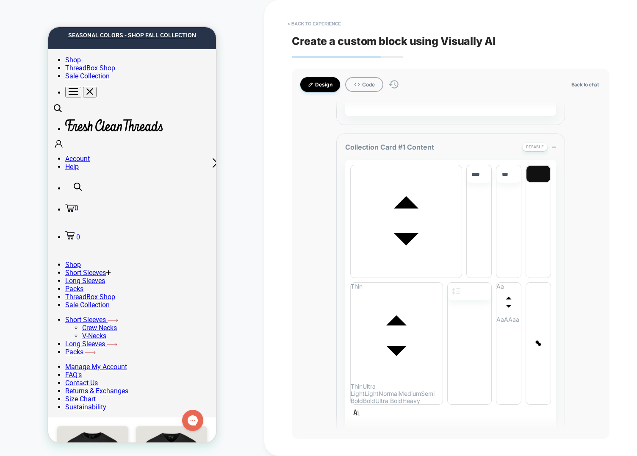
click at [317, 89] on button "Design" at bounding box center [320, 84] width 40 height 15
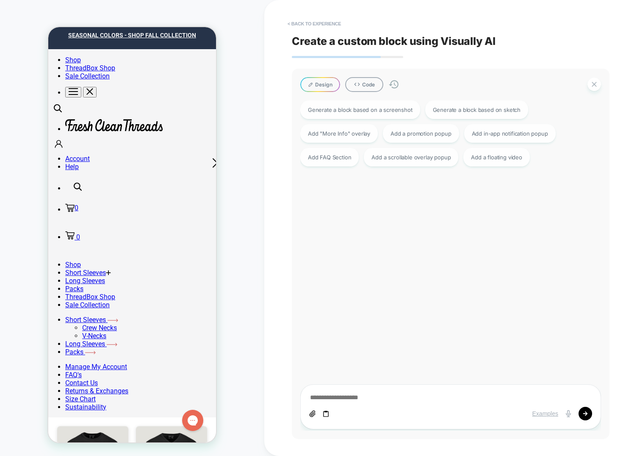
drag, startPoint x: 315, startPoint y: 84, endPoint x: 321, endPoint y: 166, distance: 81.9
click at [316, 84] on button "Design" at bounding box center [320, 84] width 40 height 15
type textarea "*"
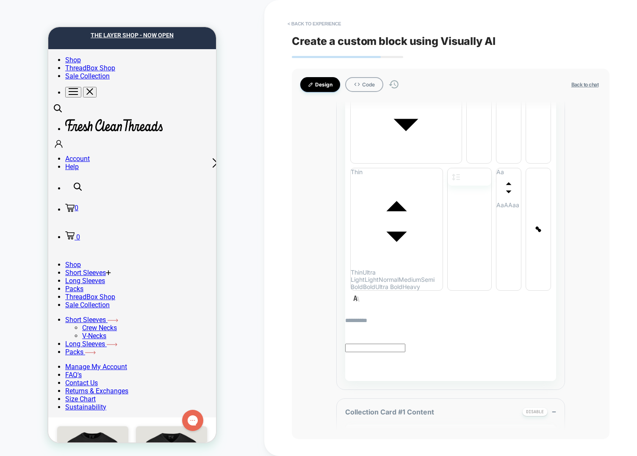
scroll to position [0, 0]
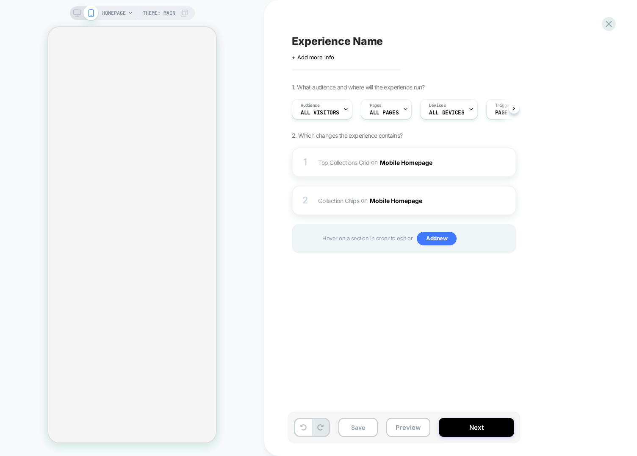
scroll to position [0, 0]
click at [353, 166] on span "Top Collections Grid Adding AI Generated Block BEFORE #shopify-section-template…" at bounding box center [398, 162] width 161 height 12
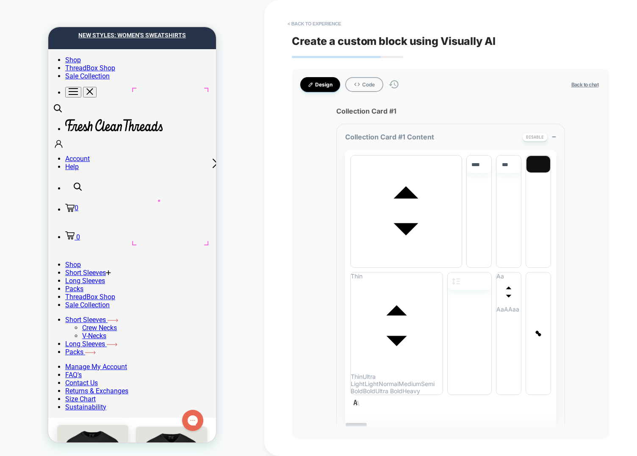
scroll to position [0, 0]
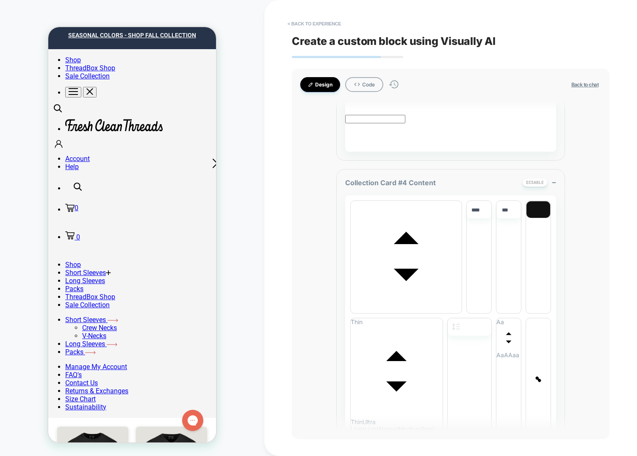
scroll to position [3270, 0]
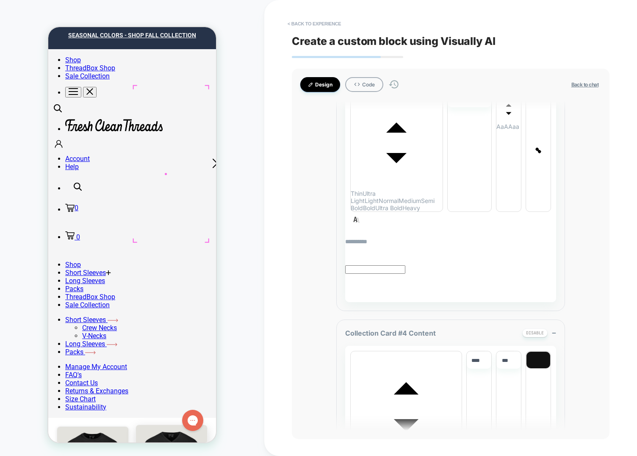
scroll to position [3180, 0]
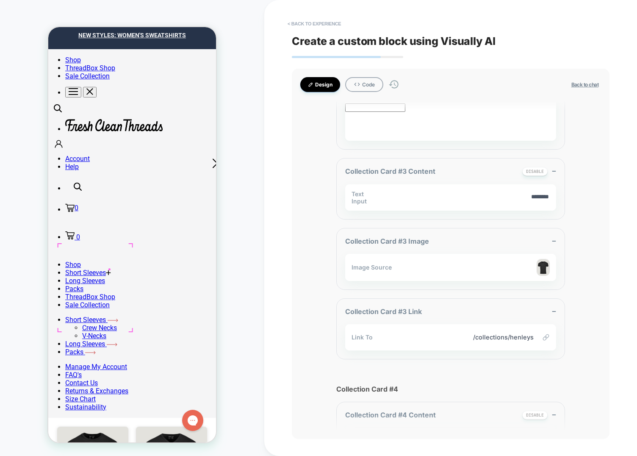
scroll to position [138, 0]
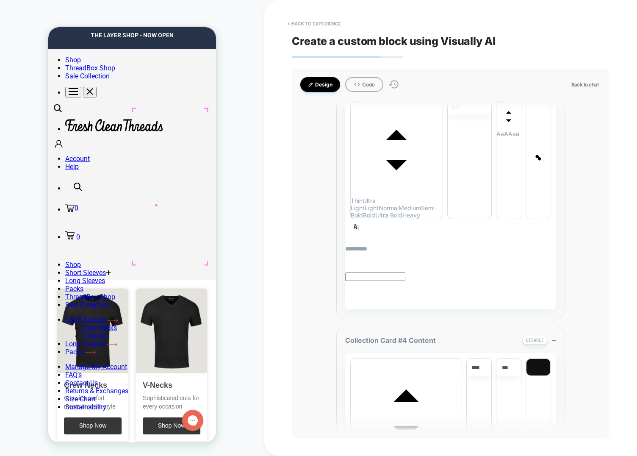
scroll to position [3180, 0]
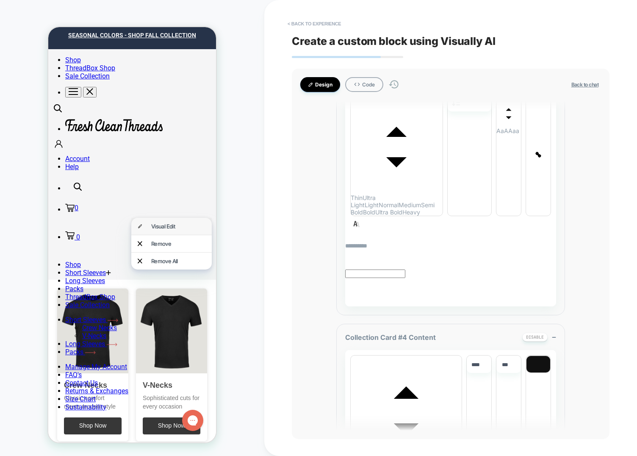
click at [151, 225] on div "Visual Edit" at bounding box center [171, 226] width 80 height 17
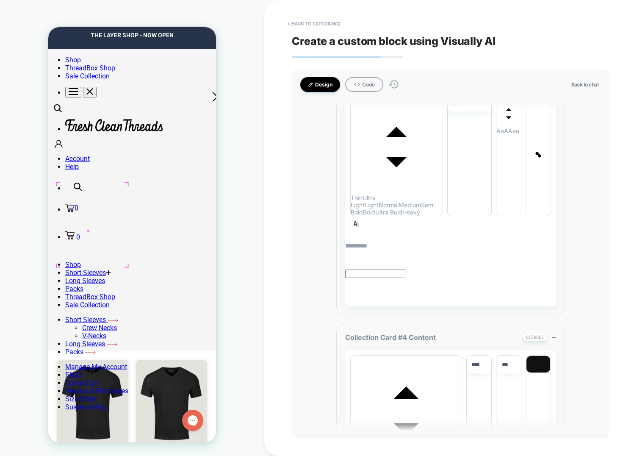
click at [579, 82] on button "Back to chat" at bounding box center [585, 84] width 32 height 7
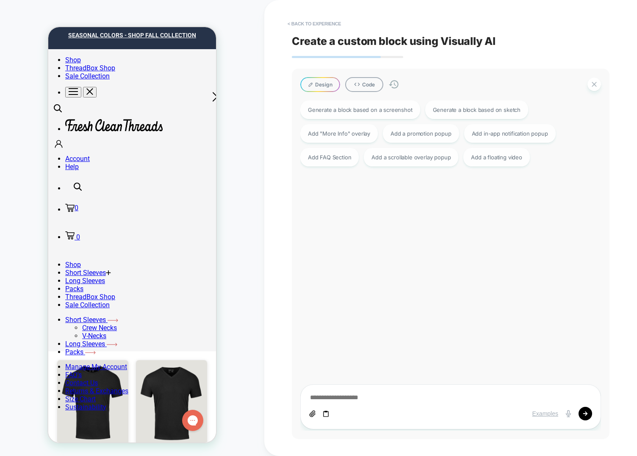
click at [325, 87] on button "Design" at bounding box center [320, 84] width 40 height 15
type textarea "*"
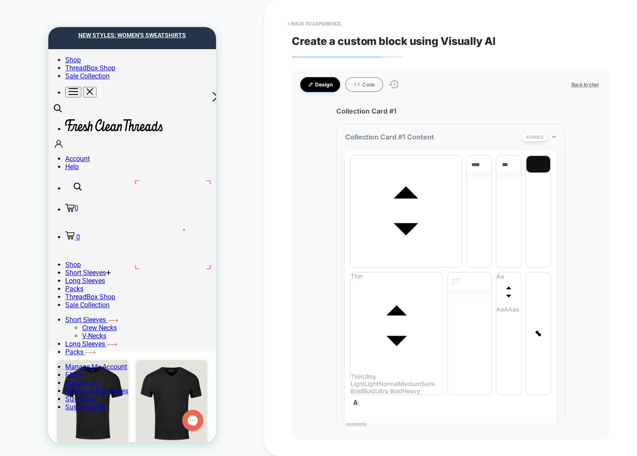
click at [192, 233] on div "Visual Edit" at bounding box center [178, 232] width 55 height 7
click at [174, 239] on div "Visual Edit" at bounding box center [178, 239] width 55 height 7
click at [116, 295] on div "Visual Edit" at bounding box center [130, 292] width 80 height 17
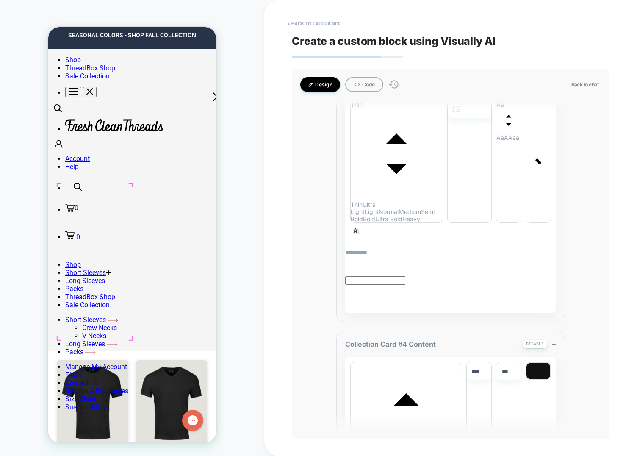
scroll to position [3180, 0]
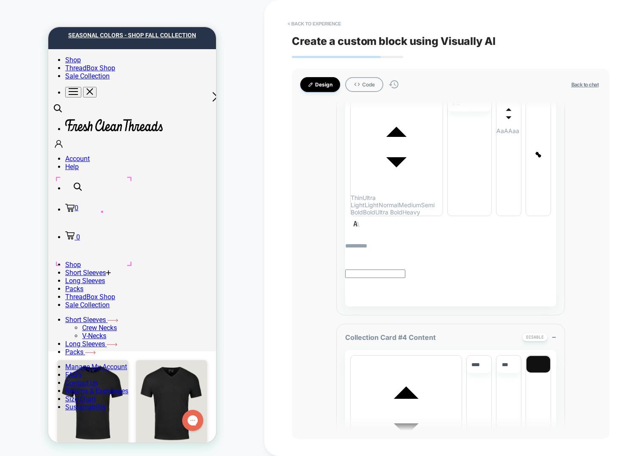
click at [124, 219] on div "Visual Edit" at bounding box center [147, 221] width 55 height 7
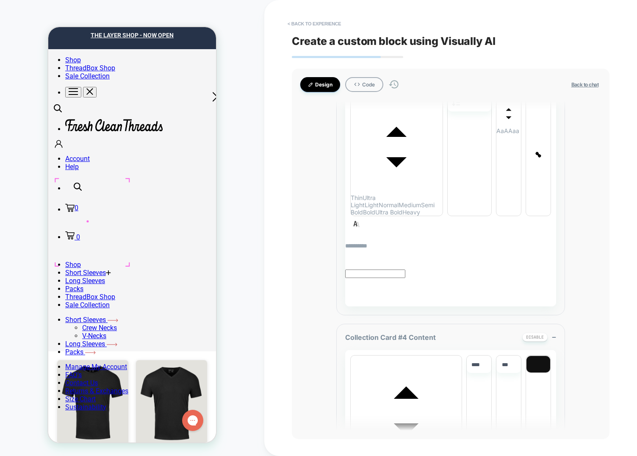
click at [125, 186] on div "Remove" at bounding box center [127, 184] width 80 height 17
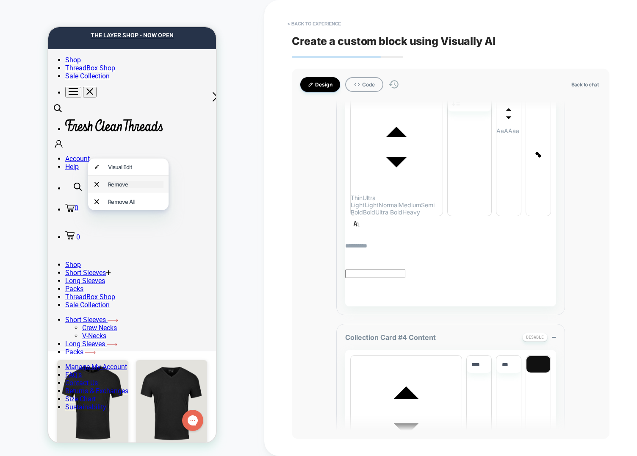
click at [113, 181] on div "Remove" at bounding box center [135, 184] width 55 height 7
click at [166, 185] on div "Remove" at bounding box center [178, 185] width 55 height 7
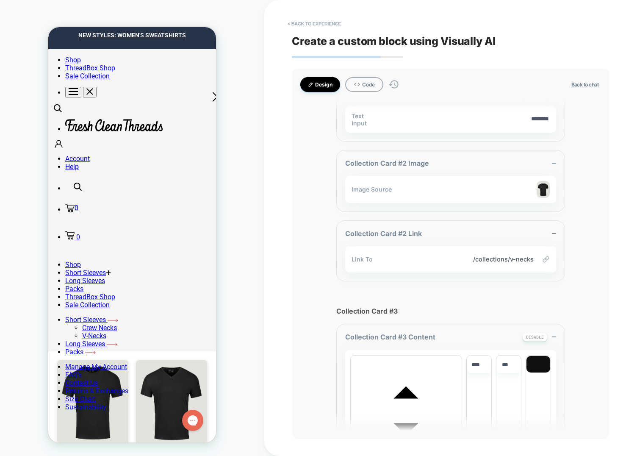
scroll to position [1794, 0]
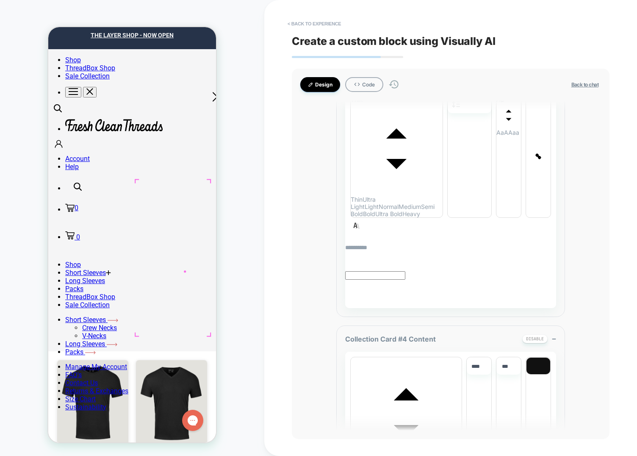
scroll to position [3180, 0]
click at [20, 166] on div "HOMEPAGE Theme: MAIN" at bounding box center [132, 227] width 264 height 439
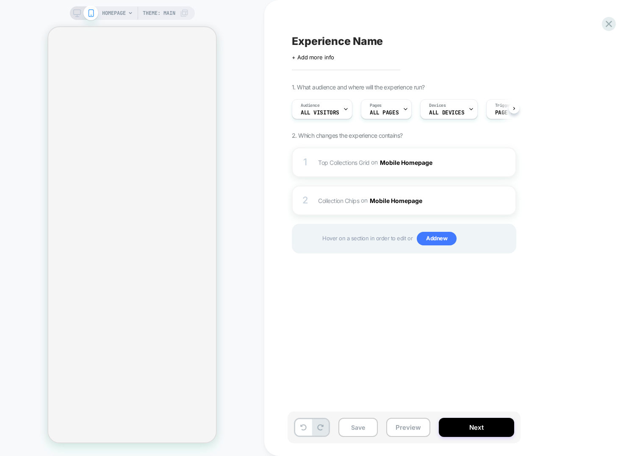
scroll to position [0, 0]
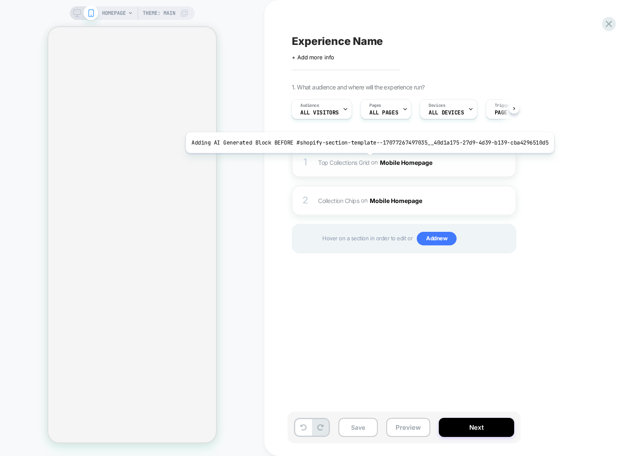
click at [365, 159] on span "Top Collections Grid" at bounding box center [344, 161] width 52 height 7
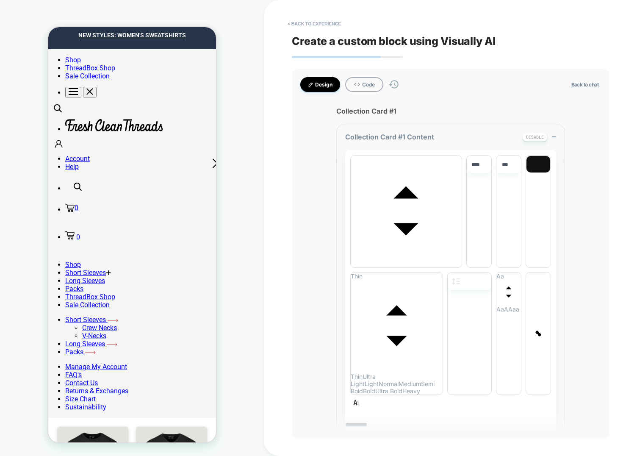
type textarea "*"
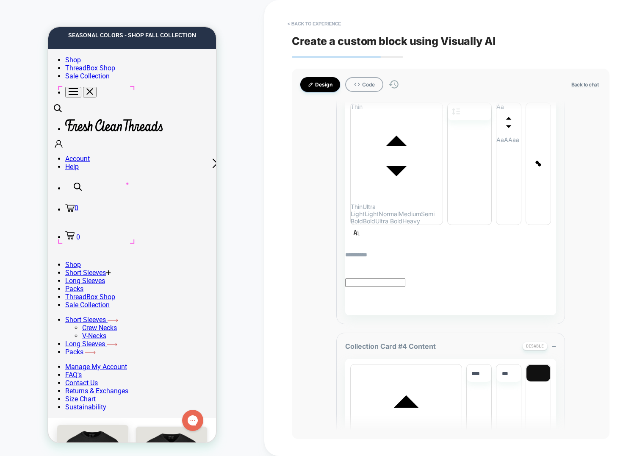
scroll to position [3180, 0]
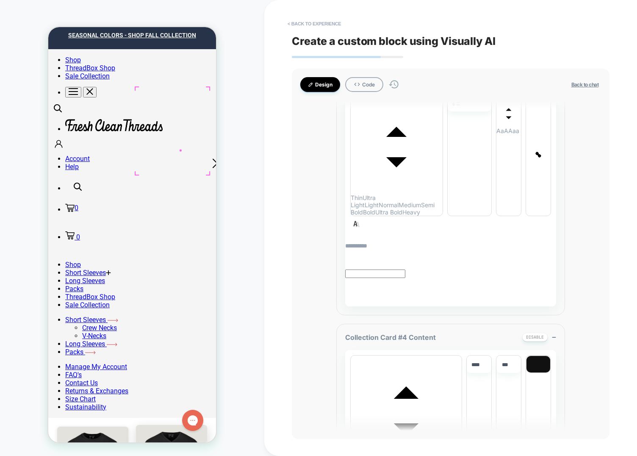
click at [192, 180] on div "Remove" at bounding box center [171, 184] width 80 height 17
drag, startPoint x: 130, startPoint y: 297, endPoint x: 157, endPoint y: 289, distance: 27.7
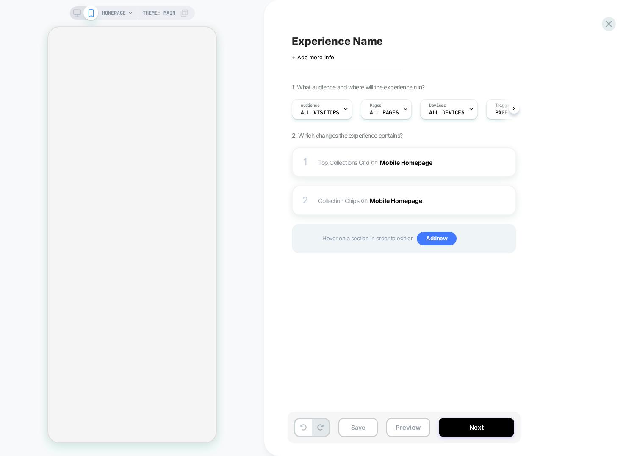
scroll to position [0, 0]
click at [320, 157] on span "Top Collections Grid Adding AI Generated Block BEFORE #shopify-section-template…" at bounding box center [398, 162] width 161 height 12
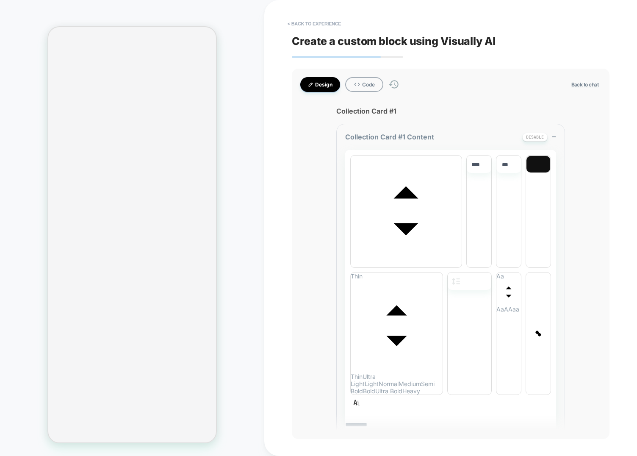
type textarea "*"
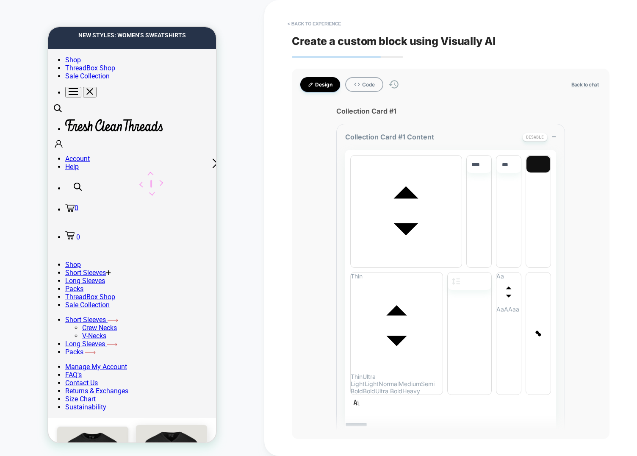
scroll to position [0, 0]
drag, startPoint x: 144, startPoint y: 182, endPoint x: 177, endPoint y: 182, distance: 33.9
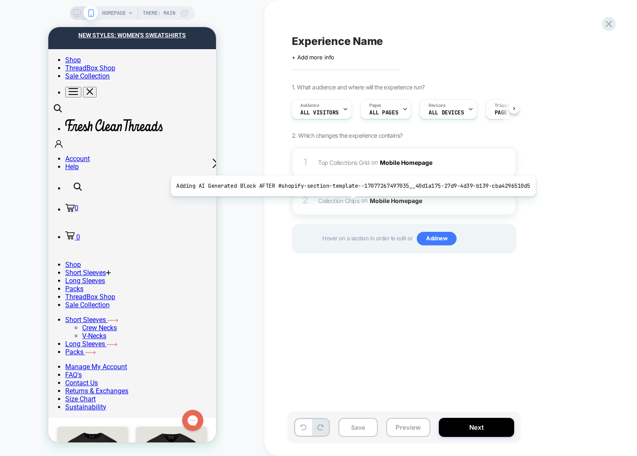
click at [328, 204] on span "Collection Chips Adding AI Generated Block AFTER #shopify-section-template--170…" at bounding box center [398, 200] width 161 height 12
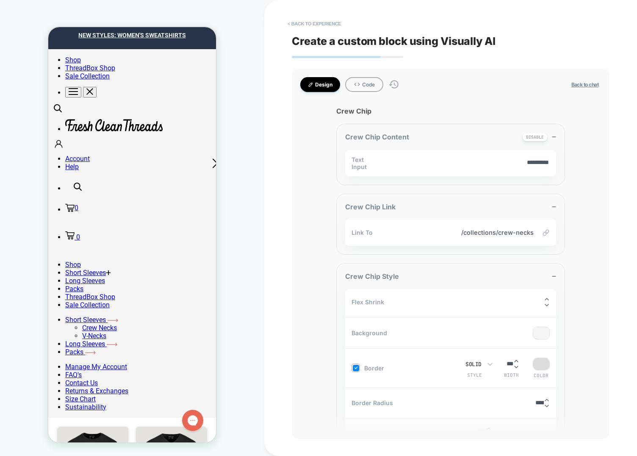
type textarea "*"
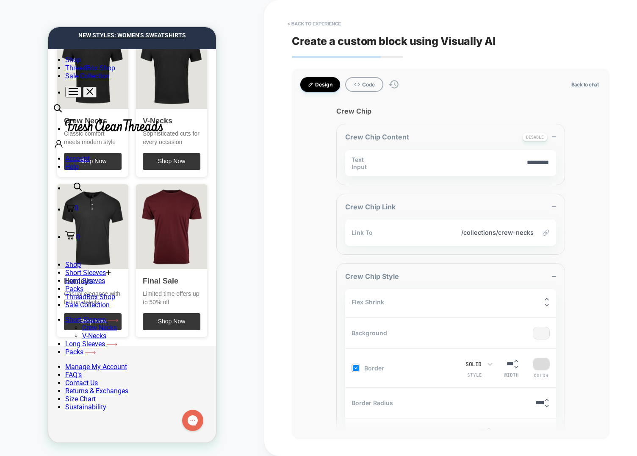
scroll to position [403, 0]
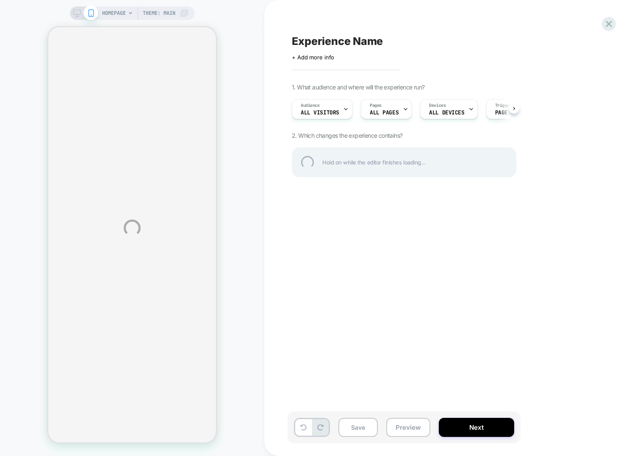
click at [256, 116] on div "HOMEPAGE Theme: MAIN Experience Name Click to edit experience details + Add mor…" at bounding box center [318, 228] width 637 height 456
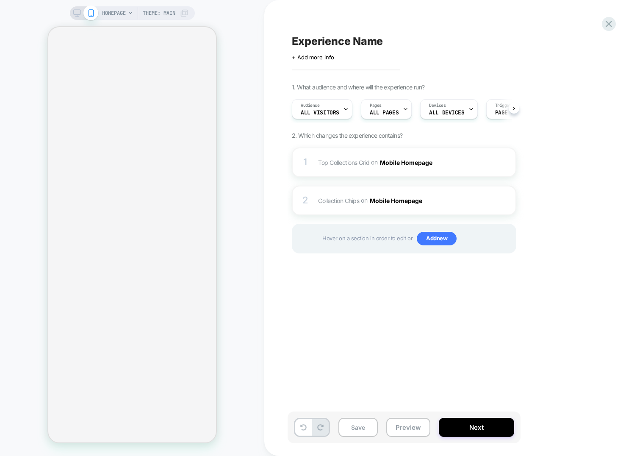
scroll to position [0, 0]
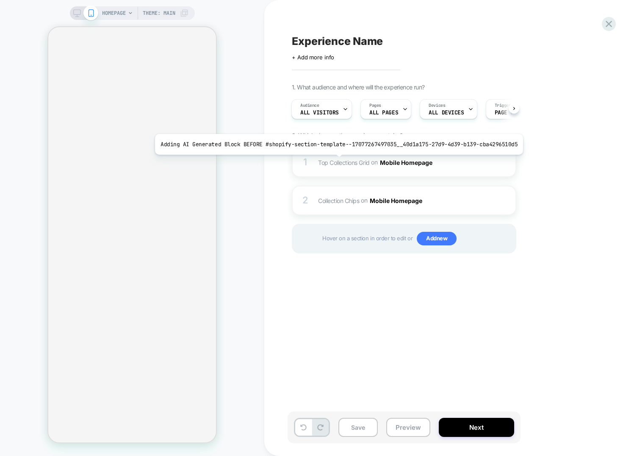
click at [334, 160] on span "Top Collections Grid" at bounding box center [344, 161] width 52 height 7
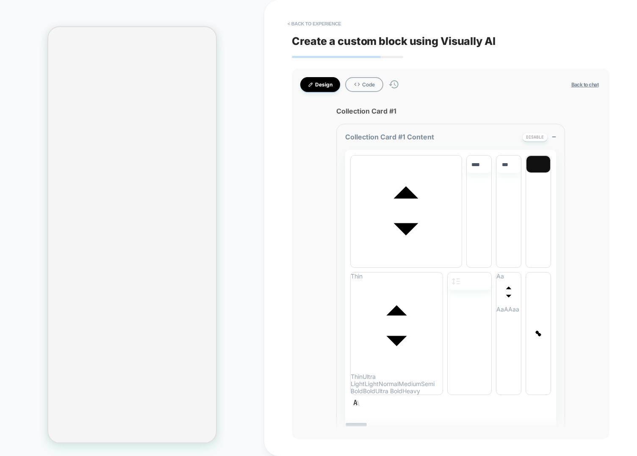
type textarea "*"
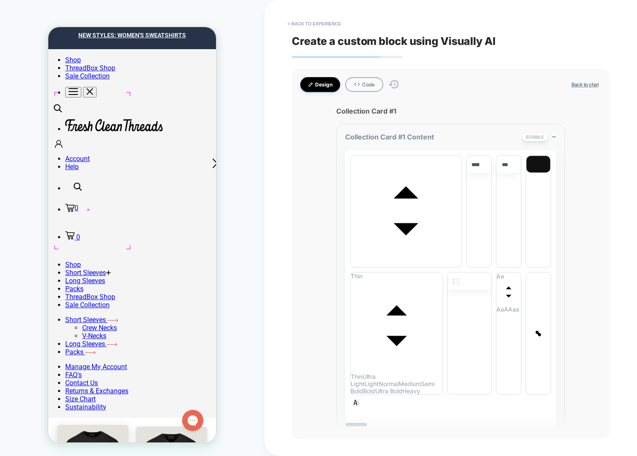
scroll to position [0, 0]
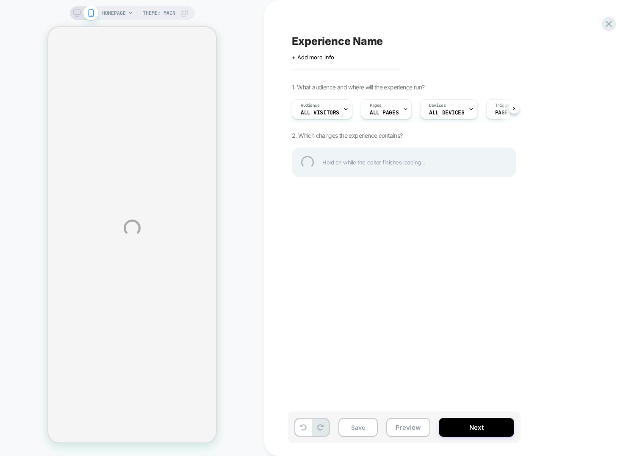
click at [246, 193] on div "HOMEPAGE Theme: MAIN Experience Name Click to edit experience details + Add mor…" at bounding box center [318, 228] width 637 height 456
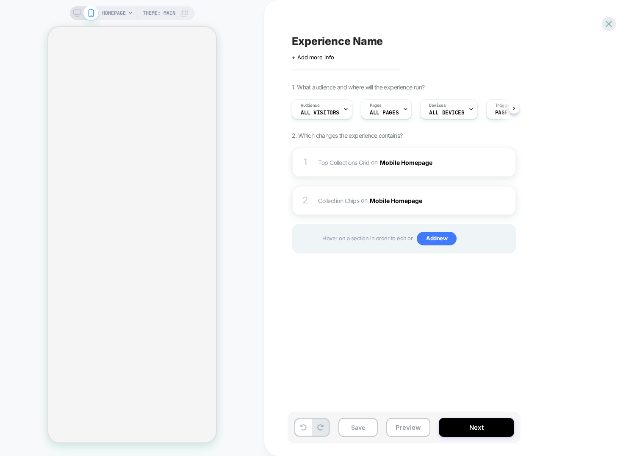
scroll to position [0, 0]
click at [330, 204] on span "Collection Chips Adding AI Generated Block AFTER #shopify-section-template--170…" at bounding box center [398, 200] width 161 height 12
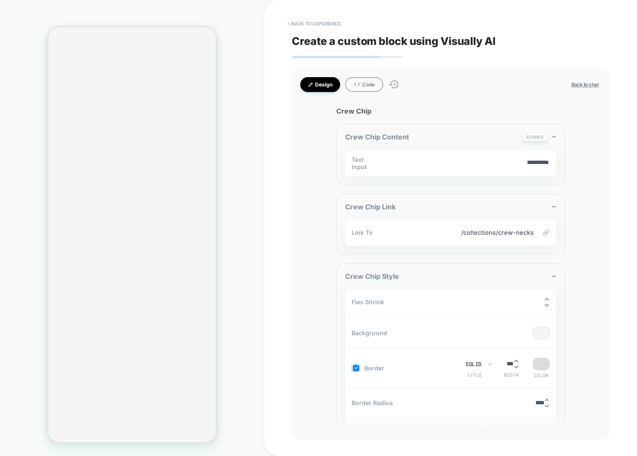
type textarea "*"
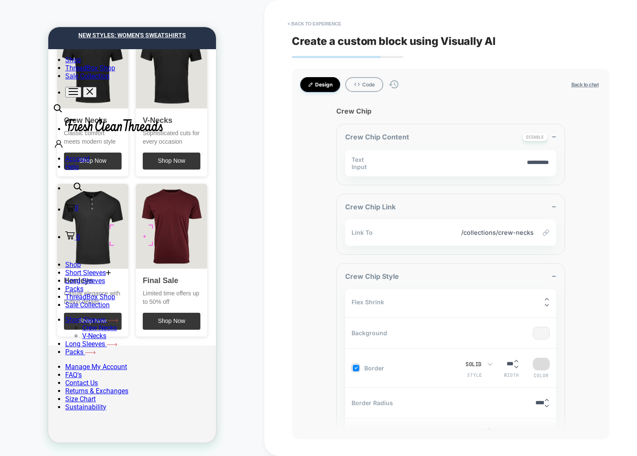
scroll to position [0, 0]
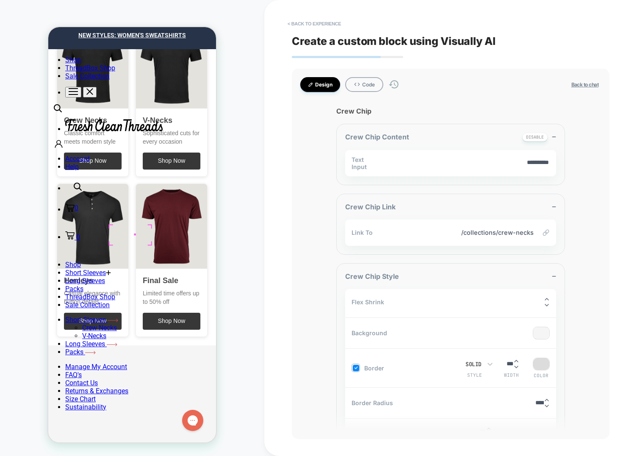
drag, startPoint x: 135, startPoint y: 234, endPoint x: 127, endPoint y: 249, distance: 17.2
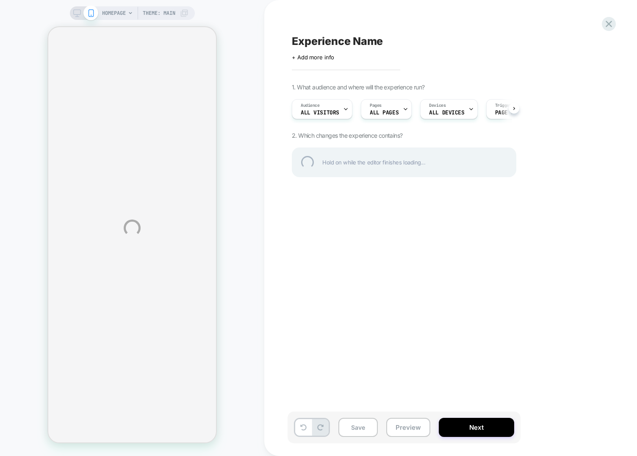
click at [22, 357] on div "HOMEPAGE Theme: MAIN Experience Name Click to edit experience details + Add mor…" at bounding box center [318, 228] width 637 height 456
click at [46, 66] on div "HOMEPAGE Theme: MAIN Experience Name Click to edit experience details + Add mor…" at bounding box center [318, 228] width 637 height 456
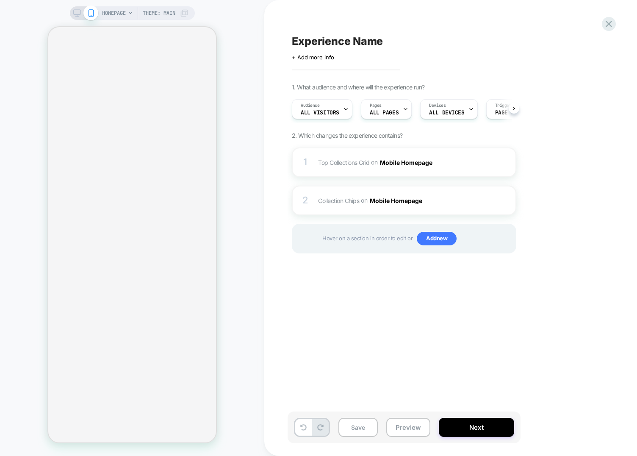
scroll to position [0, 0]
click at [234, 160] on div "HOMEPAGE Theme: MAIN" at bounding box center [132, 227] width 264 height 439
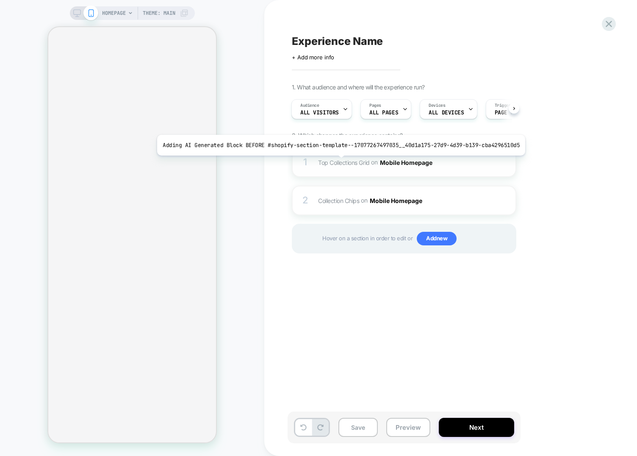
click at [336, 162] on span "Top Collections Grid" at bounding box center [344, 161] width 52 height 7
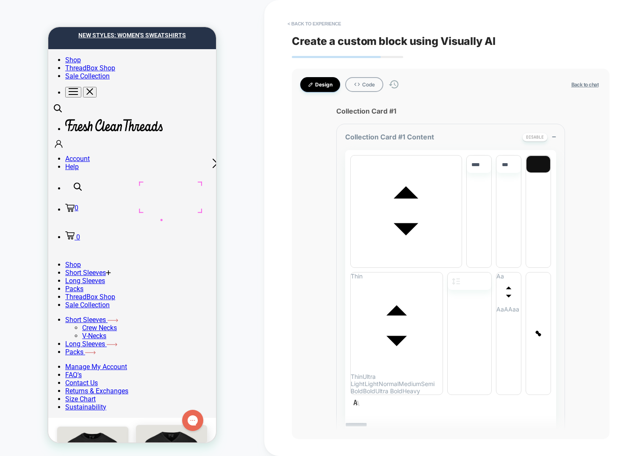
scroll to position [0, 0]
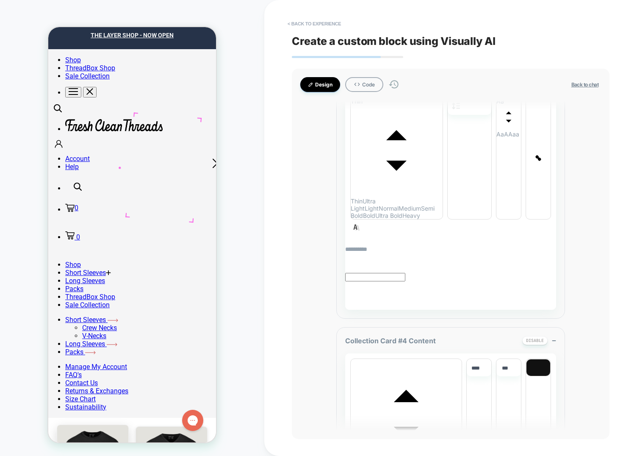
scroll to position [3180, 0]
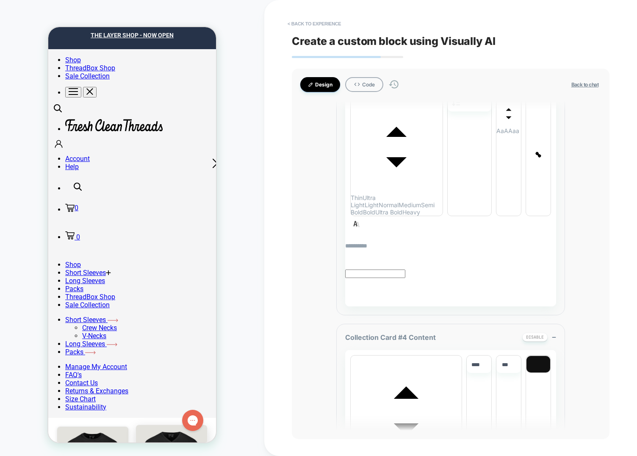
click at [314, 25] on button "< Back to experience" at bounding box center [314, 24] width 62 height 14
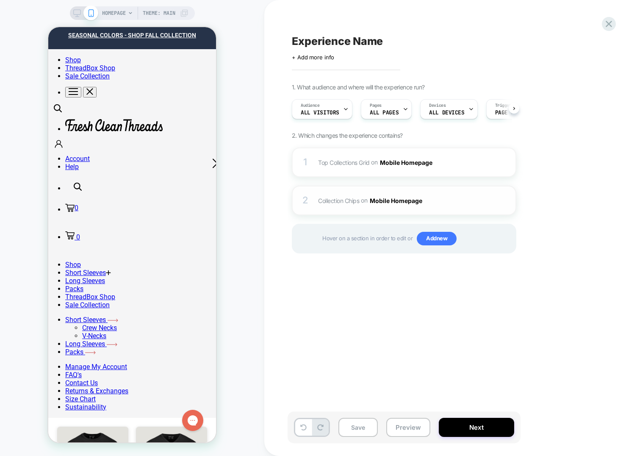
scroll to position [0, 0]
click at [331, 167] on span "Top Collections Grid Adding AI Generated Block BEFORE #shopify-section-template…" at bounding box center [398, 162] width 161 height 12
type textarea "*"
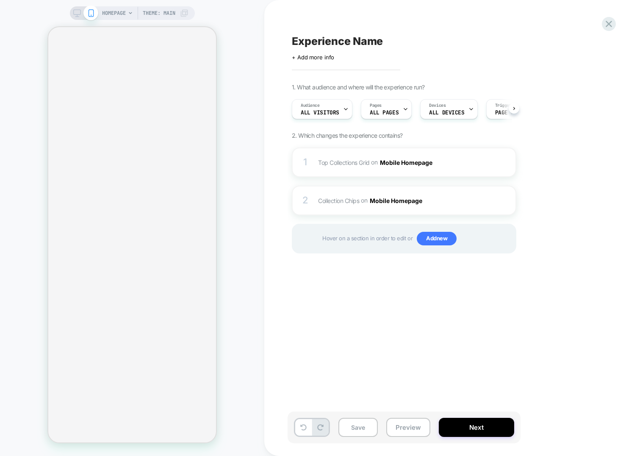
scroll to position [0, 0]
click at [320, 166] on span "Top Collections Grid Adding AI Generated Block BEFORE #shopify-section-template…" at bounding box center [398, 162] width 161 height 12
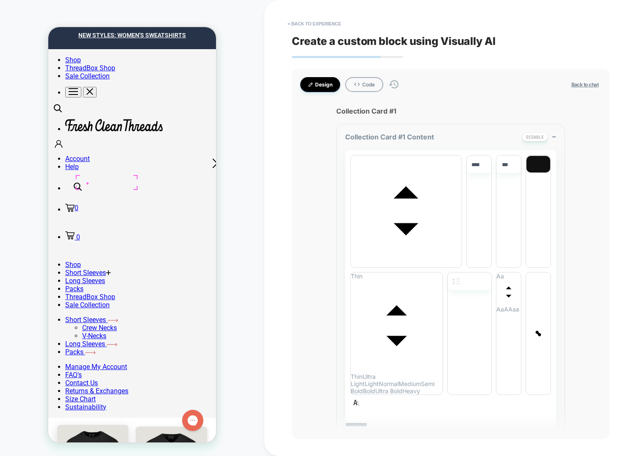
scroll to position [0, 0]
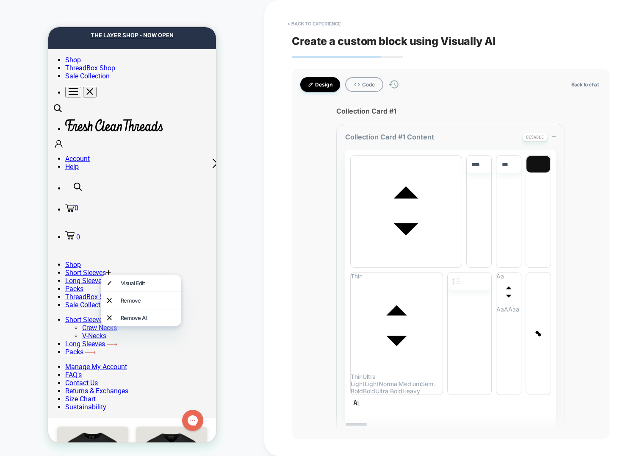
drag, startPoint x: 134, startPoint y: 298, endPoint x: 123, endPoint y: 296, distance: 11.7
click at [134, 298] on div "Remove" at bounding box center [148, 300] width 55 height 7
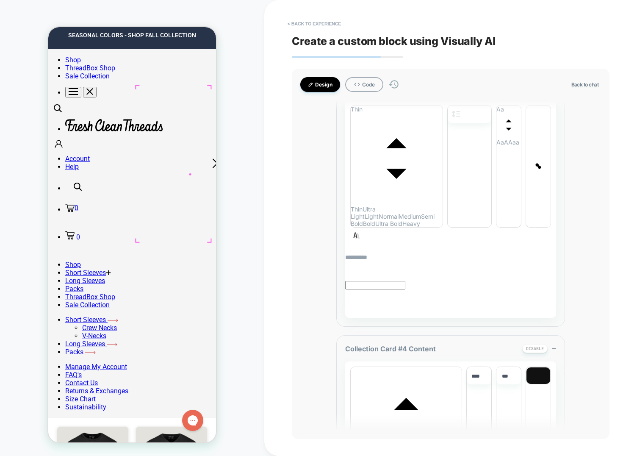
scroll to position [3180, 0]
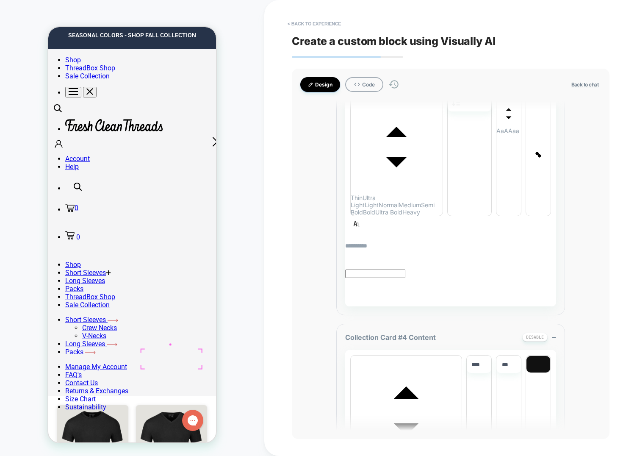
scroll to position [22, 0]
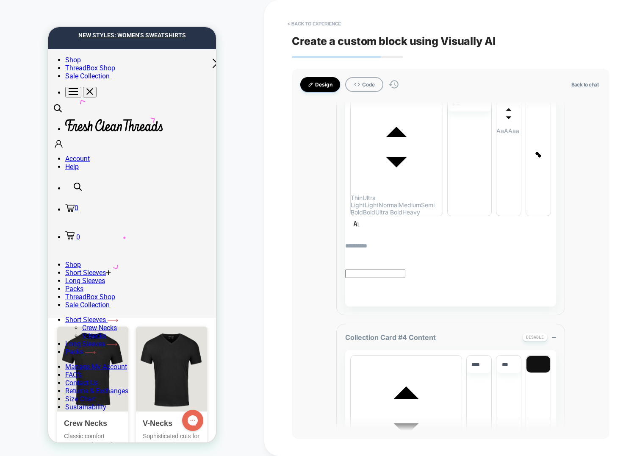
scroll to position [94, 0]
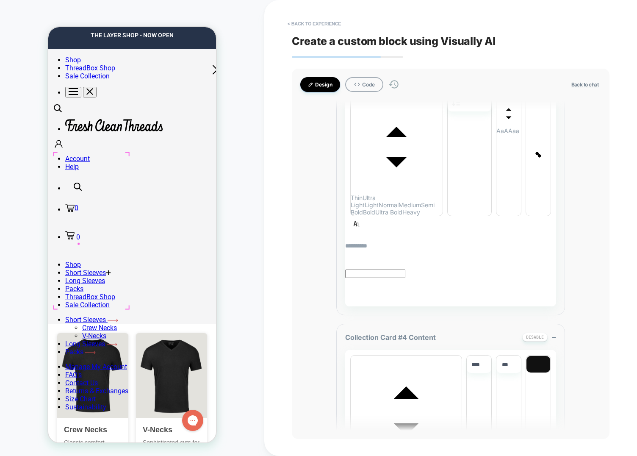
click at [314, 34] on div "**********" at bounding box center [451, 228] width 318 height 456
click at [317, 29] on button "< Back to experience" at bounding box center [314, 24] width 62 height 14
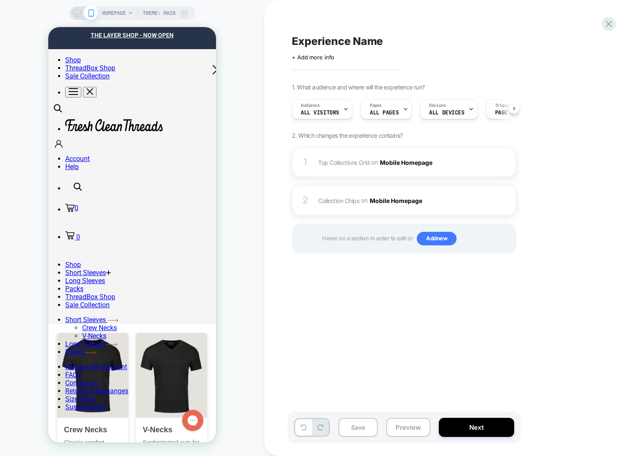
scroll to position [0, 0]
click at [345, 209] on div "2 Collection Chips Adding AI Generated Block AFTER #shopify-section-template--1…" at bounding box center [404, 200] width 224 height 30
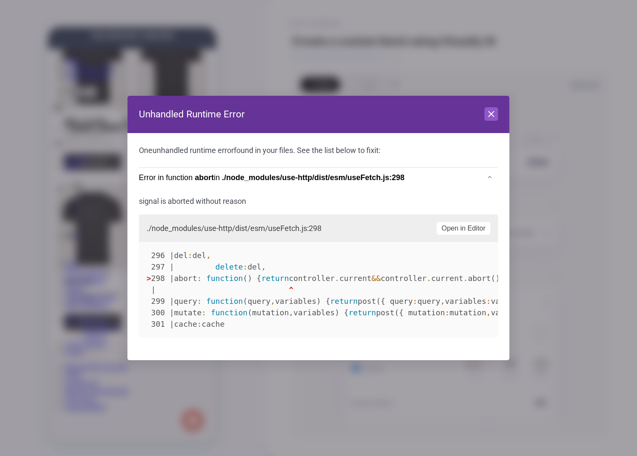
scroll to position [403, 0]
click at [489, 113] on icon at bounding box center [491, 114] width 10 height 10
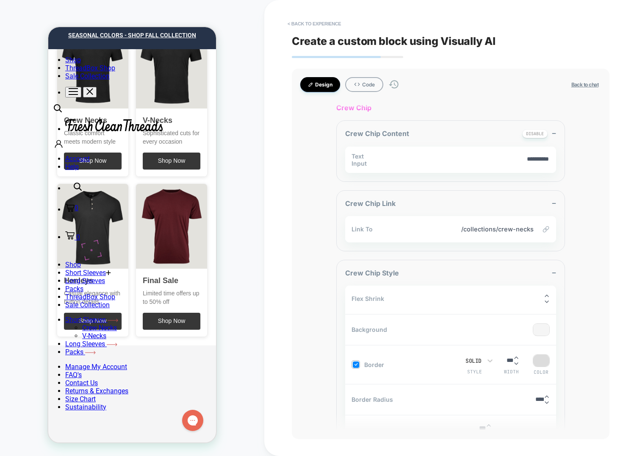
scroll to position [2, 0]
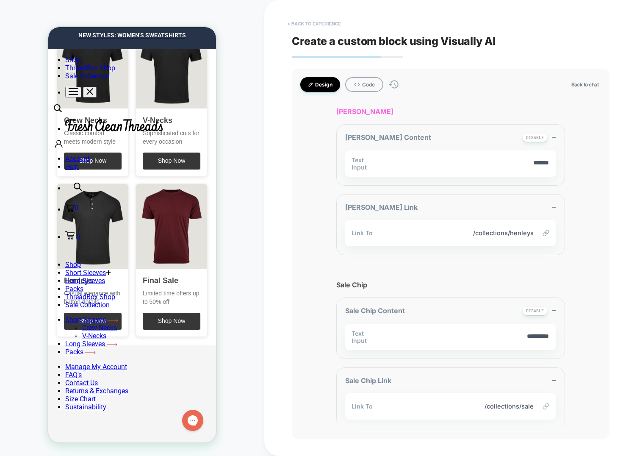
scroll to position [910, 0]
click at [314, 19] on button "< Back to experience" at bounding box center [314, 24] width 62 height 14
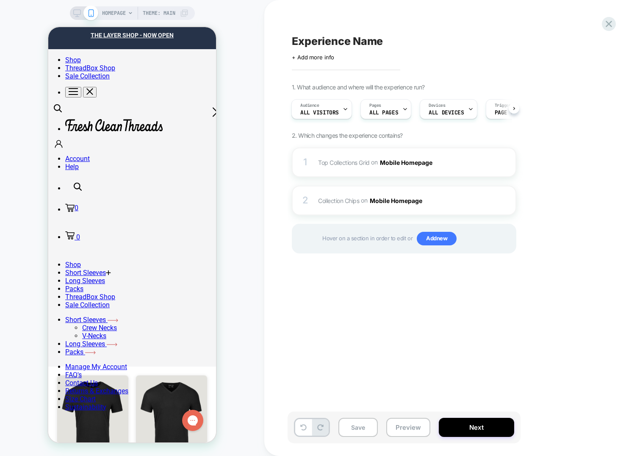
scroll to position [18, 0]
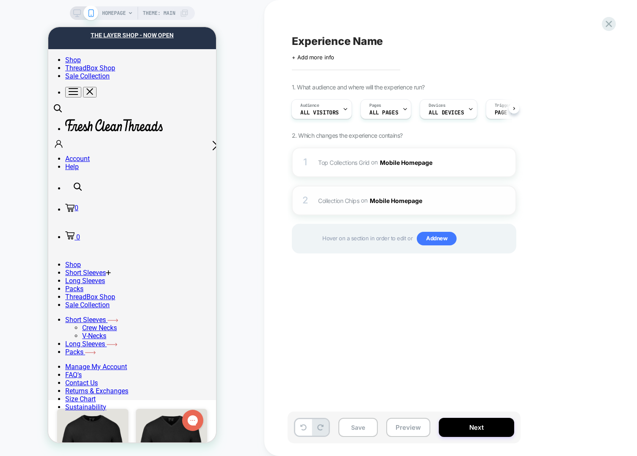
click at [330, 204] on span "Collection Chips Adding AI Generated Block AFTER #shopify-section-template--170…" at bounding box center [398, 200] width 161 height 12
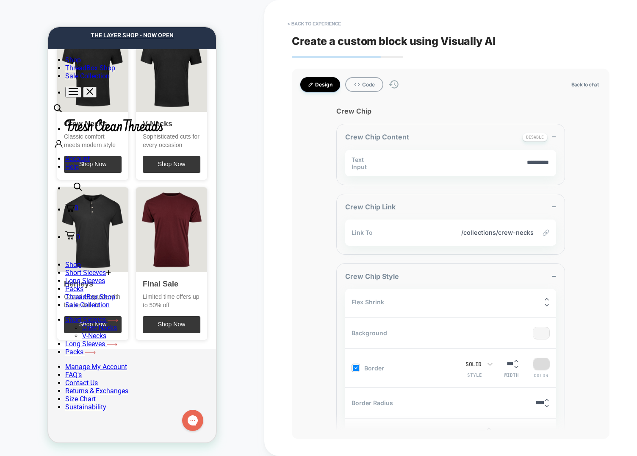
scroll to position [403, 0]
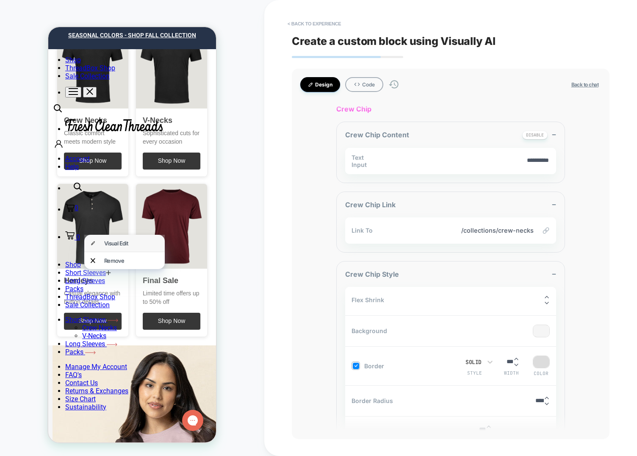
scroll to position [2, 0]
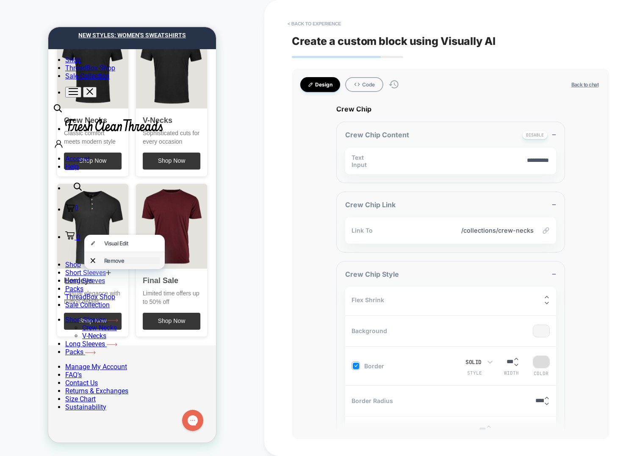
click at [122, 257] on div "Remove" at bounding box center [131, 260] width 55 height 7
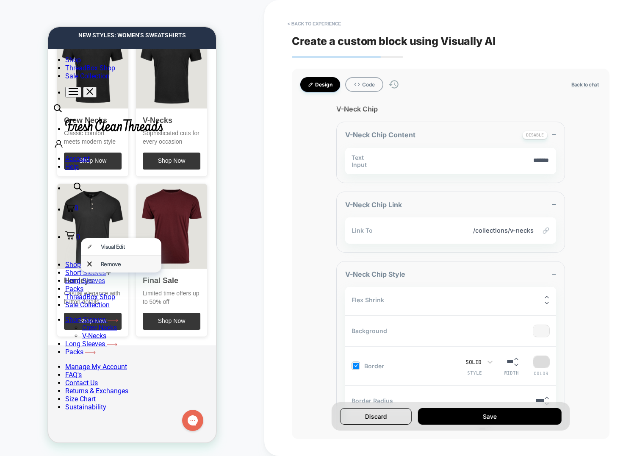
click at [110, 267] on div "Remove" at bounding box center [121, 263] width 80 height 17
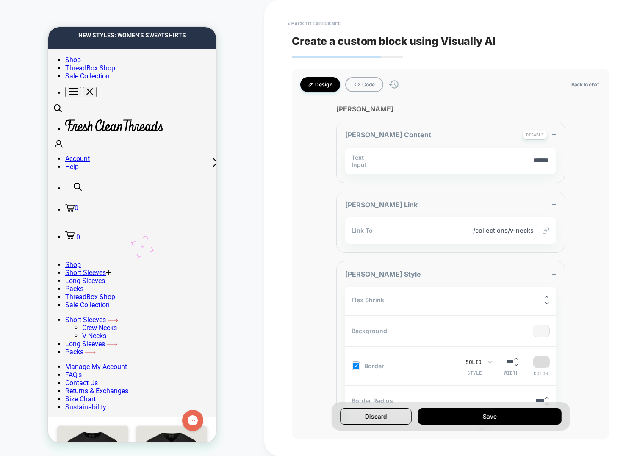
scroll to position [0, 0]
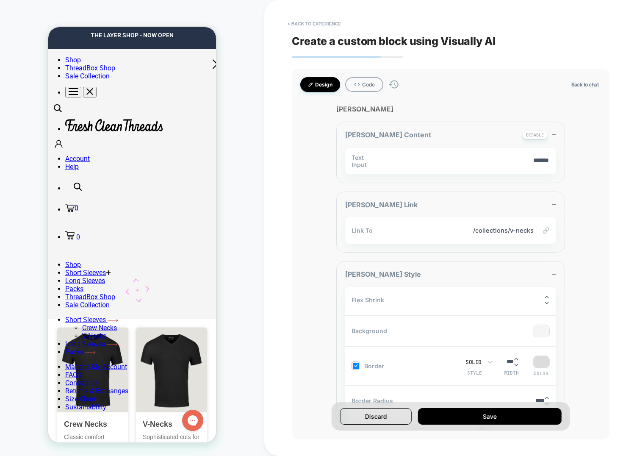
scroll to position [108, 0]
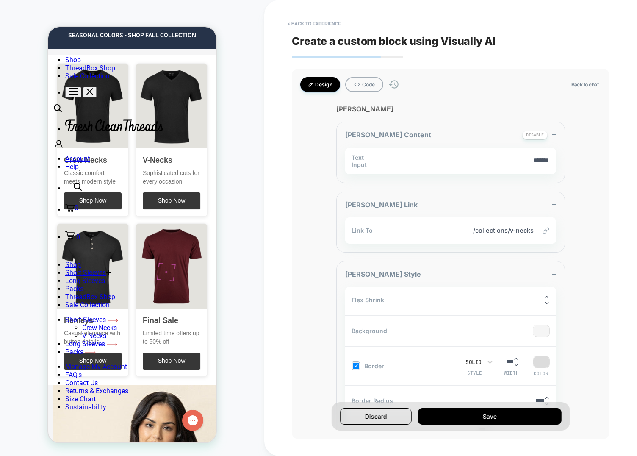
scroll to position [375, 0]
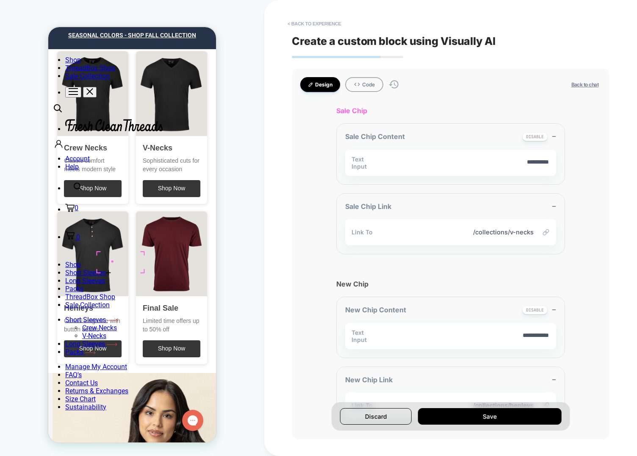
scroll to position [597, 0]
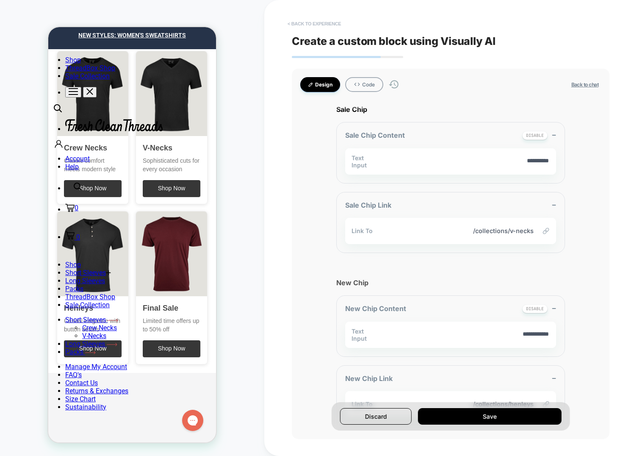
click at [301, 24] on button "< Back to experience" at bounding box center [314, 24] width 62 height 14
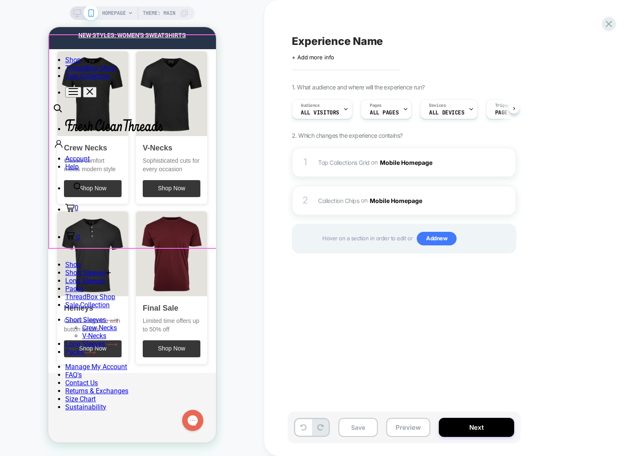
scroll to position [0, 0]
click at [327, 168] on div "1 Top Collections Grid Adding AI Generated Block BEFORE #shopify-section-templa…" at bounding box center [404, 162] width 224 height 30
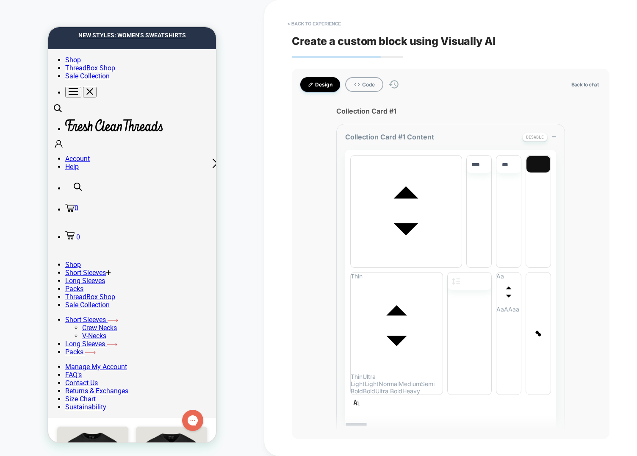
scroll to position [9, 0]
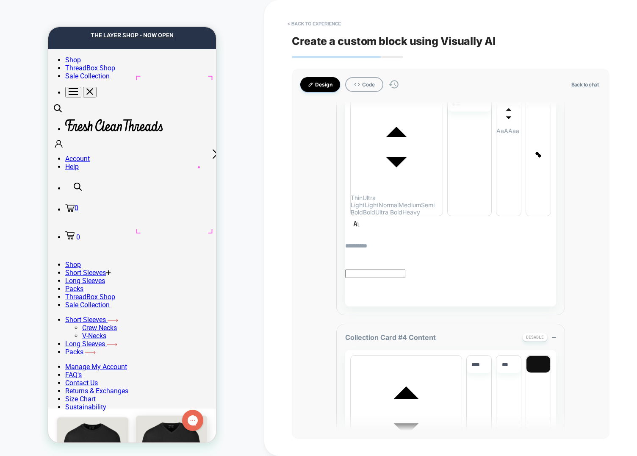
scroll to position [3180, 0]
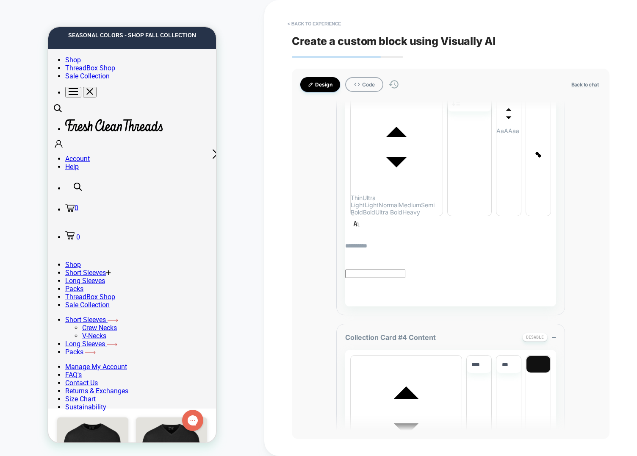
click at [319, 88] on button "Design" at bounding box center [320, 84] width 40 height 15
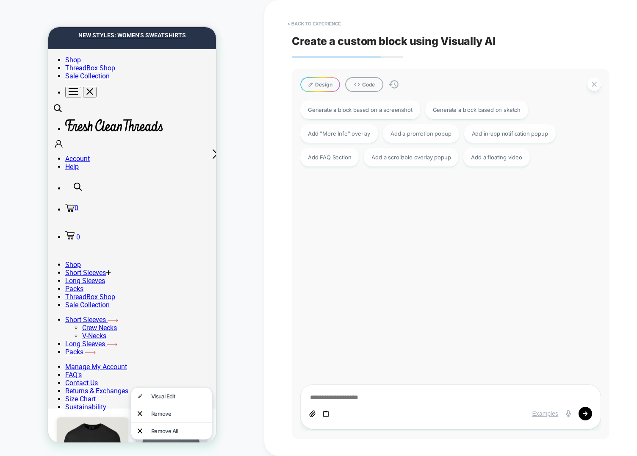
click at [195, 395] on div "Visual Edit" at bounding box center [178, 395] width 55 height 7
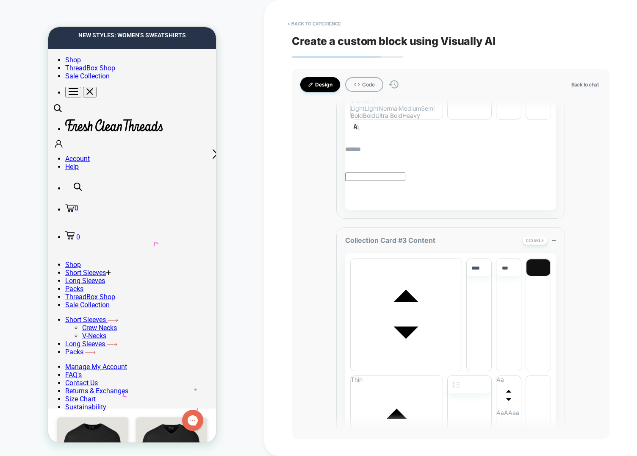
scroll to position [2277, 0]
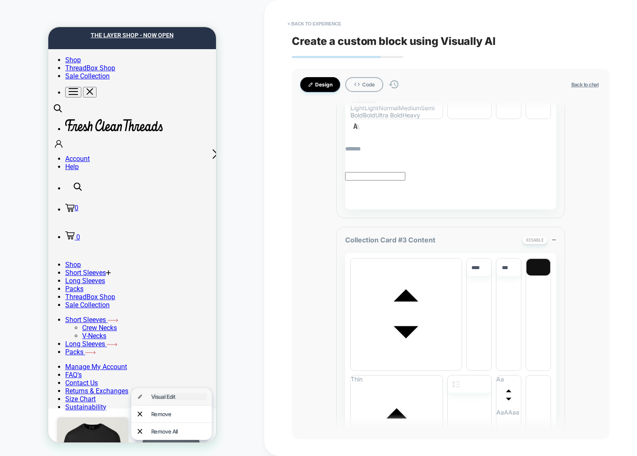
click at [189, 397] on div "Visual Edit" at bounding box center [178, 396] width 55 height 7
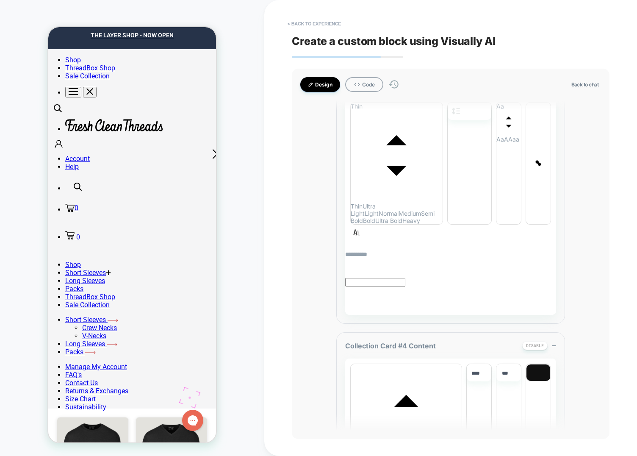
scroll to position [3180, 0]
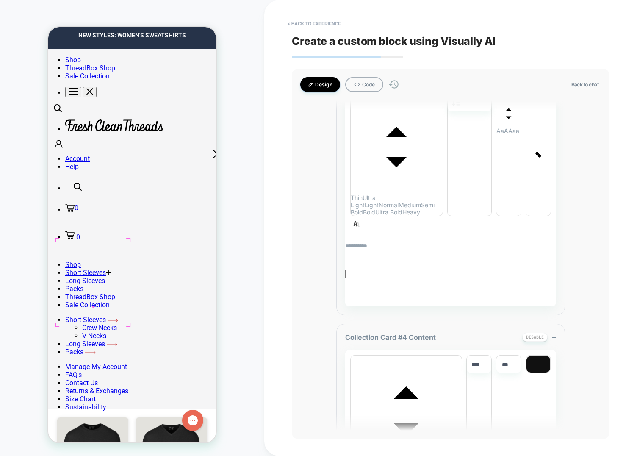
drag, startPoint x: 92, startPoint y: 253, endPoint x: 96, endPoint y: 257, distance: 5.7
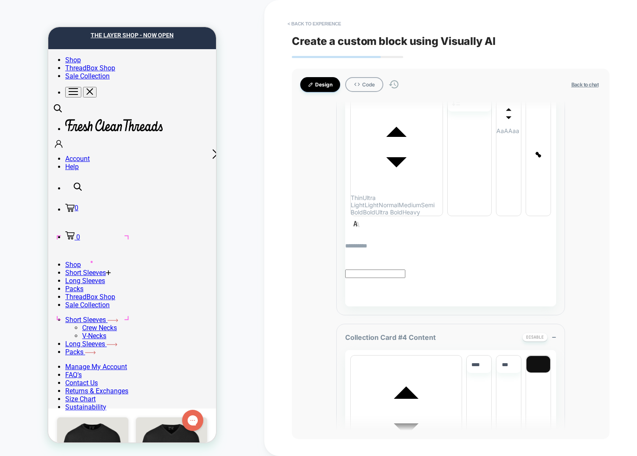
click at [112, 282] on div "Remove" at bounding box center [131, 287] width 80 height 17
click at [81, 415] on img at bounding box center [92, 457] width 71 height 85
click at [373, 87] on button "Code" at bounding box center [364, 84] width 38 height 15
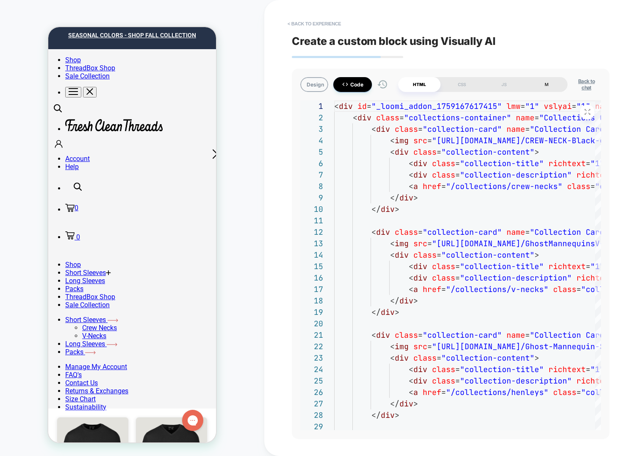
click at [551, 86] on div "M" at bounding box center [546, 84] width 42 height 15
type textarea "*"
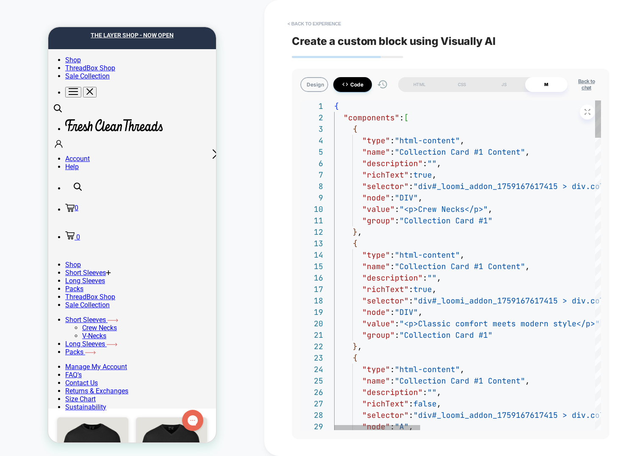
type textarea "**********"
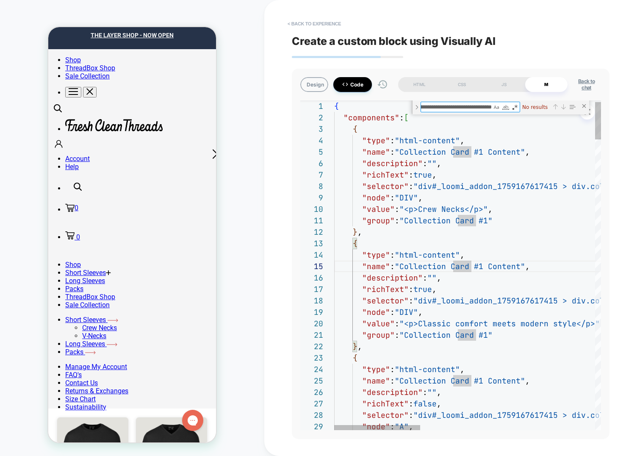
scroll to position [0, 0]
type textarea "**********"
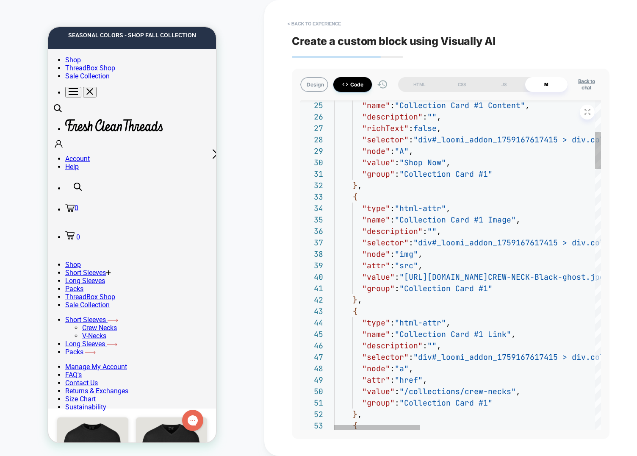
type textarea "**********"
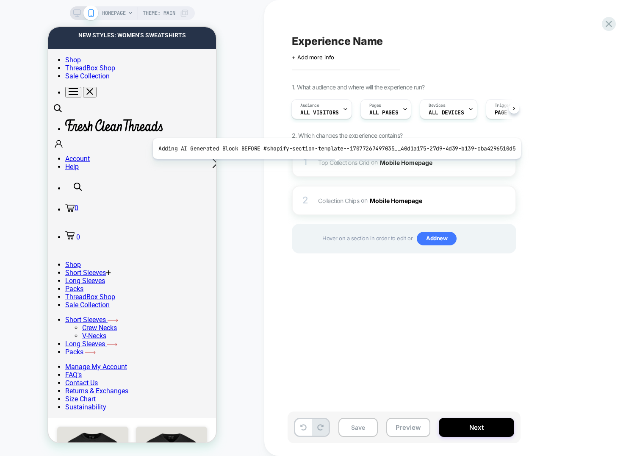
click at [332, 165] on span "Top Collections Grid" at bounding box center [344, 161] width 52 height 7
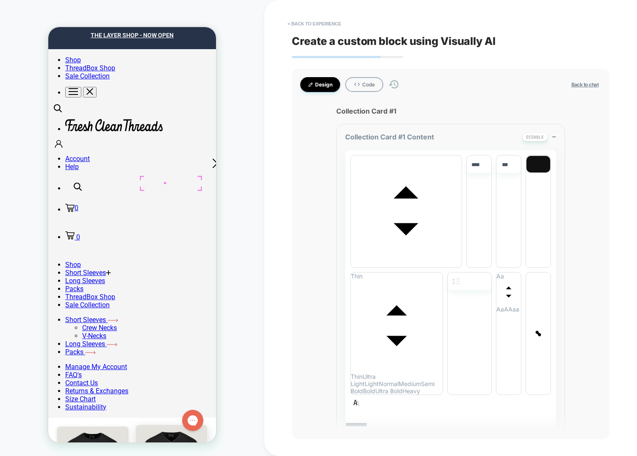
drag, startPoint x: 363, startPoint y: 83, endPoint x: 430, endPoint y: 98, distance: 68.5
click at [363, 83] on button "Code" at bounding box center [364, 84] width 38 height 15
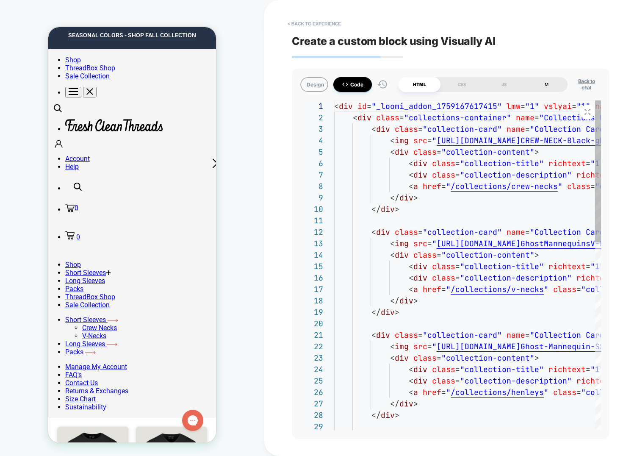
click at [553, 81] on div "M" at bounding box center [546, 84] width 42 height 15
type textarea "*"
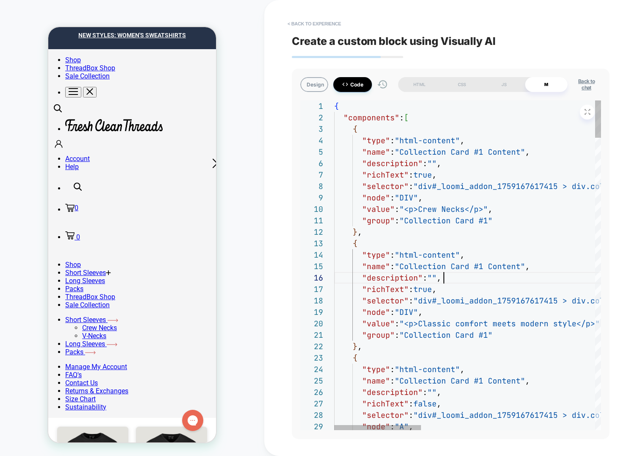
type textarea "**********"
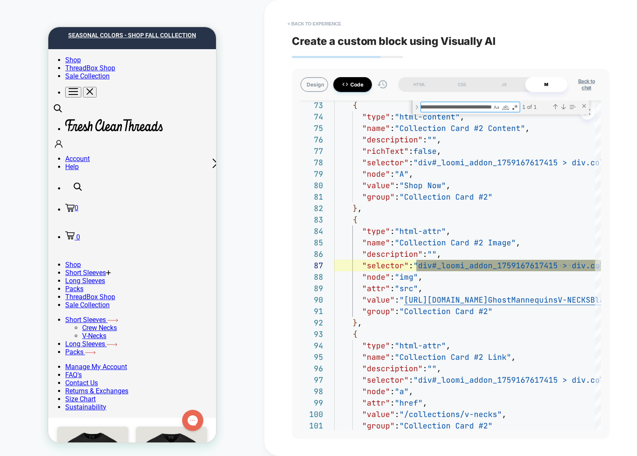
type textarea "**********"
click at [320, 86] on button "Design" at bounding box center [314, 84] width 28 height 15
type textarea "*"
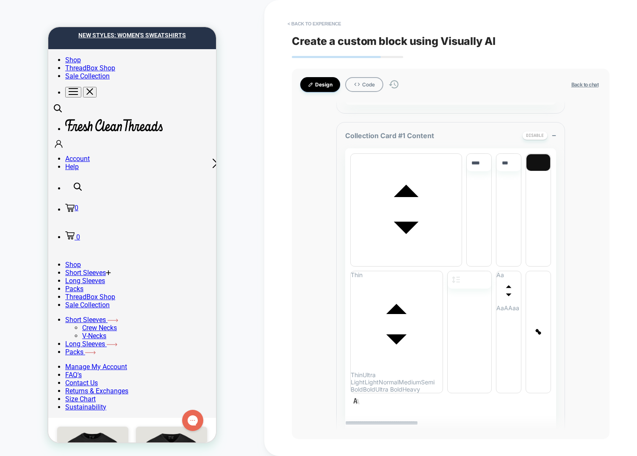
scroll to position [381, 0]
click at [436, 315] on div "**********" at bounding box center [450, 265] width 229 height 330
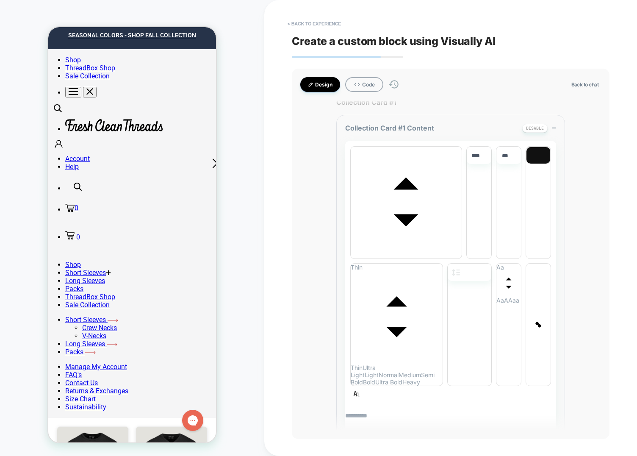
scroll to position [0, 0]
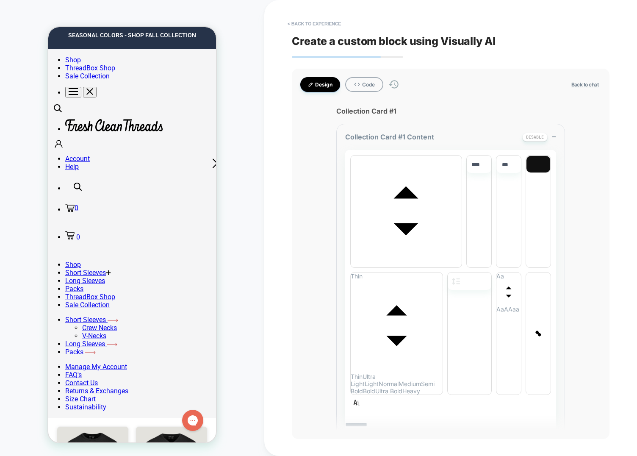
click at [281, 236] on div "**********" at bounding box center [450, 228] width 373 height 456
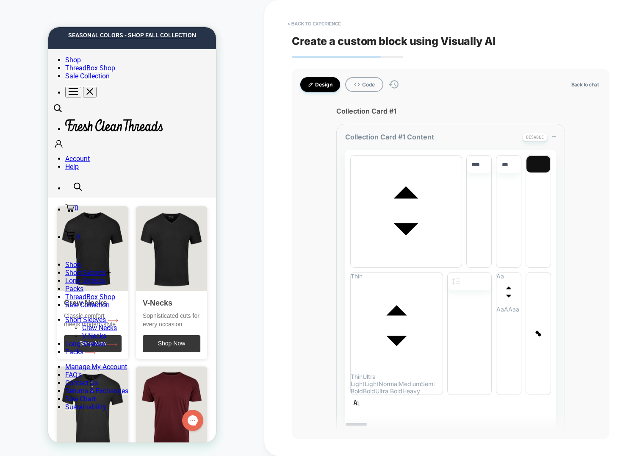
scroll to position [288, 0]
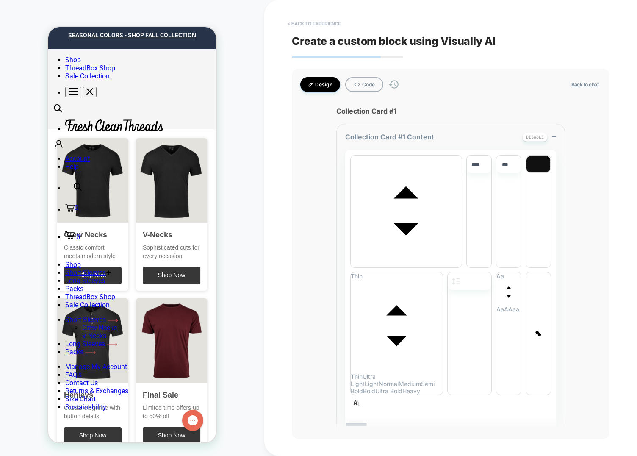
click at [310, 29] on button "< Back to experience" at bounding box center [314, 24] width 62 height 14
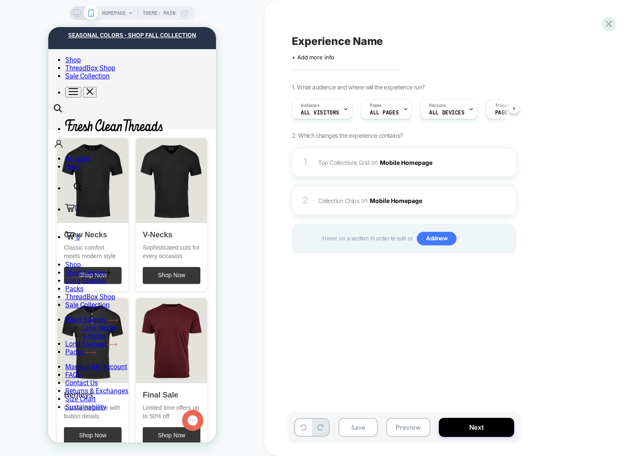
scroll to position [0, 0]
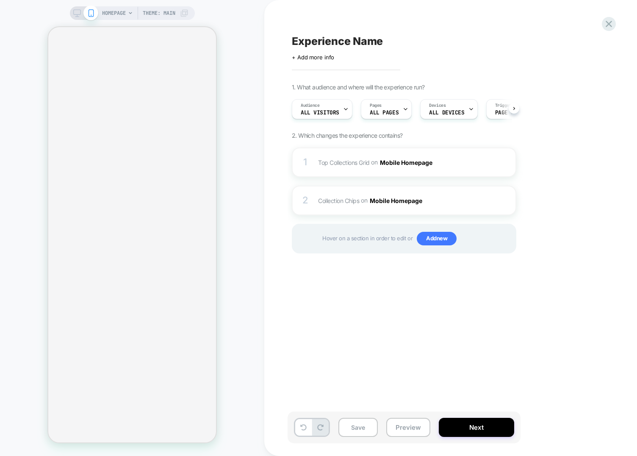
scroll to position [0, 0]
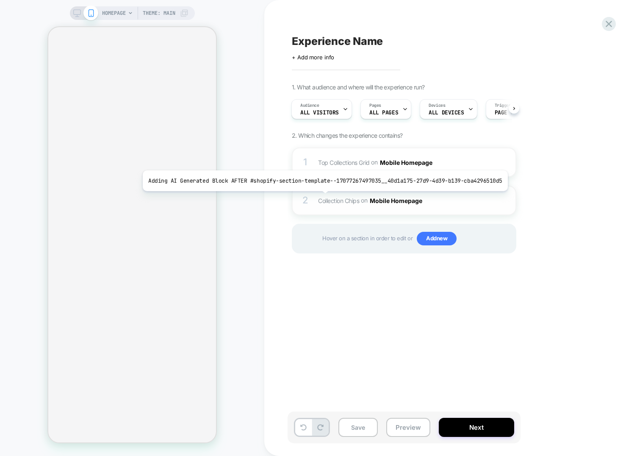
click at [320, 197] on span "Collection Chips" at bounding box center [338, 199] width 41 height 7
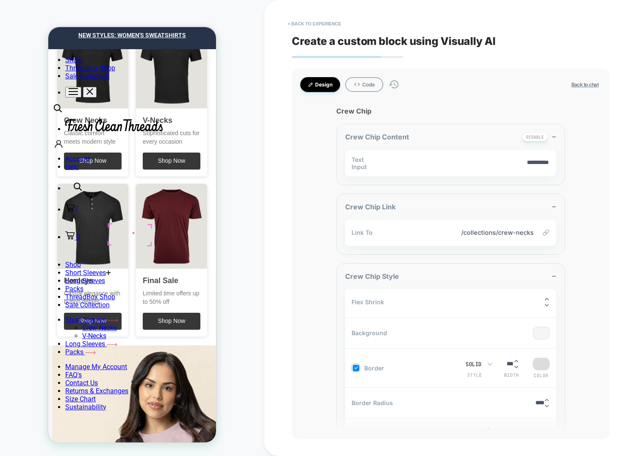
scroll to position [0, 0]
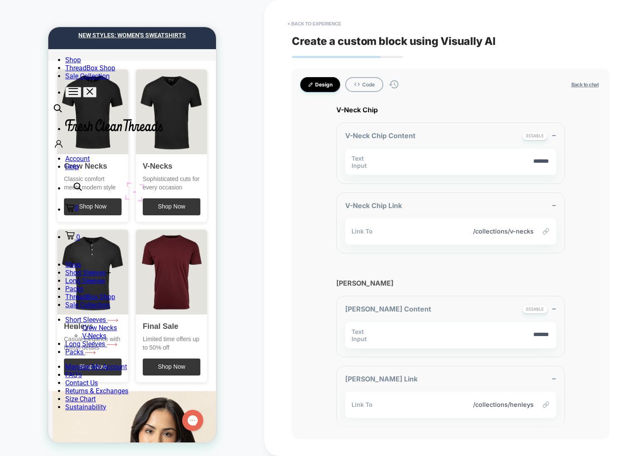
scroll to position [355, 0]
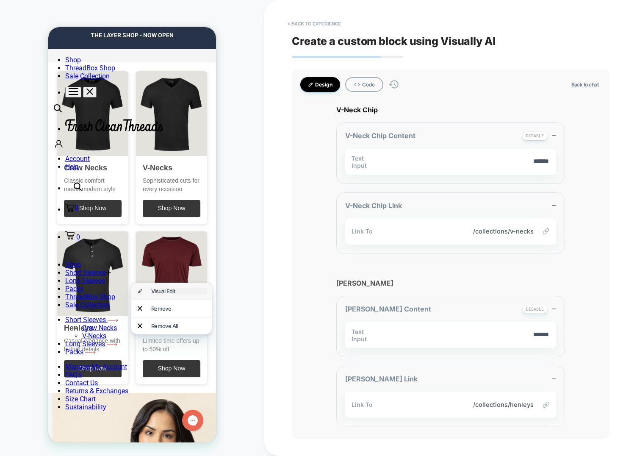
click at [151, 292] on div "Visual Edit" at bounding box center [178, 290] width 55 height 7
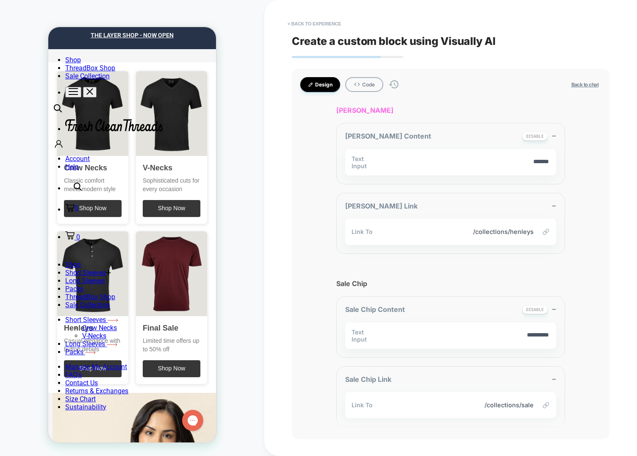
scroll to position [910, 0]
click at [301, 23] on button "< Back to experience" at bounding box center [314, 24] width 62 height 14
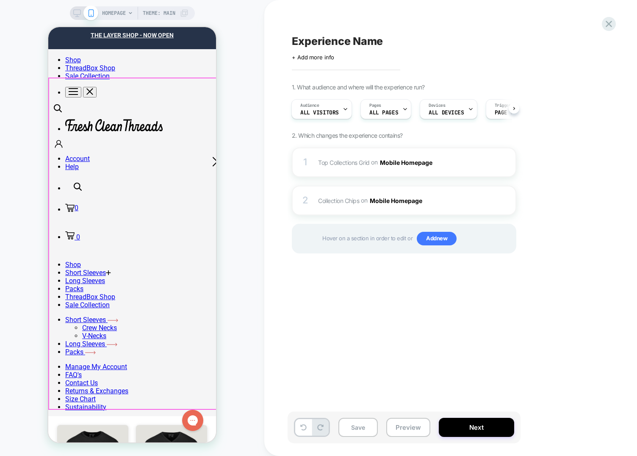
scroll to position [0, 0]
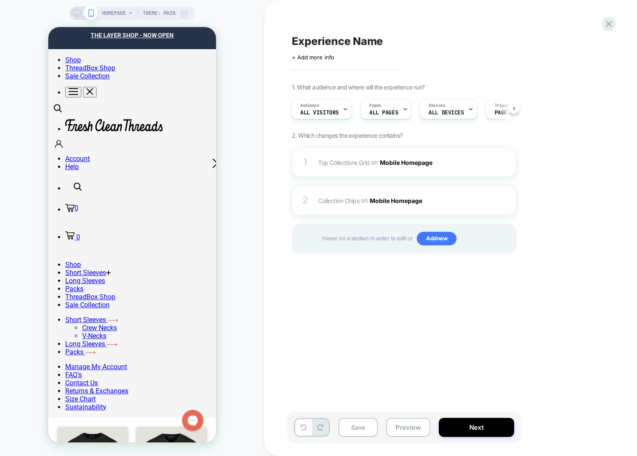
click at [307, 160] on div "1" at bounding box center [305, 162] width 8 height 17
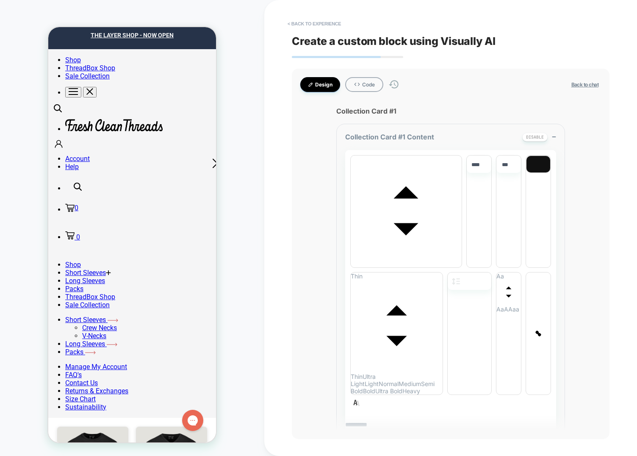
type textarea "*"
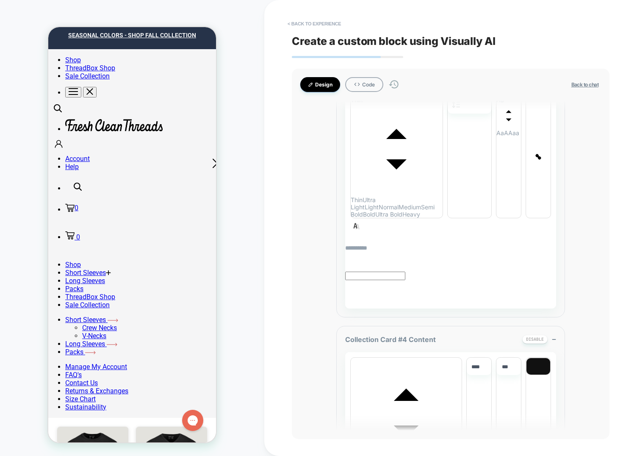
scroll to position [3180, 0]
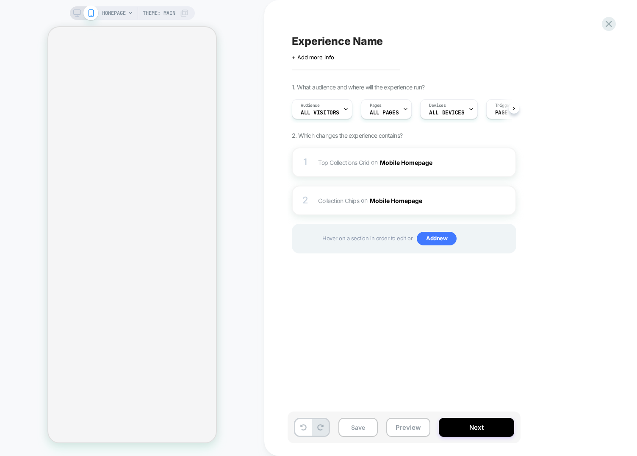
scroll to position [0, 0]
click at [345, 157] on span "Top Collections Grid Adding AI Generated Block BEFORE #shopify-section-template…" at bounding box center [398, 162] width 161 height 12
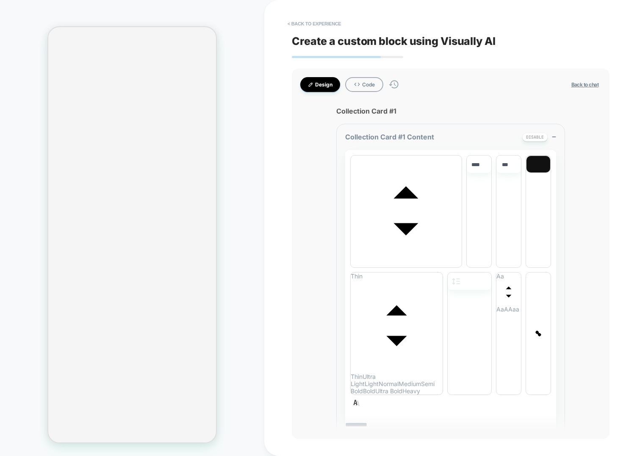
type textarea "*"
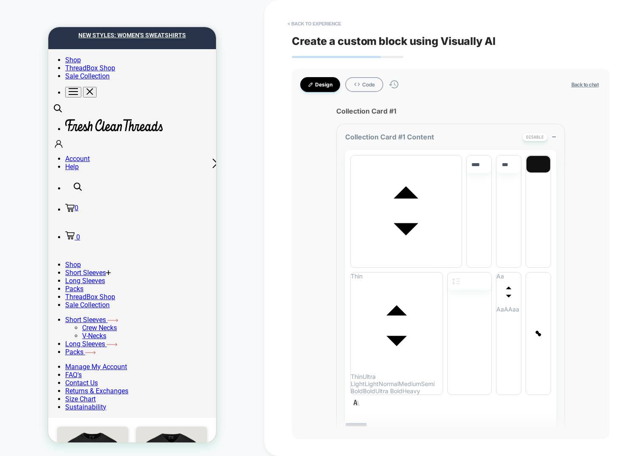
scroll to position [0, 0]
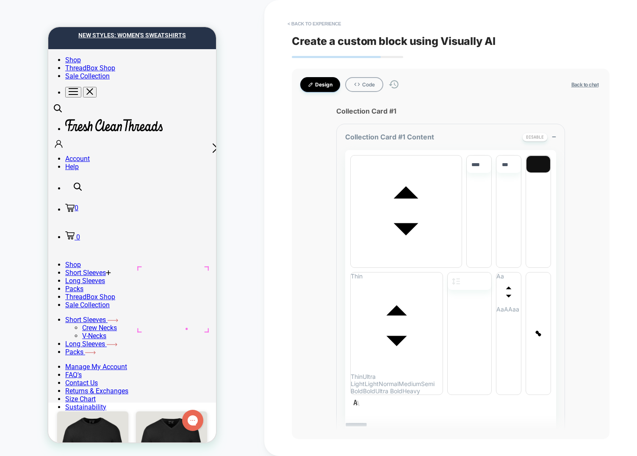
scroll to position [17, 0]
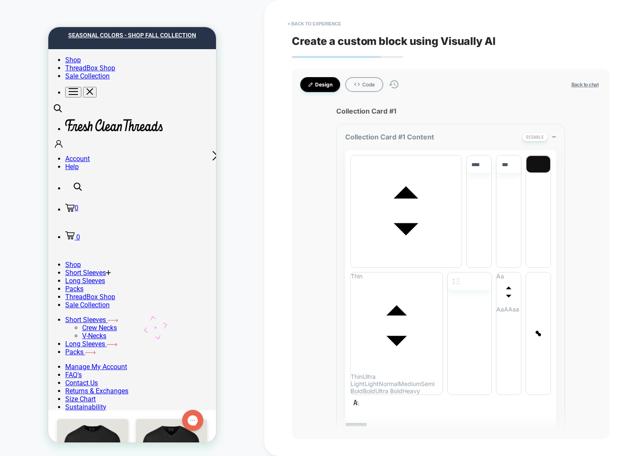
scroll to position [0, 0]
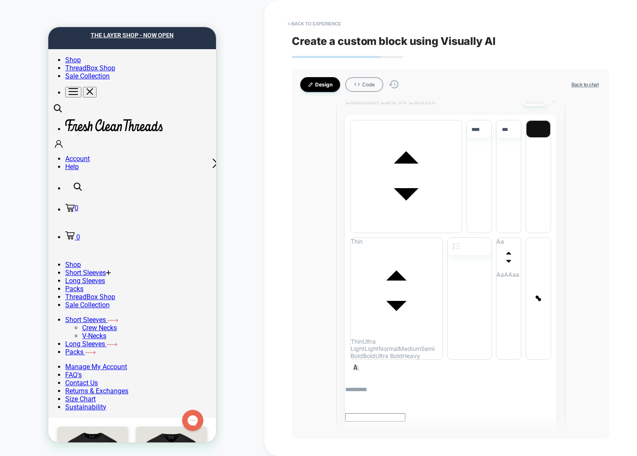
scroll to position [2991, 0]
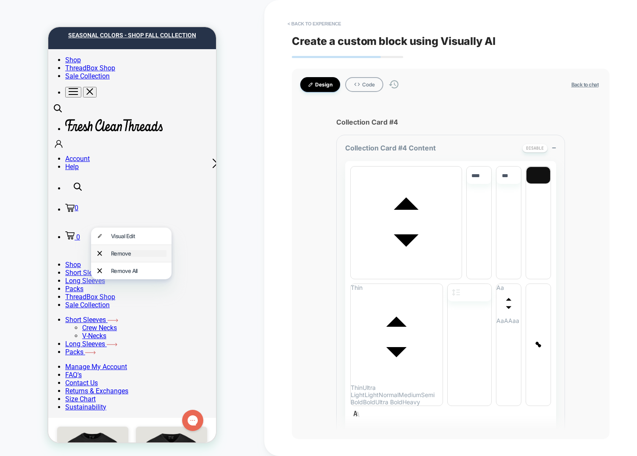
click at [143, 252] on div "Remove" at bounding box center [138, 253] width 55 height 7
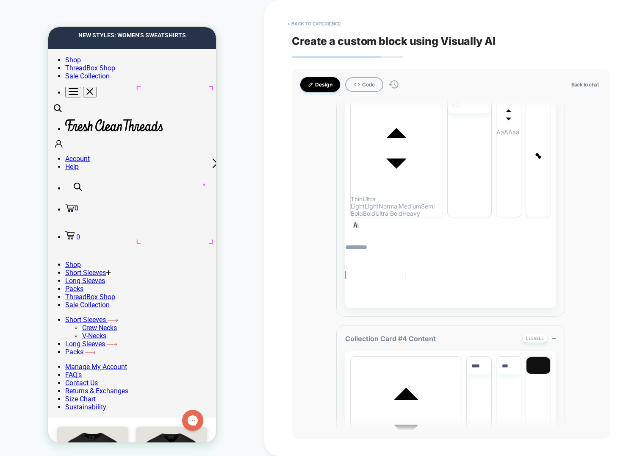
scroll to position [3180, 0]
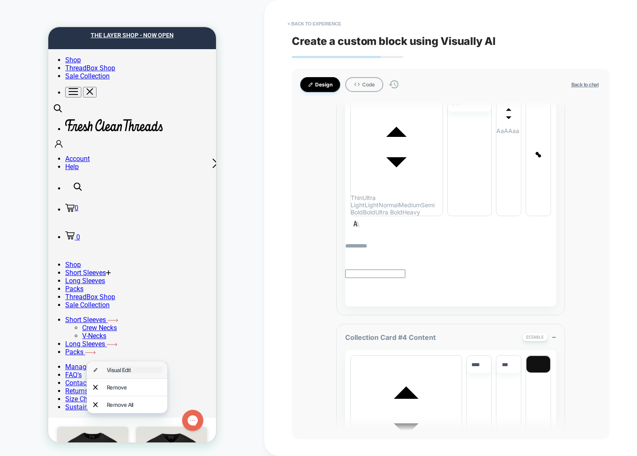
click at [138, 369] on div "Visual Edit" at bounding box center [134, 369] width 55 height 7
click at [315, 24] on button "< Back to experience" at bounding box center [314, 24] width 62 height 14
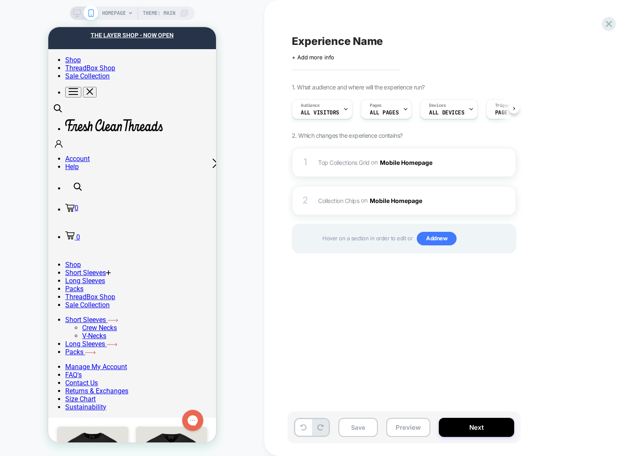
scroll to position [0, 0]
